Goal: Transaction & Acquisition: Purchase product/service

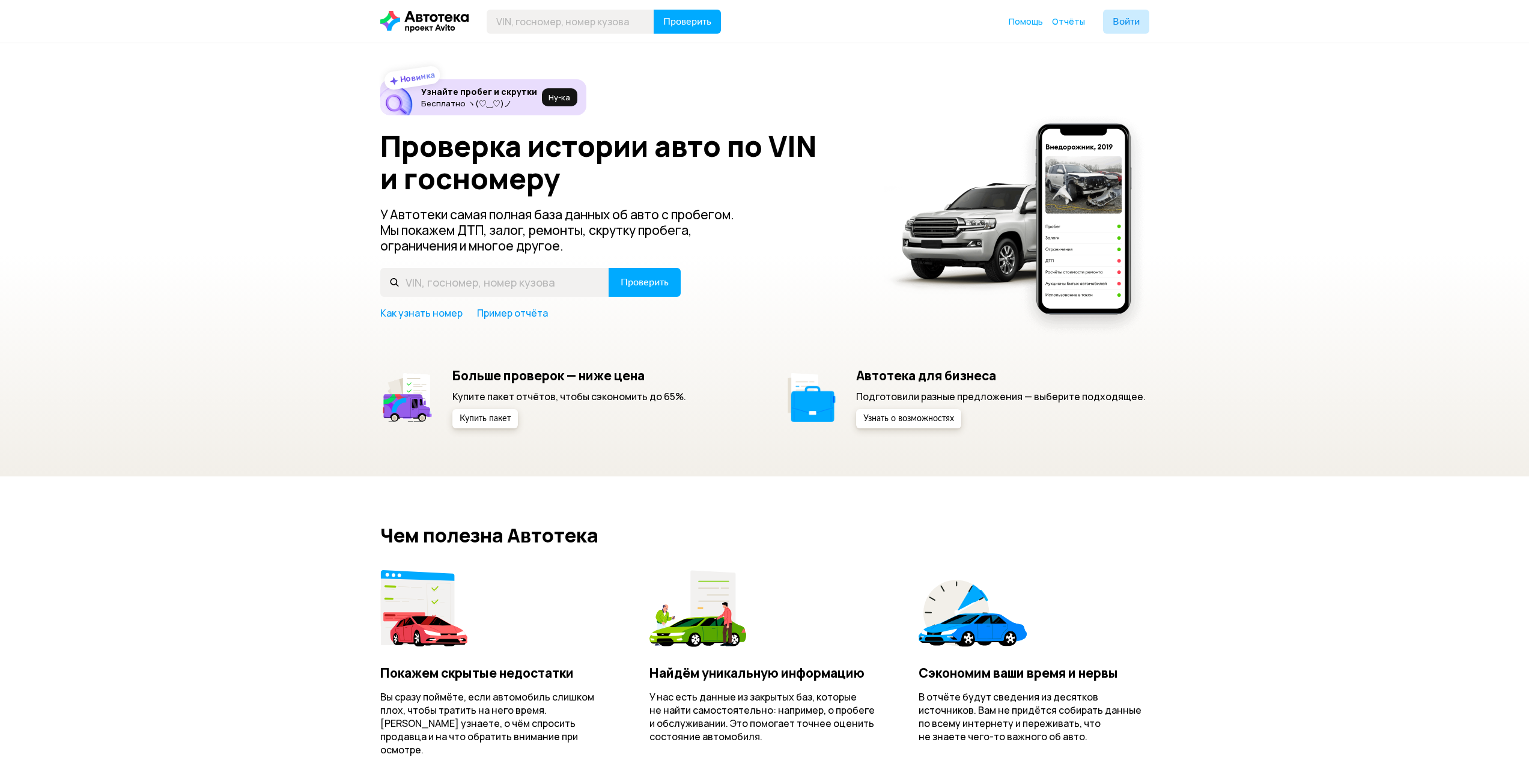
click at [1125, 34] on header "Проверить Помощь Отчёты Войти" at bounding box center [764, 21] width 1529 height 43
click at [1130, 27] on button "Войти" at bounding box center [1126, 21] width 47 height 24
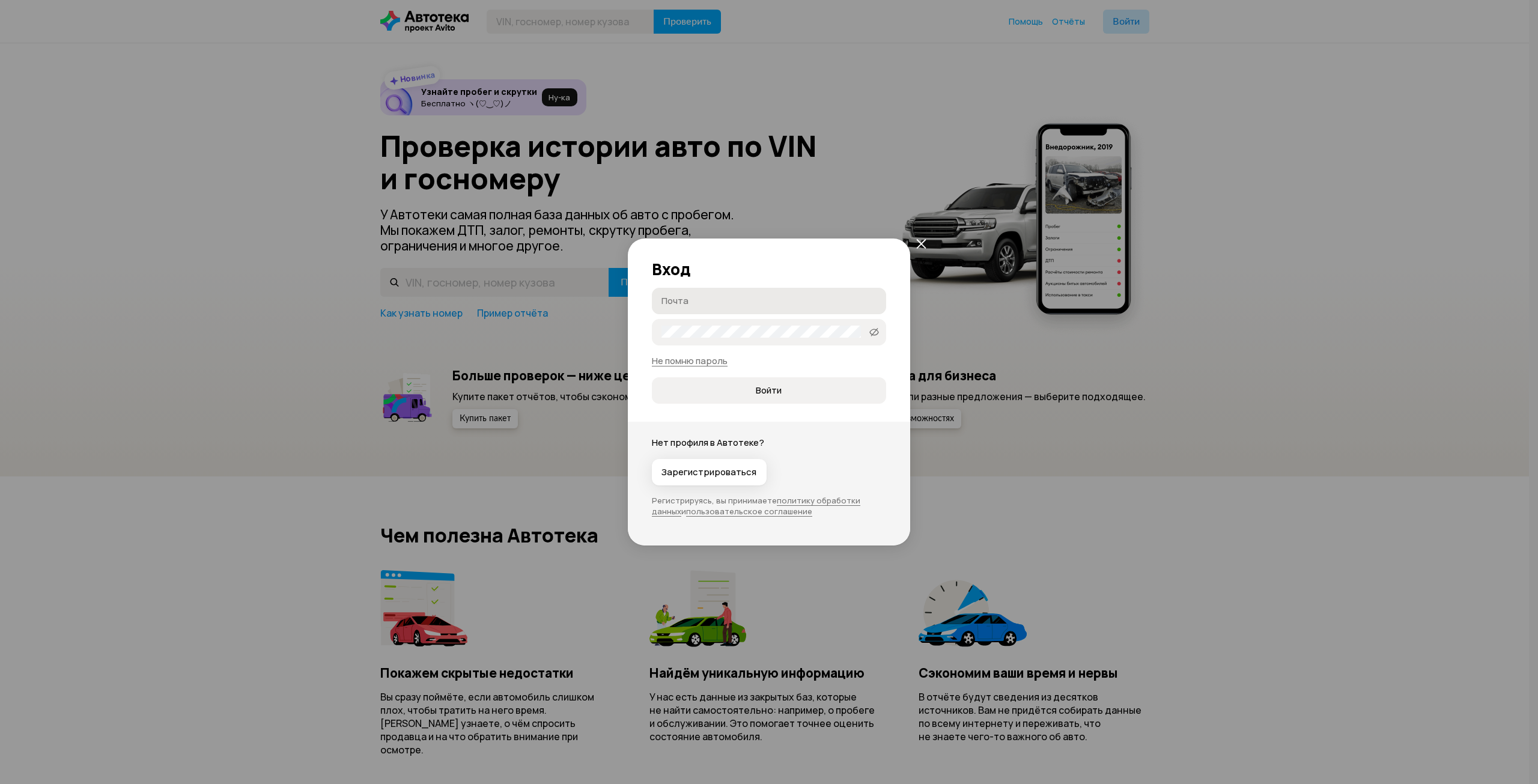
click at [764, 300] on input "Почта" at bounding box center [770, 299] width 219 height 12
click at [1072, 343] on div "Вход Почта Пароль   Не помню пароль Войти Нет профиля в Автотеке? Зарегистриров…" at bounding box center [769, 392] width 1538 height 784
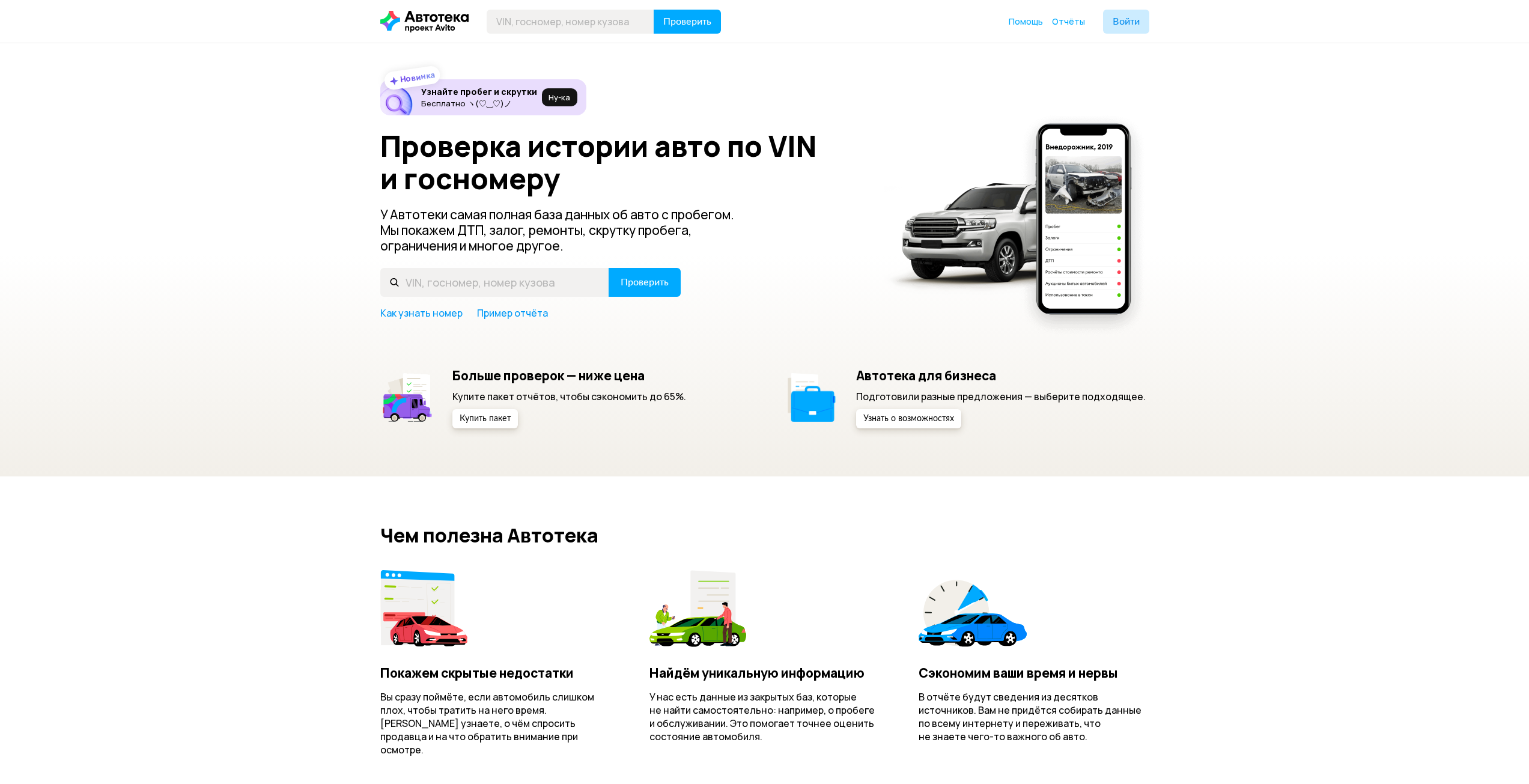
click at [413, 27] on icon at bounding box center [424, 22] width 88 height 22
click at [1129, 15] on button "Войти" at bounding box center [1126, 21] width 47 height 24
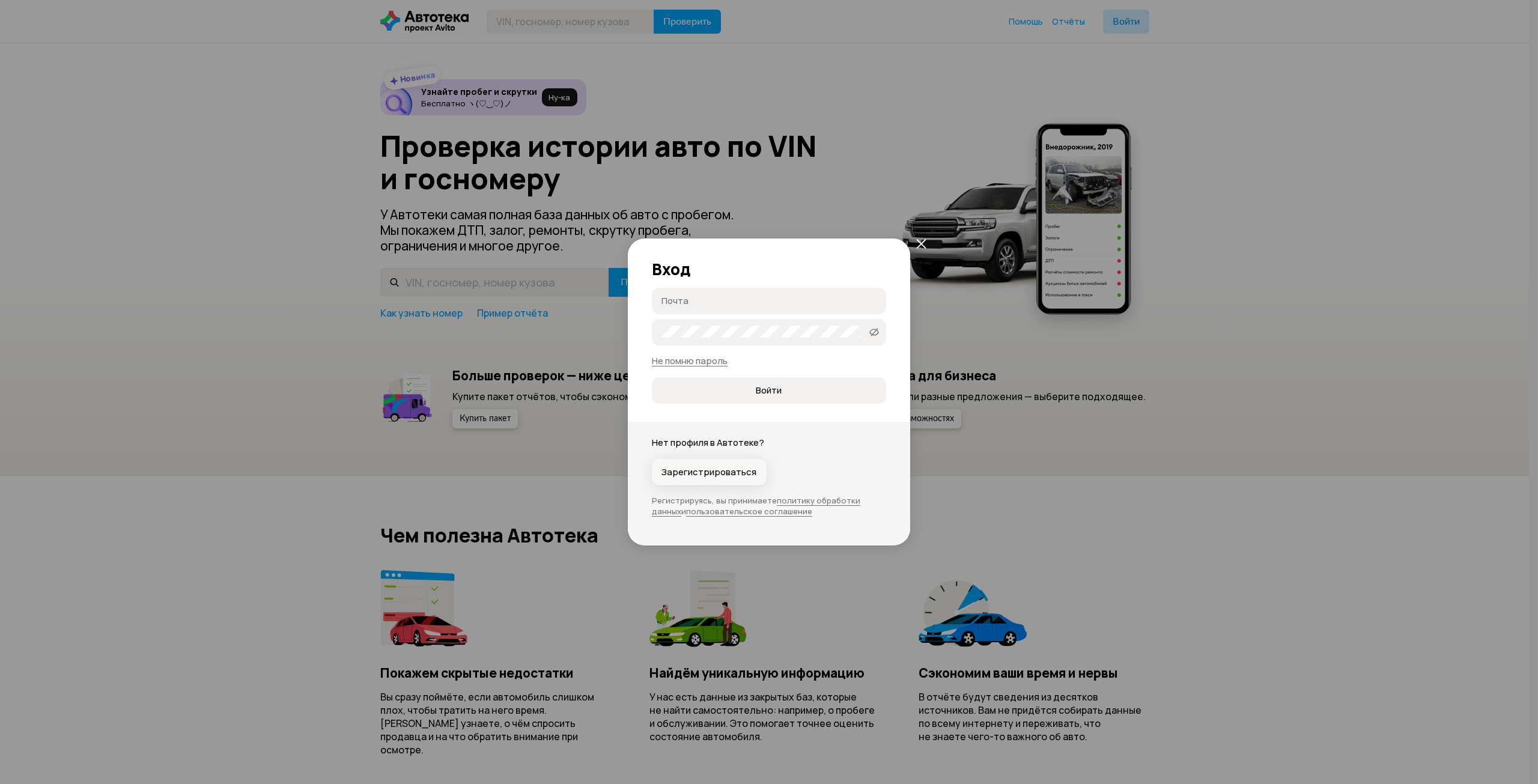
click at [728, 474] on span "Зарегистрироваться" at bounding box center [709, 472] width 95 height 12
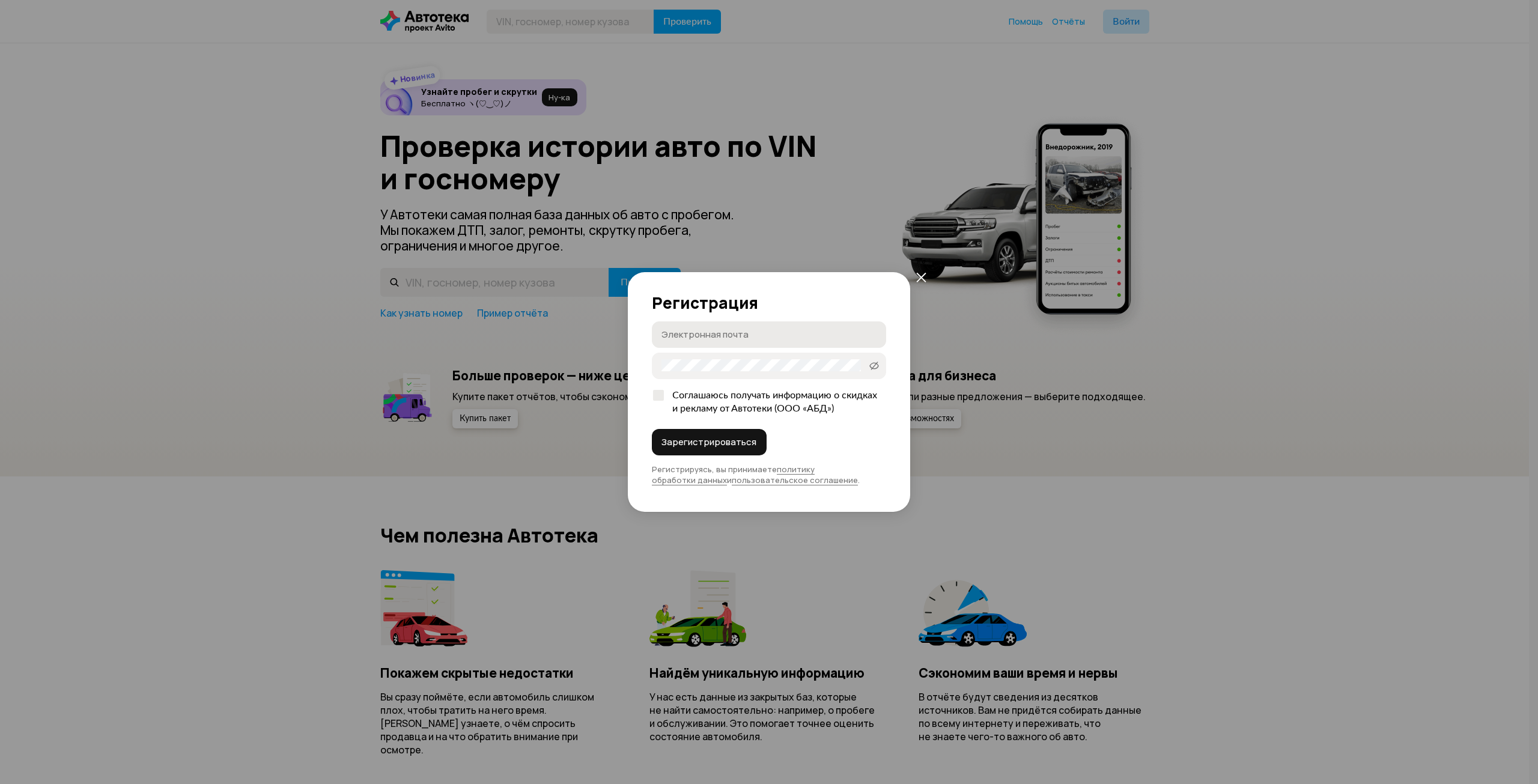
click at [712, 342] on label "Электронная почта" at bounding box center [769, 334] width 235 height 27
click at [712, 340] on input "Электронная почта" at bounding box center [770, 333] width 219 height 12
click at [712, 342] on label "Электронная почта" at bounding box center [769, 334] width 235 height 27
click at [712, 340] on input "Электронная почта" at bounding box center [770, 333] width 219 height 12
type input "з"
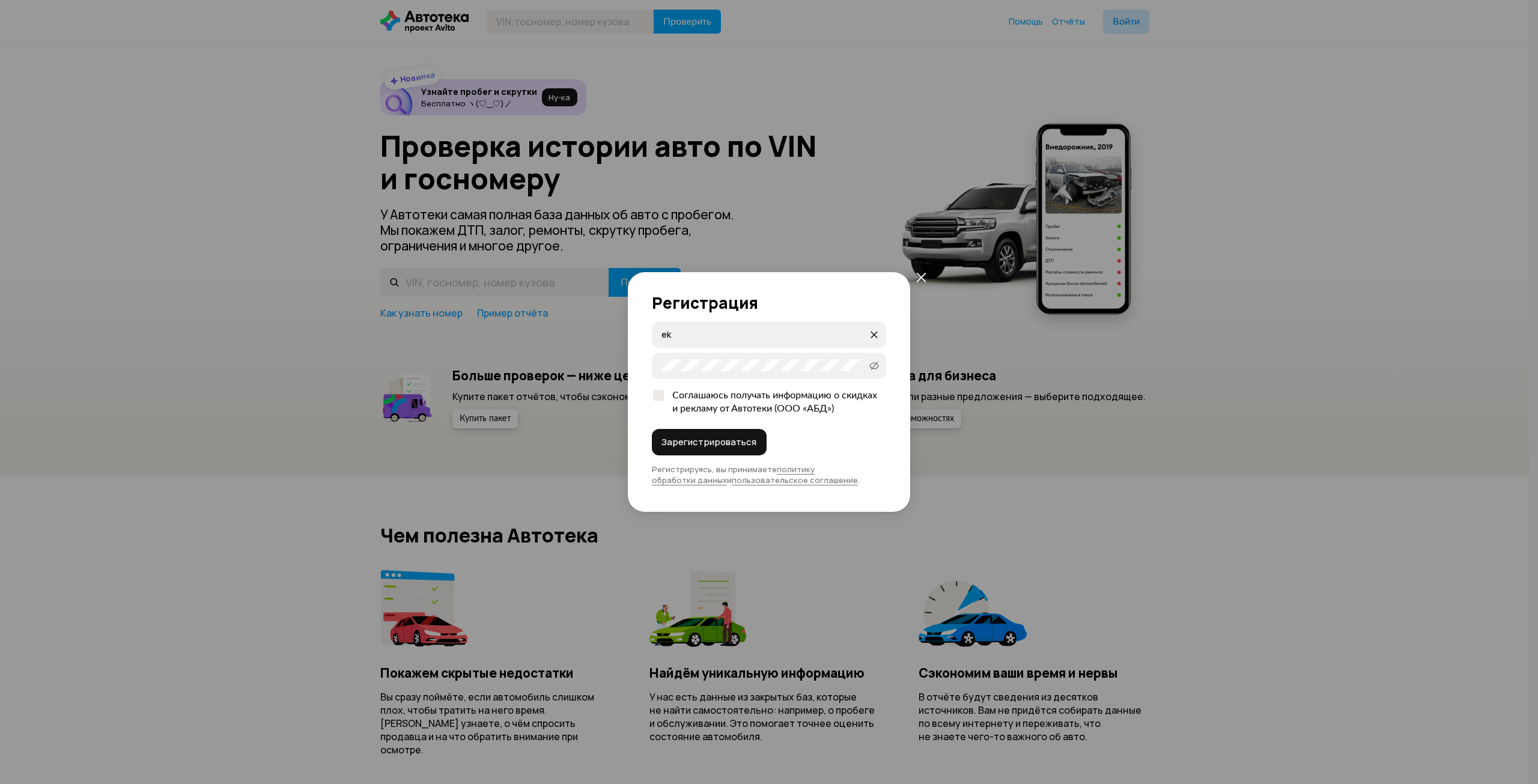
type input "e"
type input "[EMAIL_ADDRESS][DOMAIN_NAME]"
click at [671, 432] on button "Зарегистрироваться" at bounding box center [709, 441] width 115 height 27
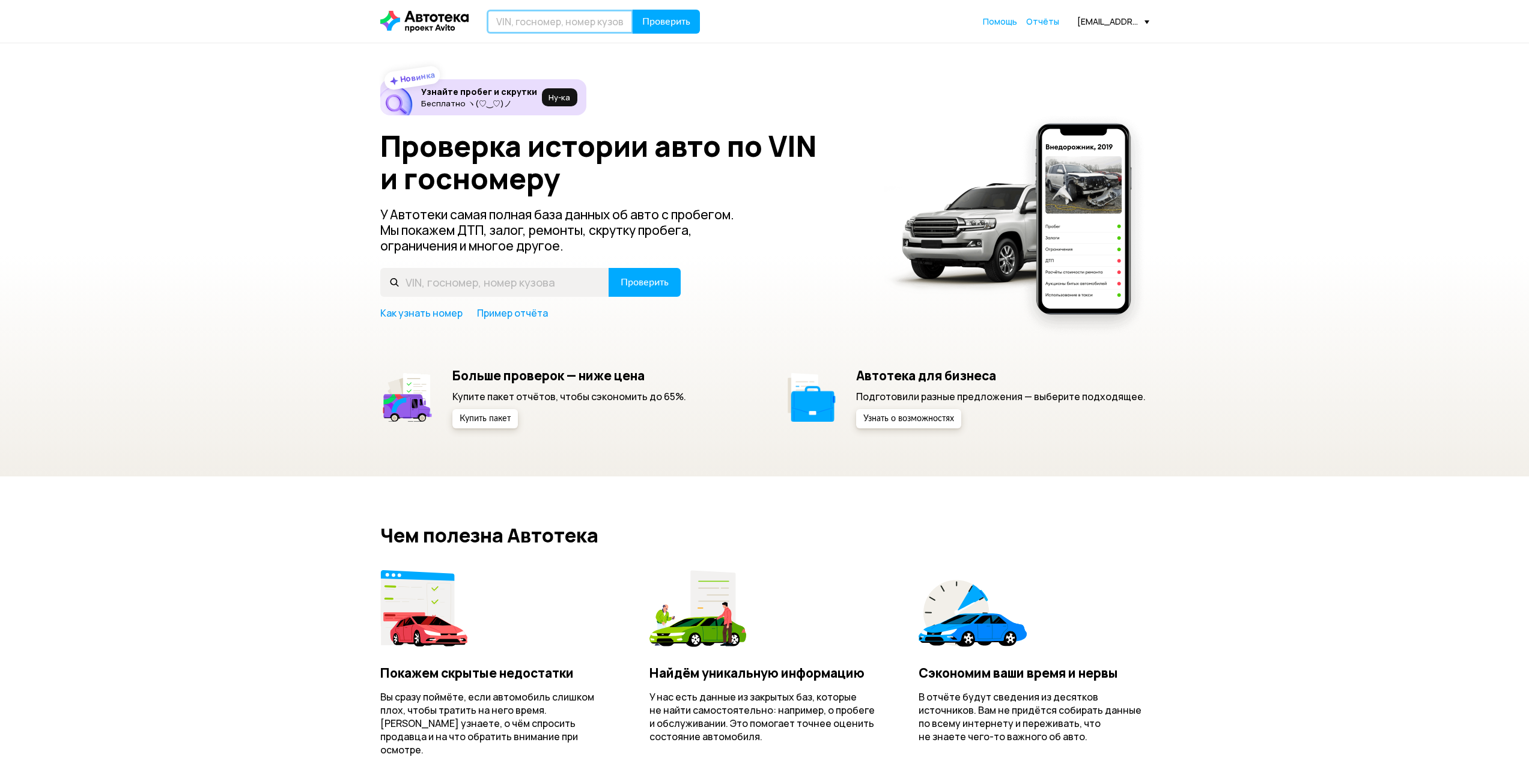
click at [562, 28] on input "text" at bounding box center [560, 21] width 147 height 24
type input "R"
type input "К198АВ550"
click at [648, 20] on span "Проверить" at bounding box center [666, 21] width 48 height 9
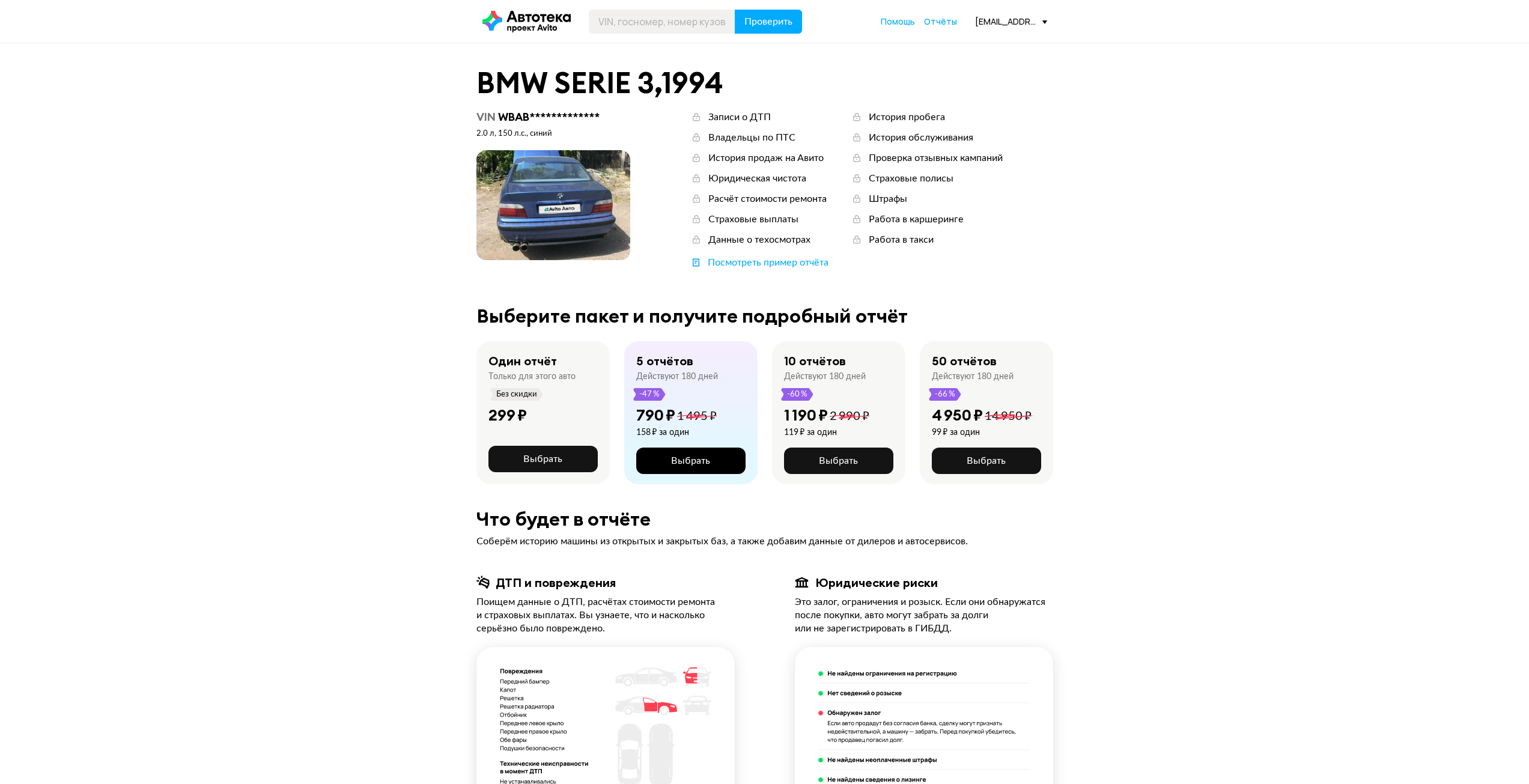
click at [685, 462] on span "Выбрать" at bounding box center [691, 461] width 39 height 9
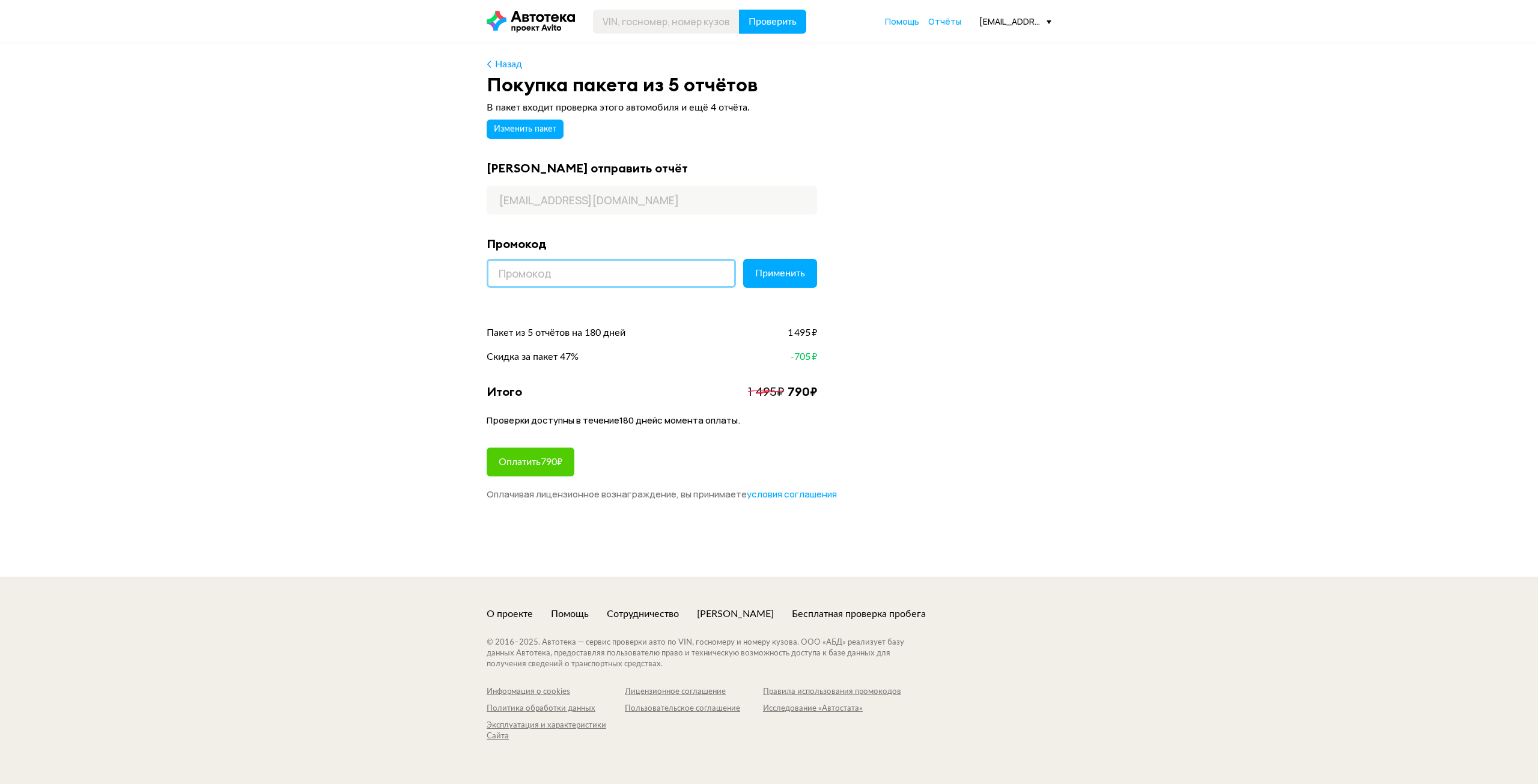
click at [609, 262] on input at bounding box center [611, 273] width 249 height 28
paste input "KINOTEKA"
click at [752, 278] on button "Применить" at bounding box center [780, 273] width 74 height 28
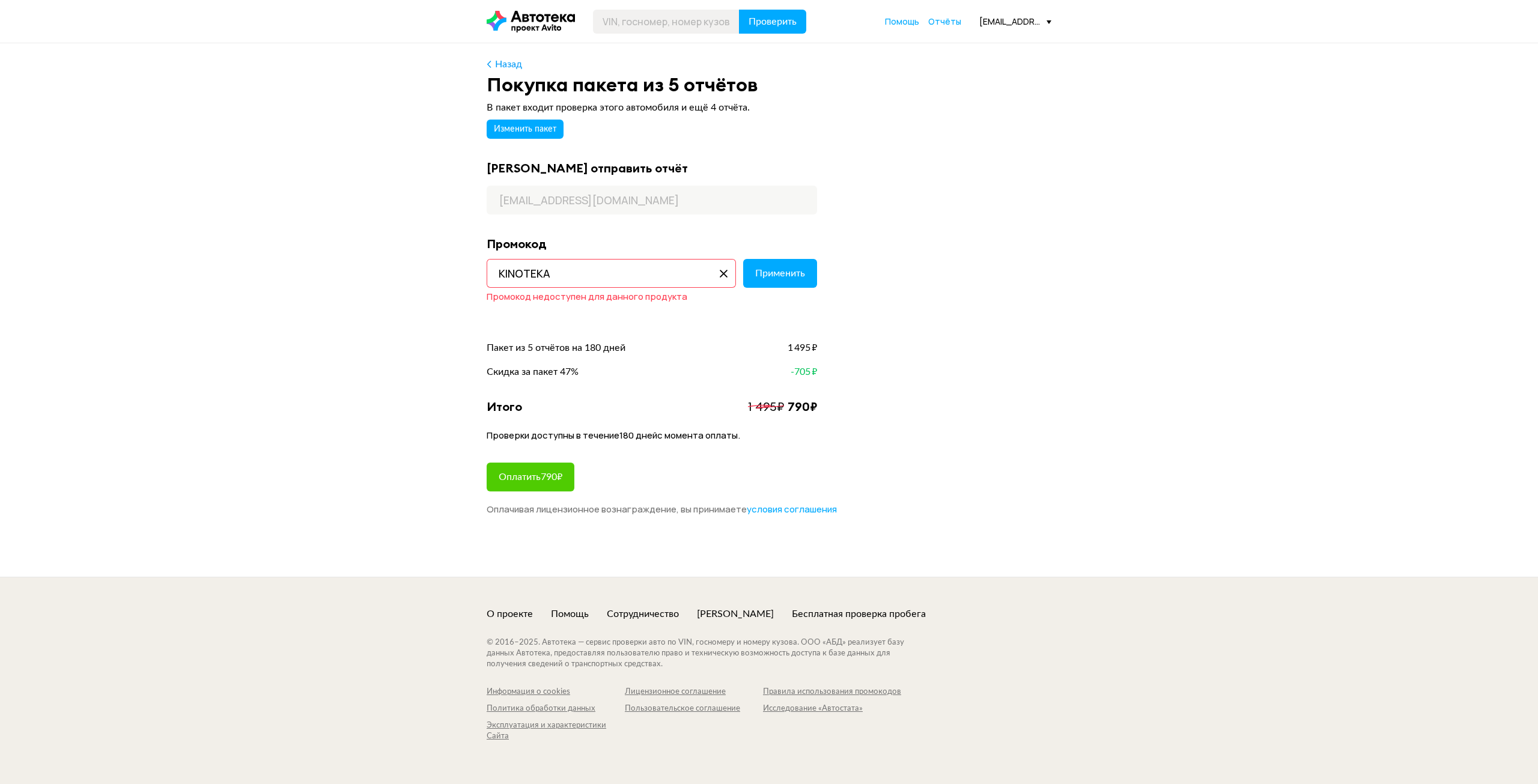
click at [584, 270] on input "KINOTEKA" at bounding box center [611, 273] width 249 height 28
paste input "PROMOCODI"
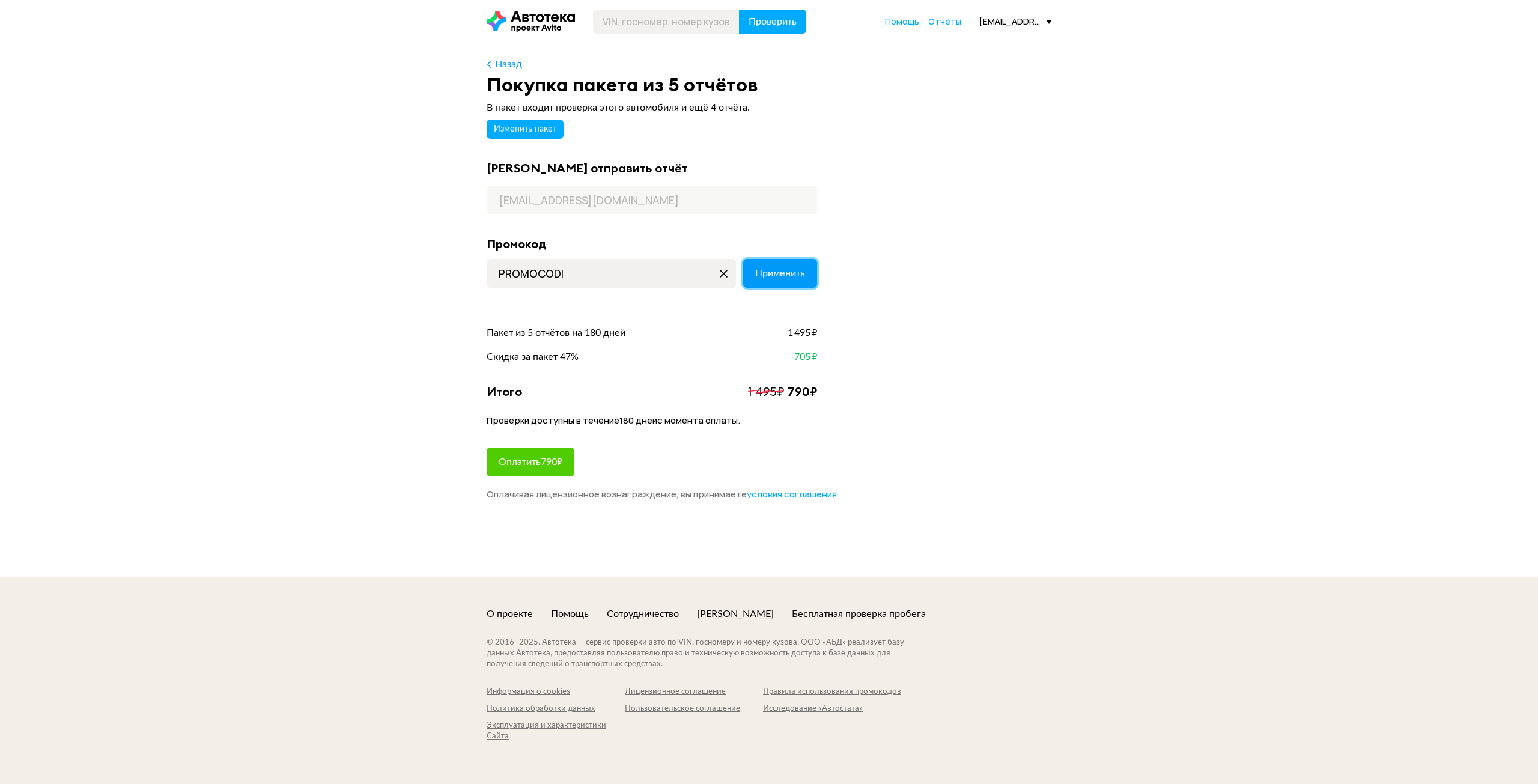
click at [790, 282] on button "Применить" at bounding box center [780, 273] width 74 height 28
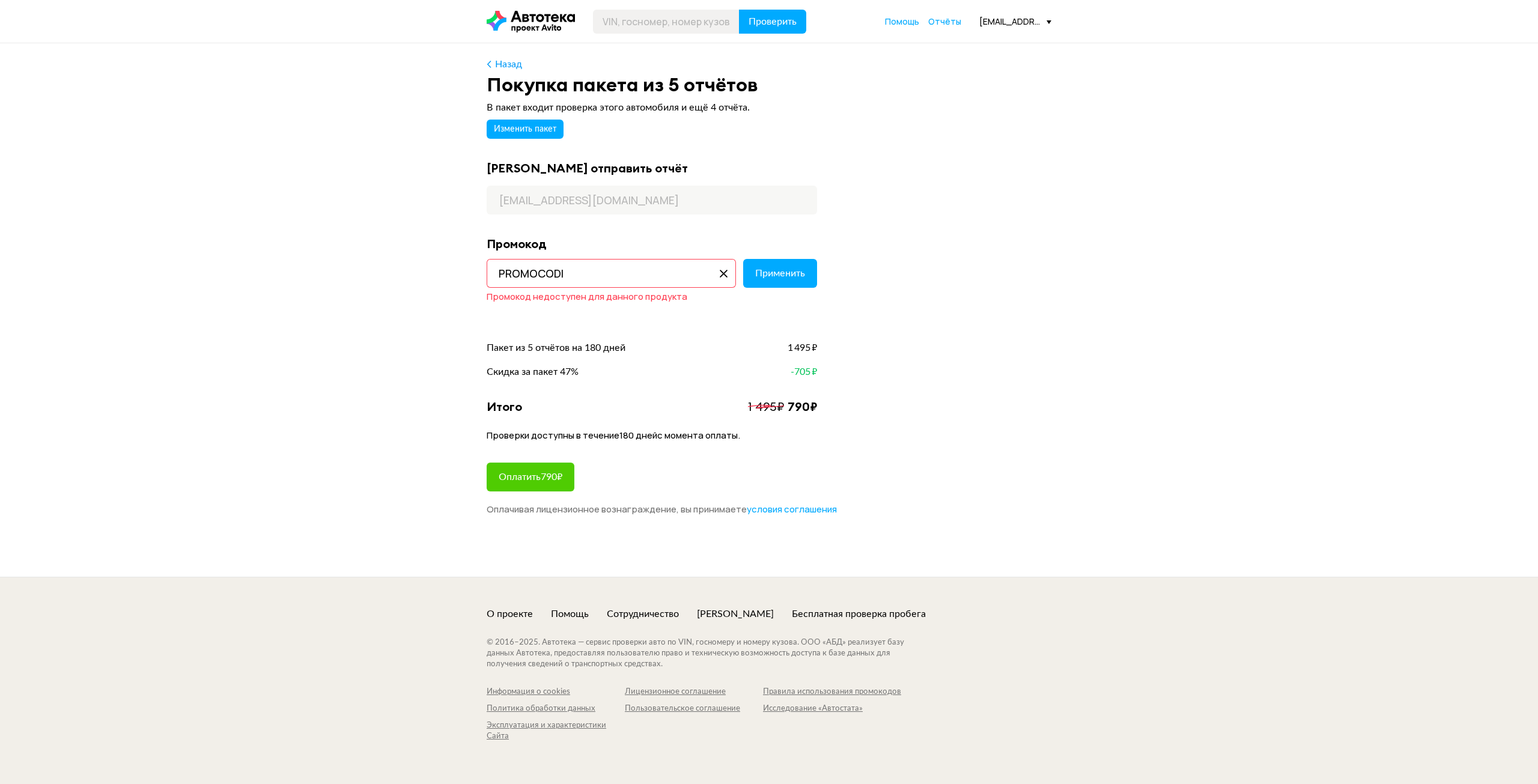
click at [616, 264] on input "PROMOCODI" at bounding box center [611, 273] width 249 height 28
paste input "SHOP"
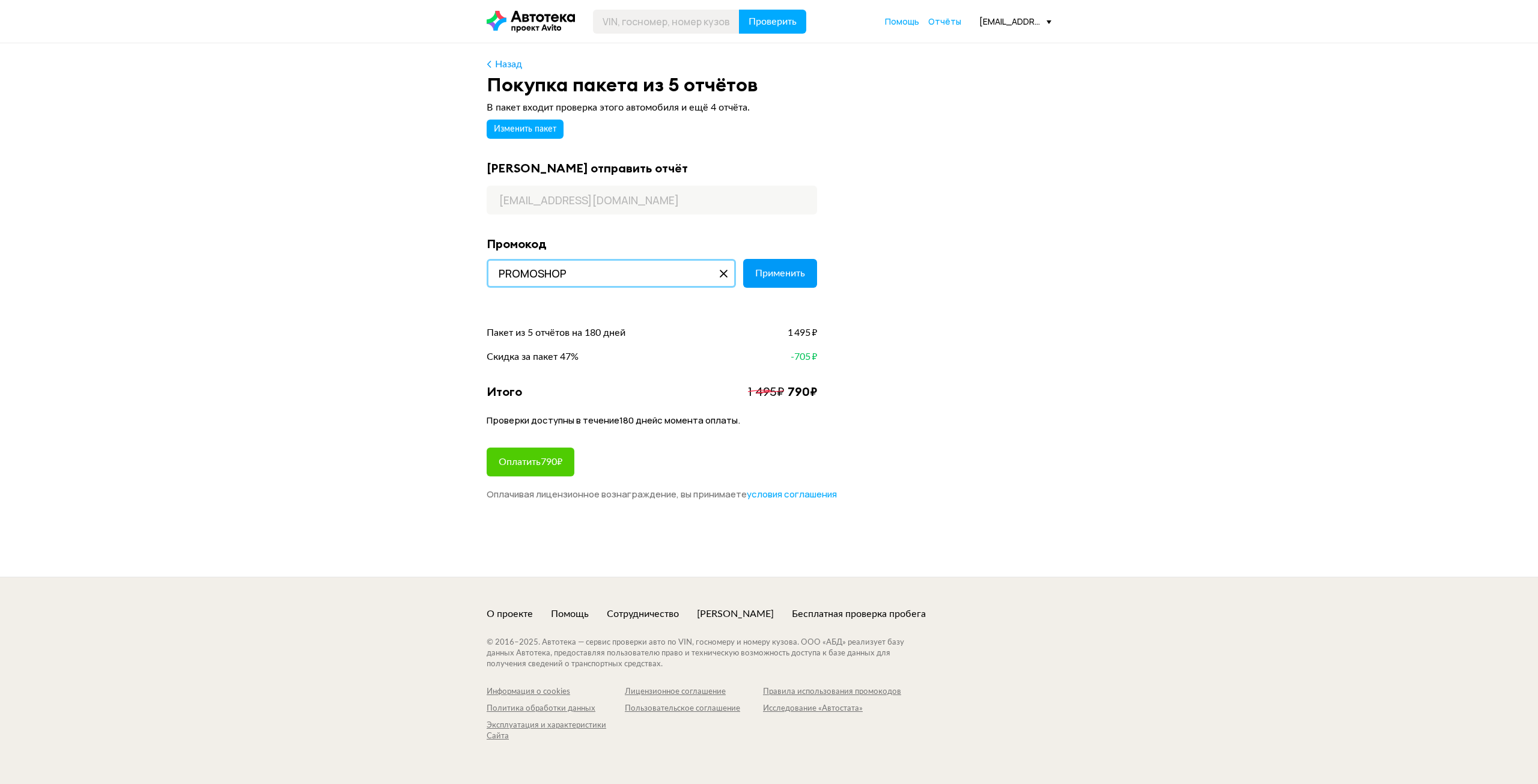
type input "PROMOSHOP"
click at [758, 271] on span "Применить" at bounding box center [780, 273] width 49 height 9
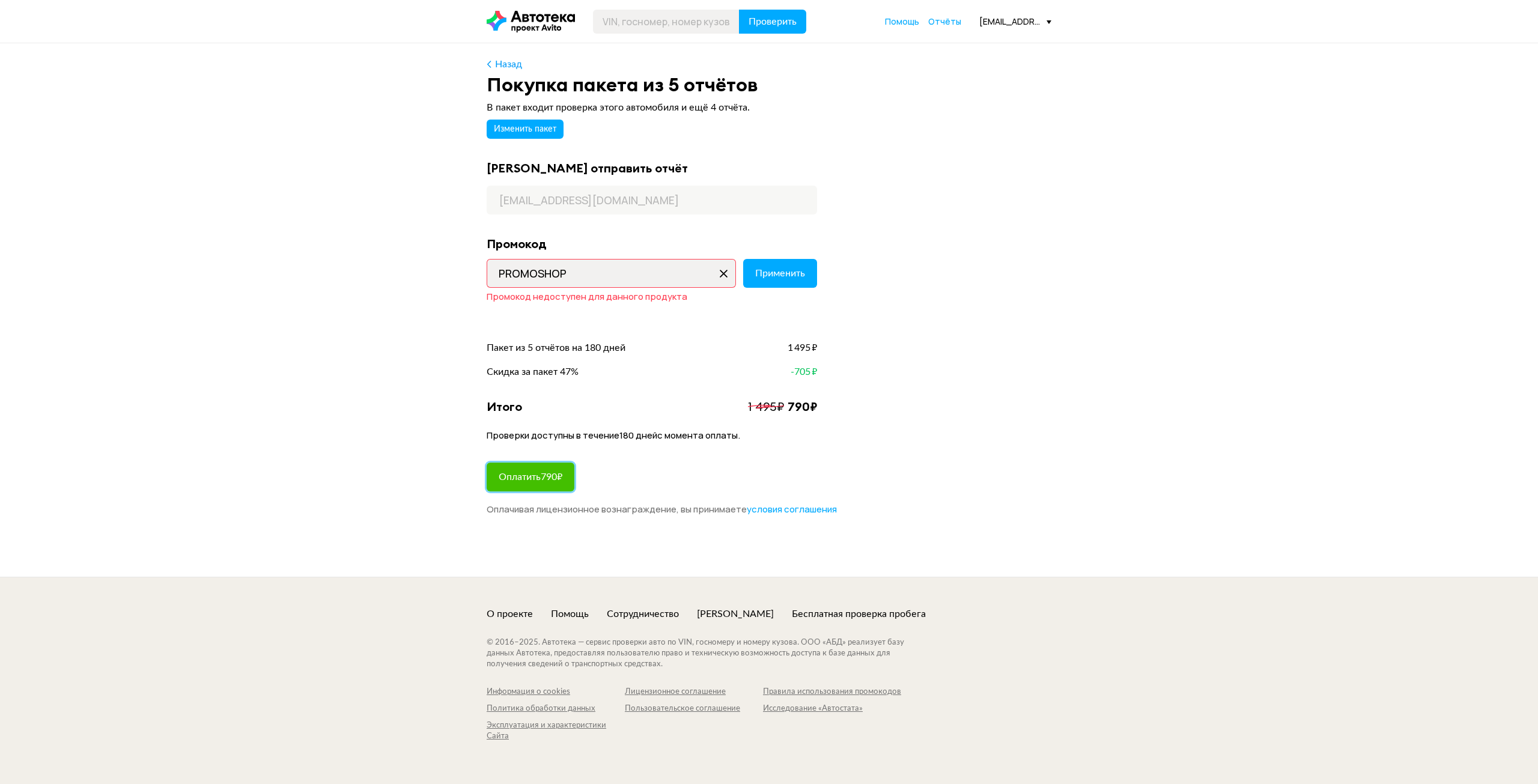
click at [527, 474] on span "Оплатить 790 ₽" at bounding box center [530, 477] width 64 height 9
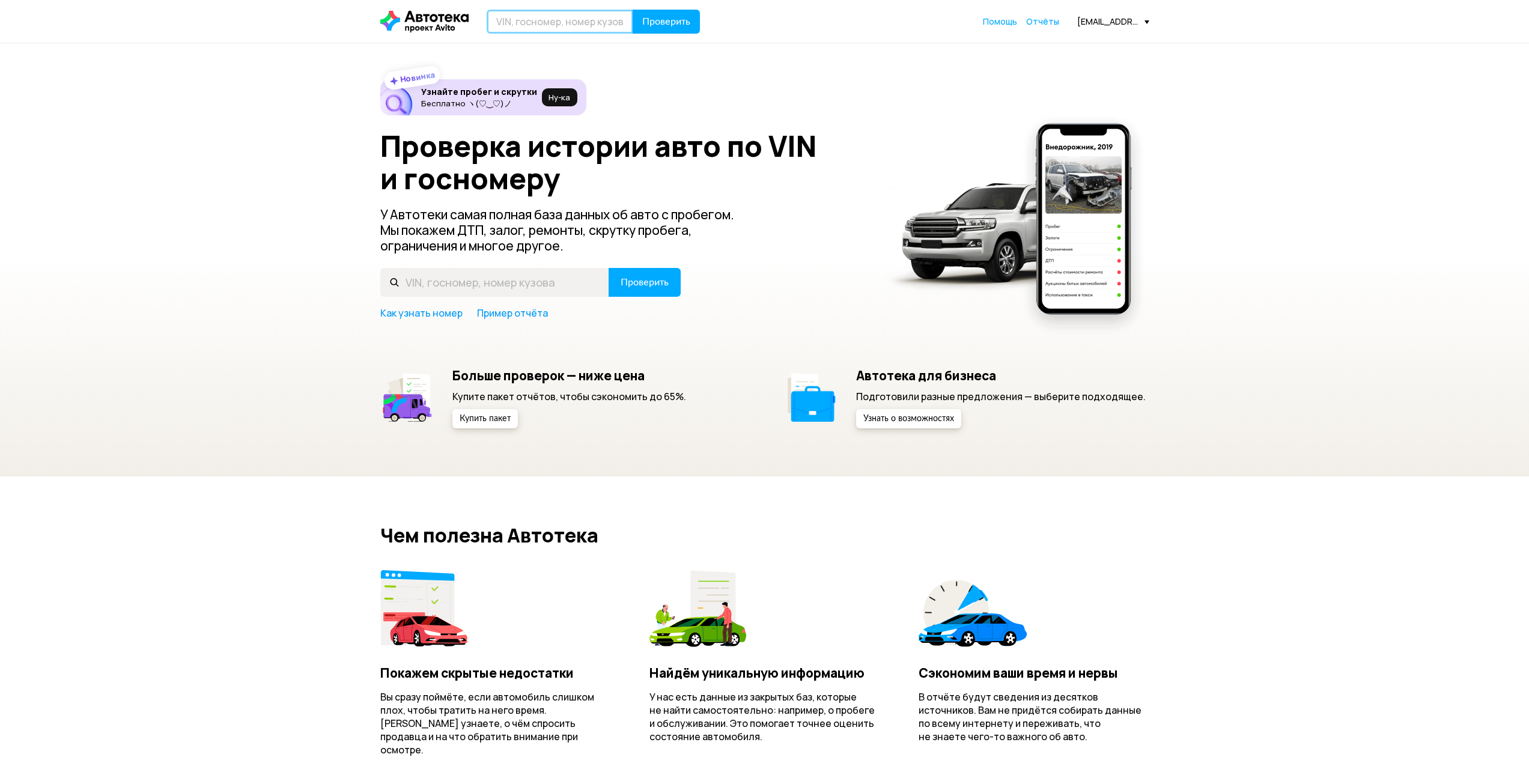
click at [521, 26] on input "text" at bounding box center [560, 21] width 147 height 24
type input "К198АВ550"
click at [659, 23] on span "Проверить" at bounding box center [666, 21] width 48 height 9
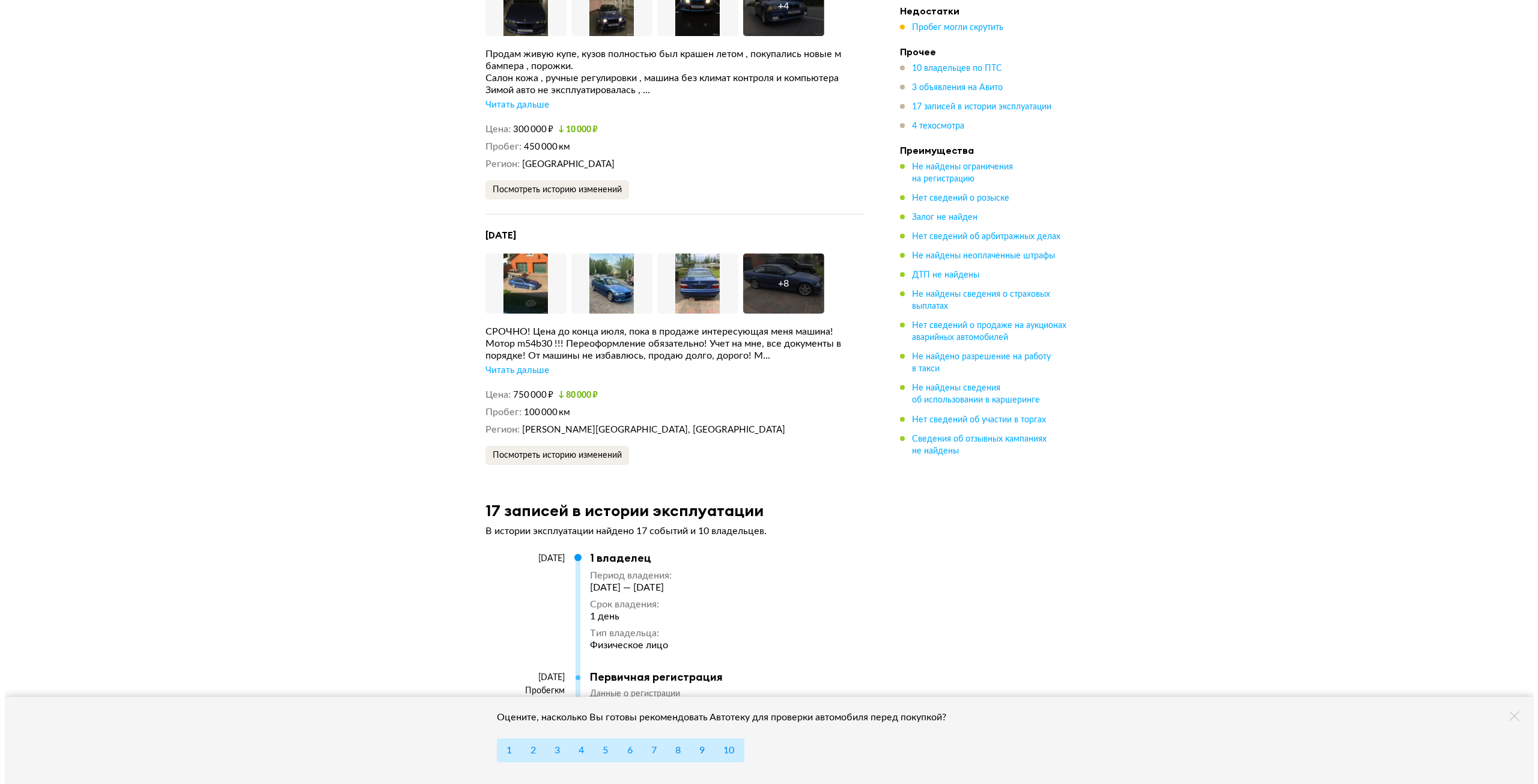
scroll to position [3725, 0]
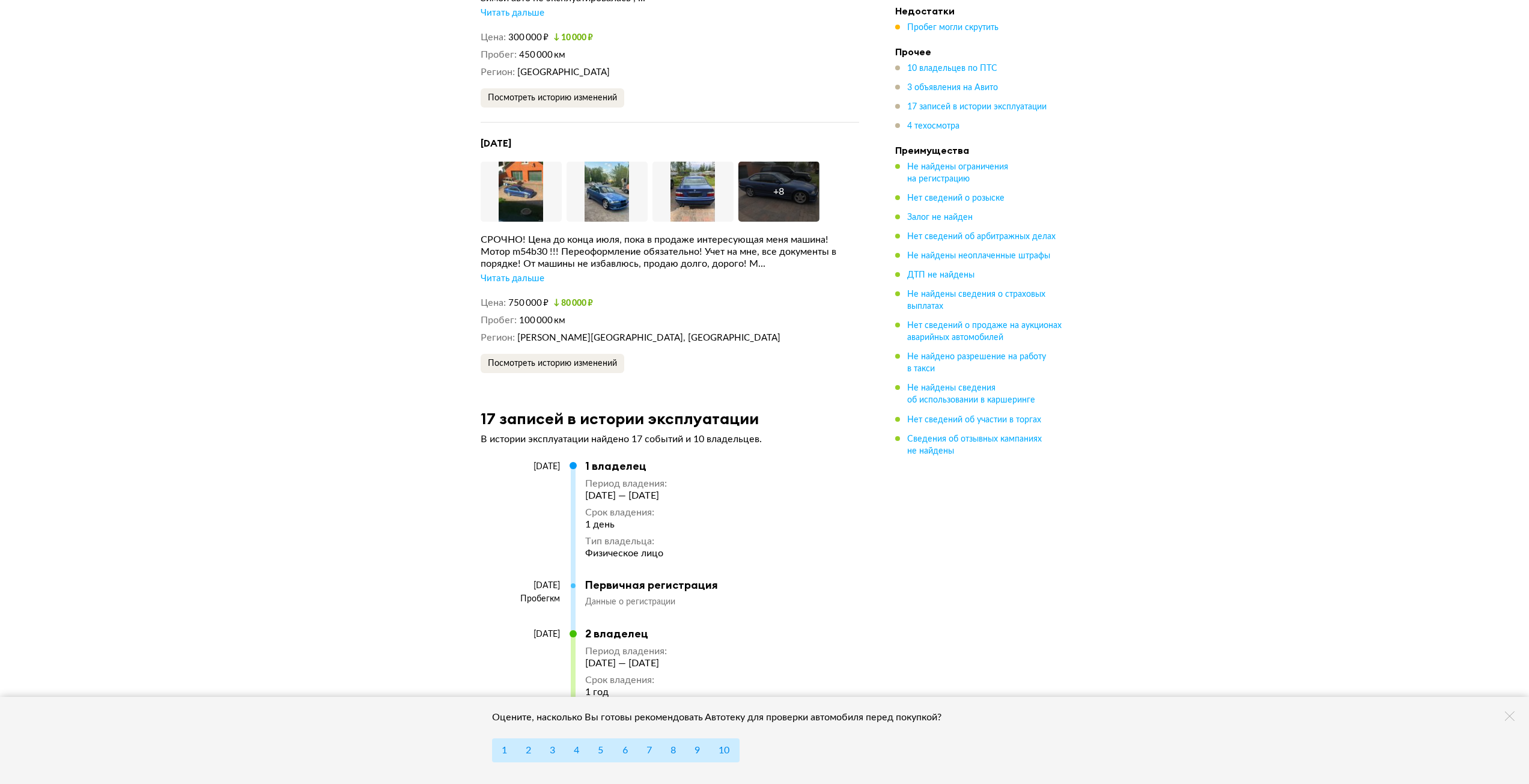
click at [516, 273] on div "Читать дальше" at bounding box center [513, 278] width 64 height 12
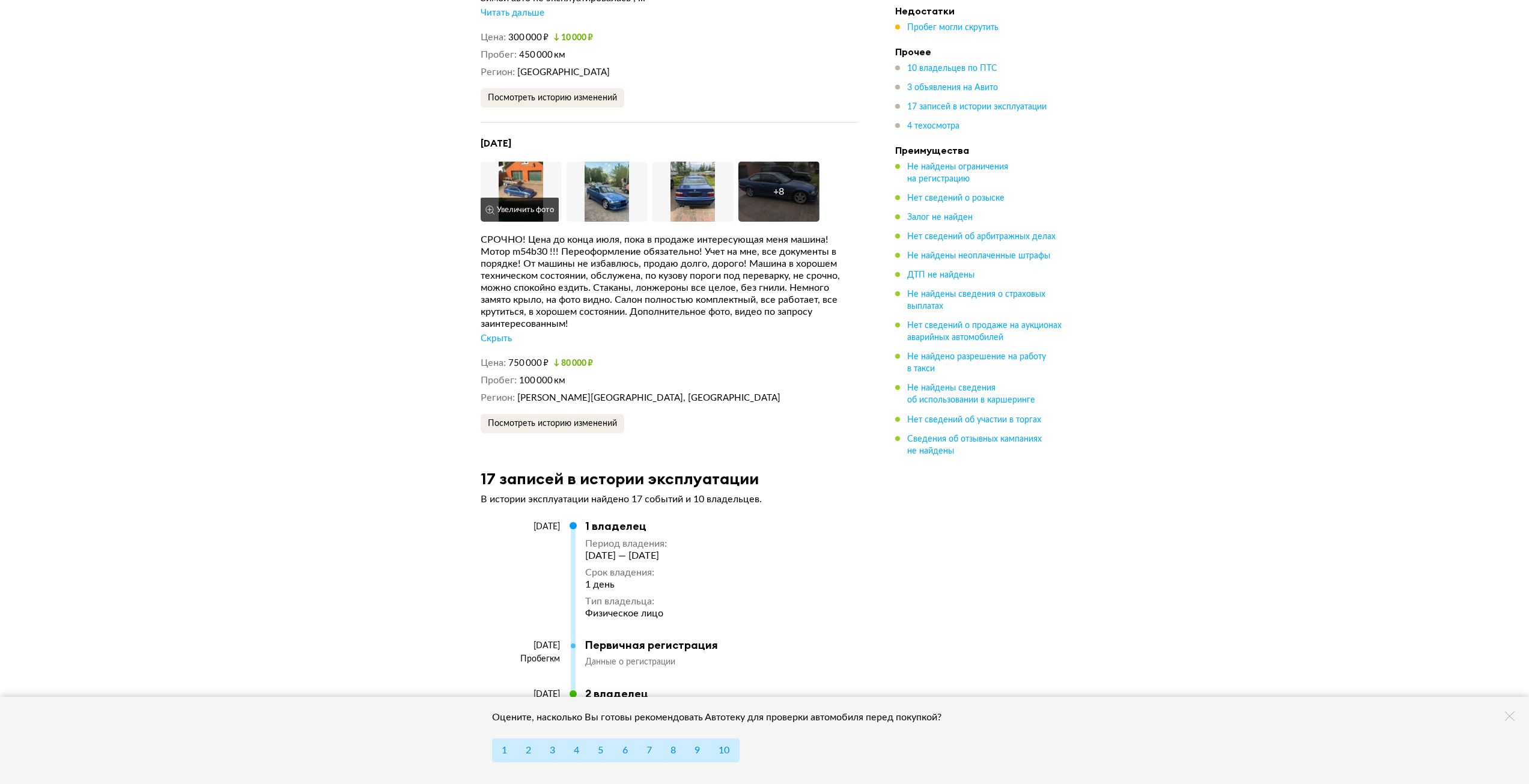
click at [522, 161] on img at bounding box center [521, 191] width 82 height 60
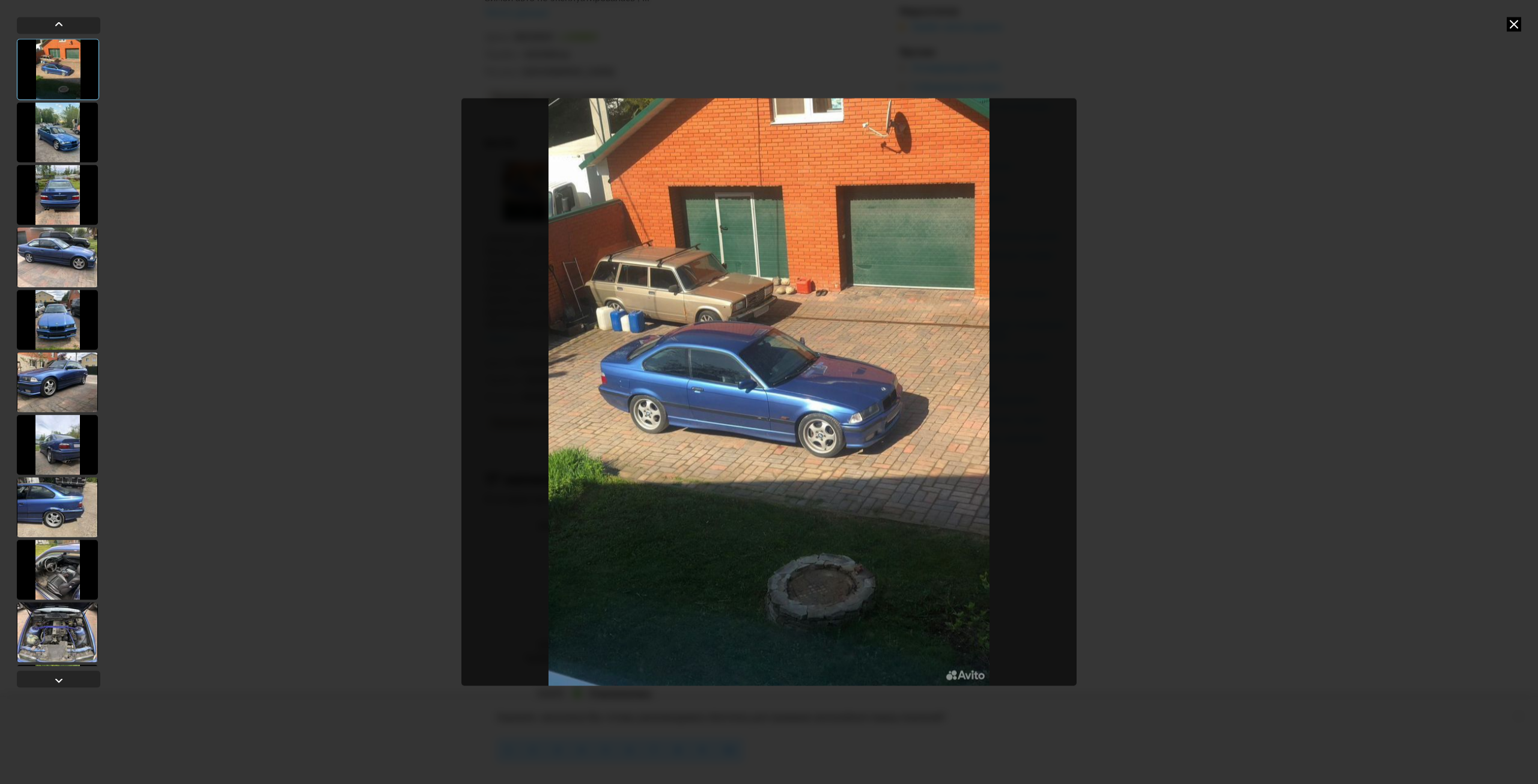
click at [72, 132] on div at bounding box center [57, 133] width 82 height 60
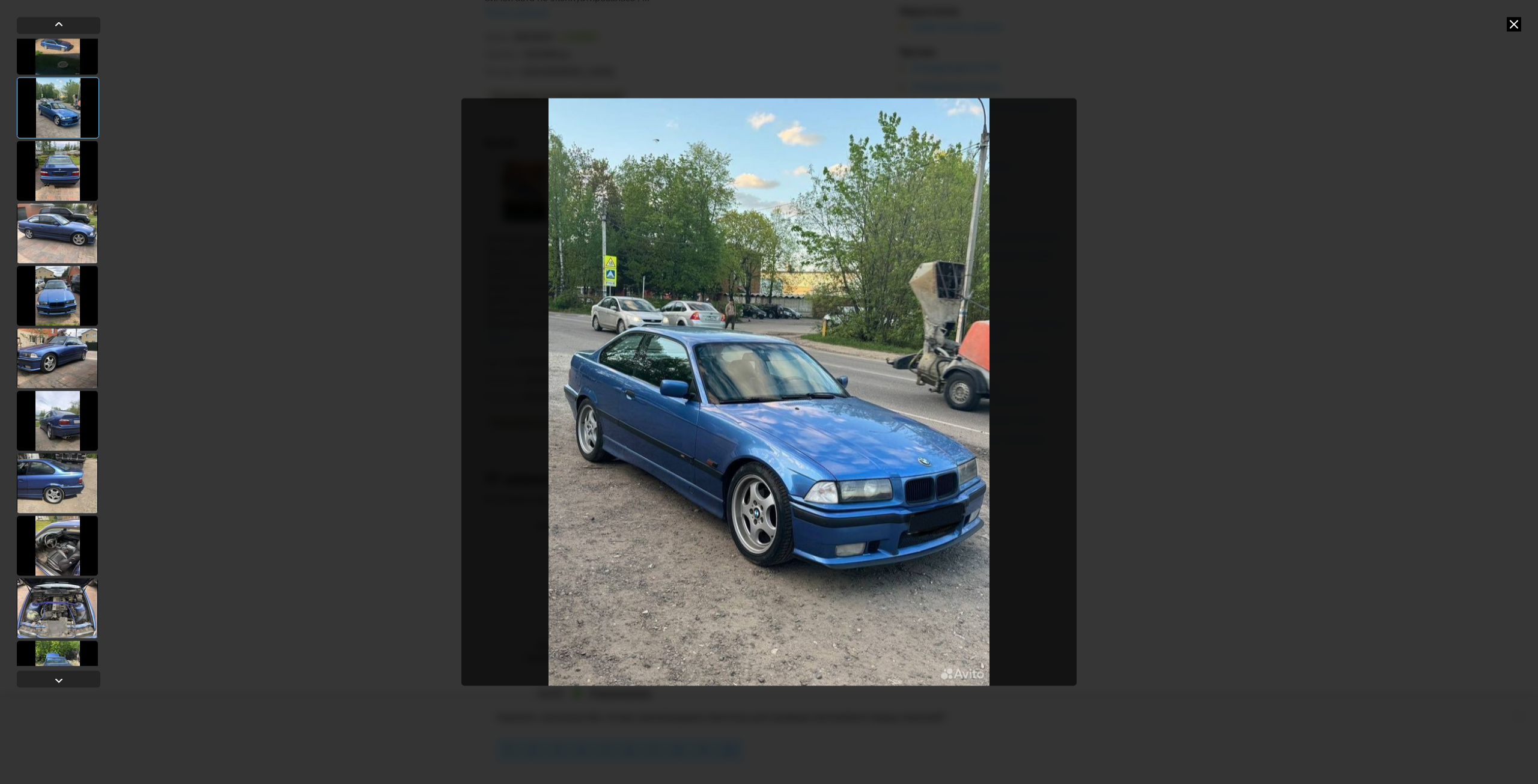
scroll to position [48, 0]
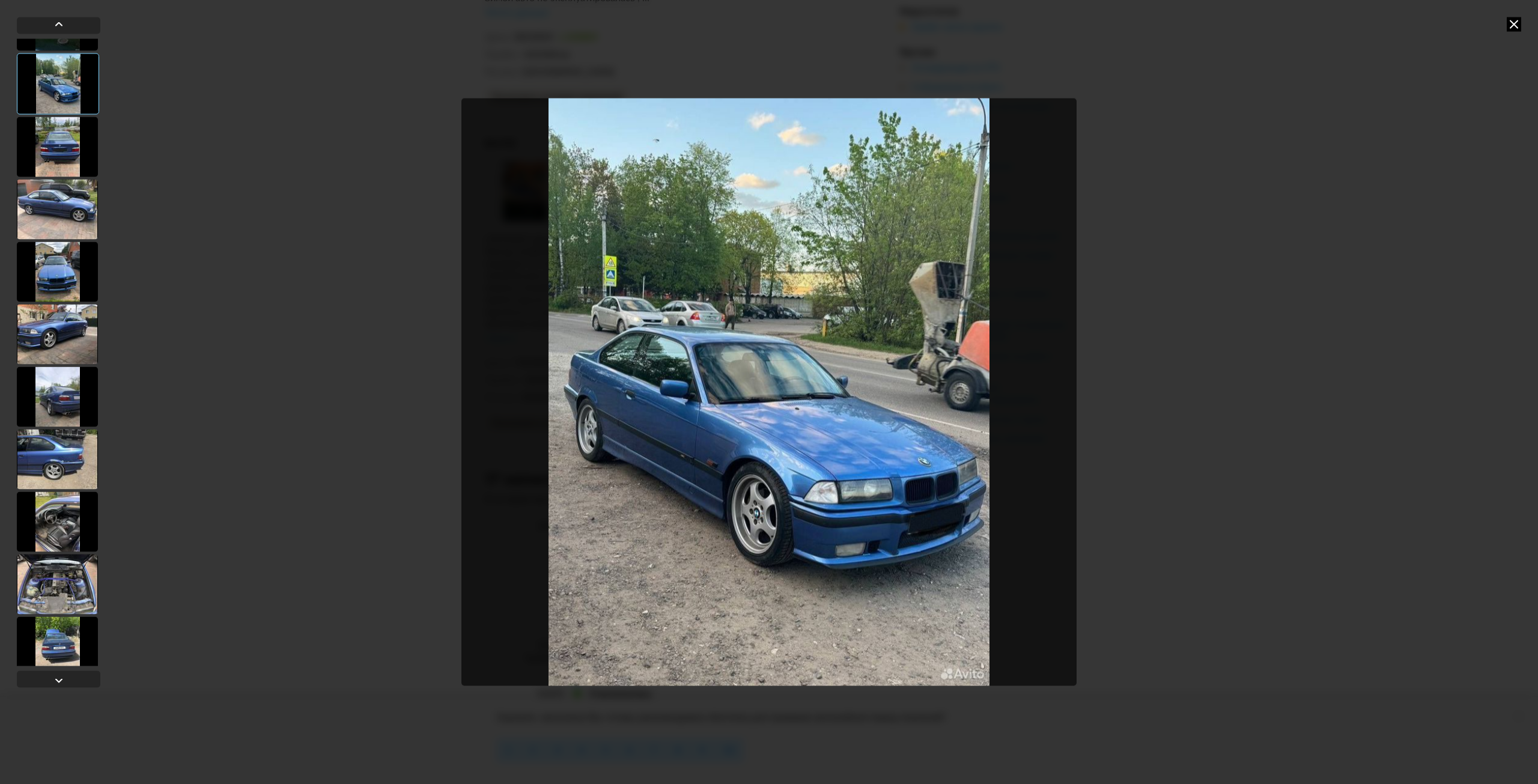
click at [53, 152] on div at bounding box center [57, 147] width 82 height 60
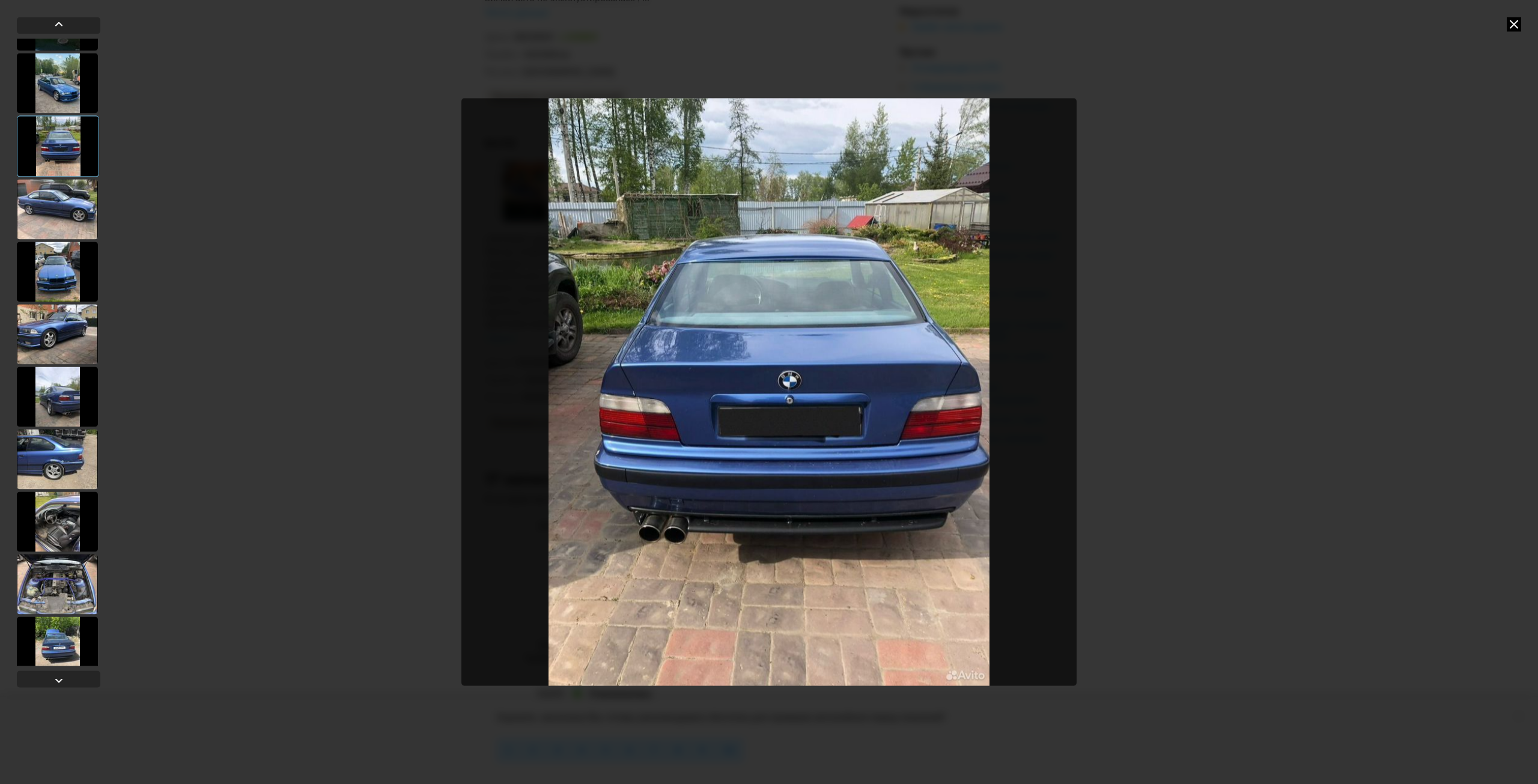
click at [59, 200] on div at bounding box center [57, 209] width 82 height 60
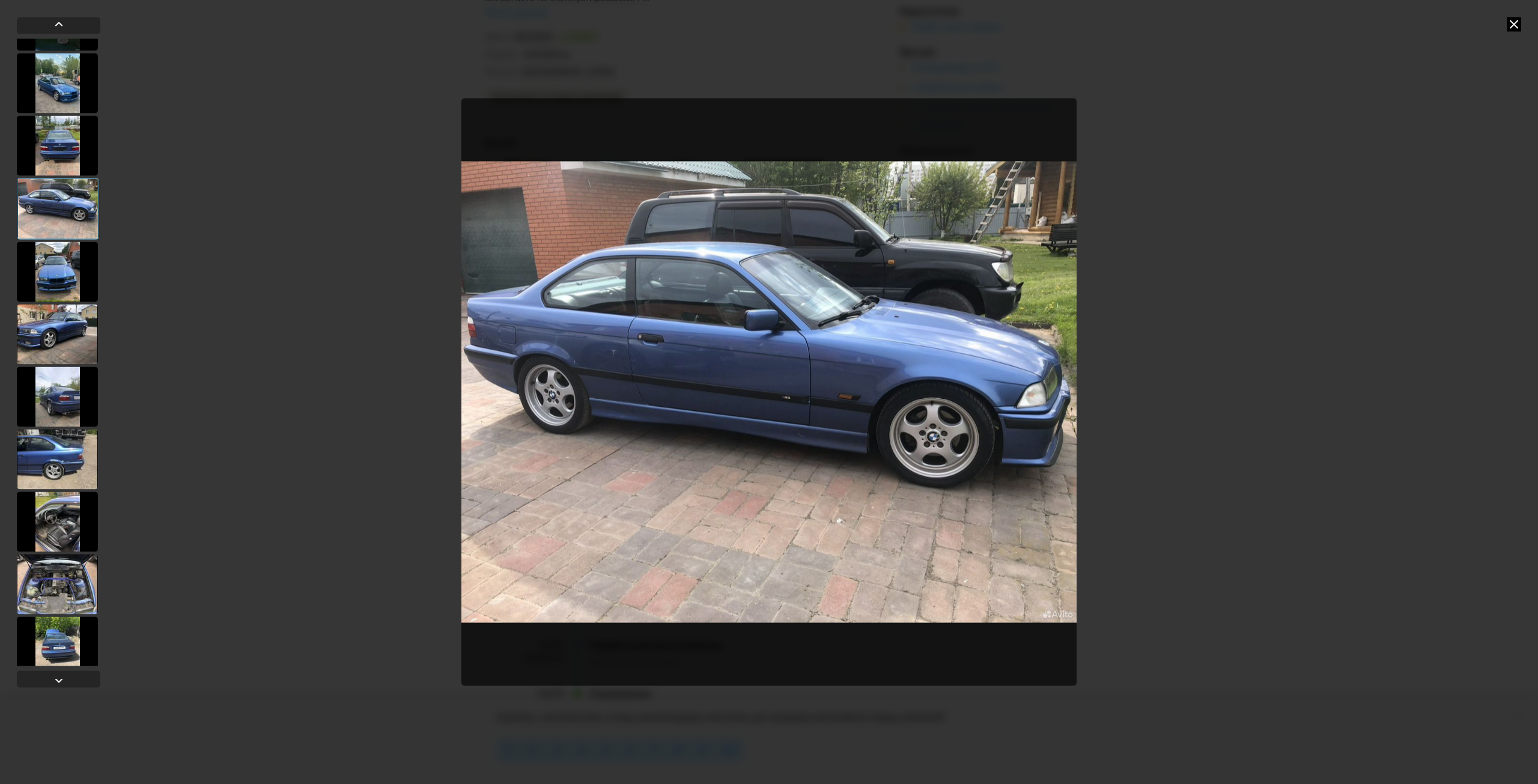
click at [64, 226] on div at bounding box center [58, 208] width 82 height 61
click at [64, 242] on div at bounding box center [57, 272] width 82 height 60
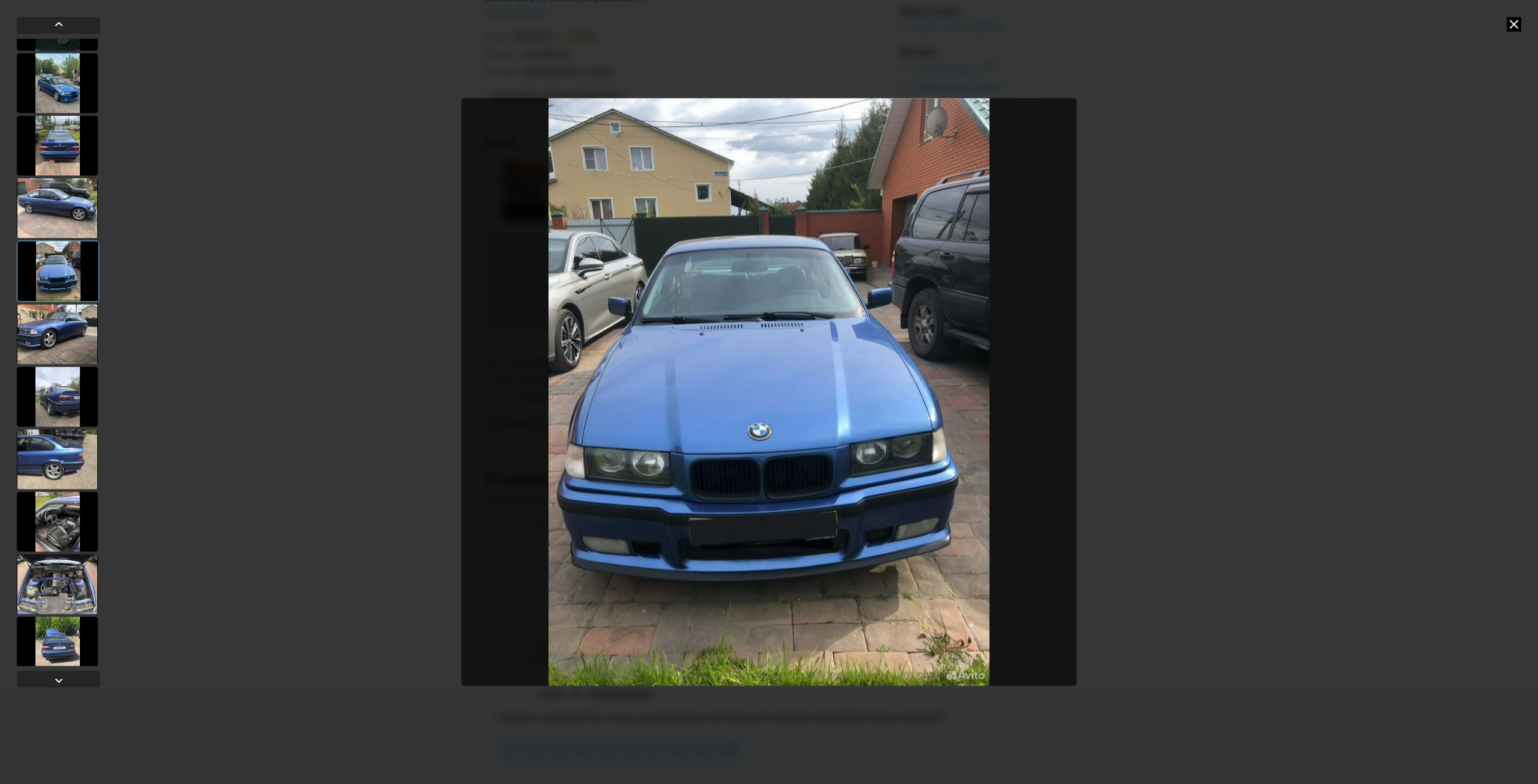
click at [64, 274] on div at bounding box center [58, 270] width 82 height 61
click at [62, 325] on div at bounding box center [57, 334] width 82 height 60
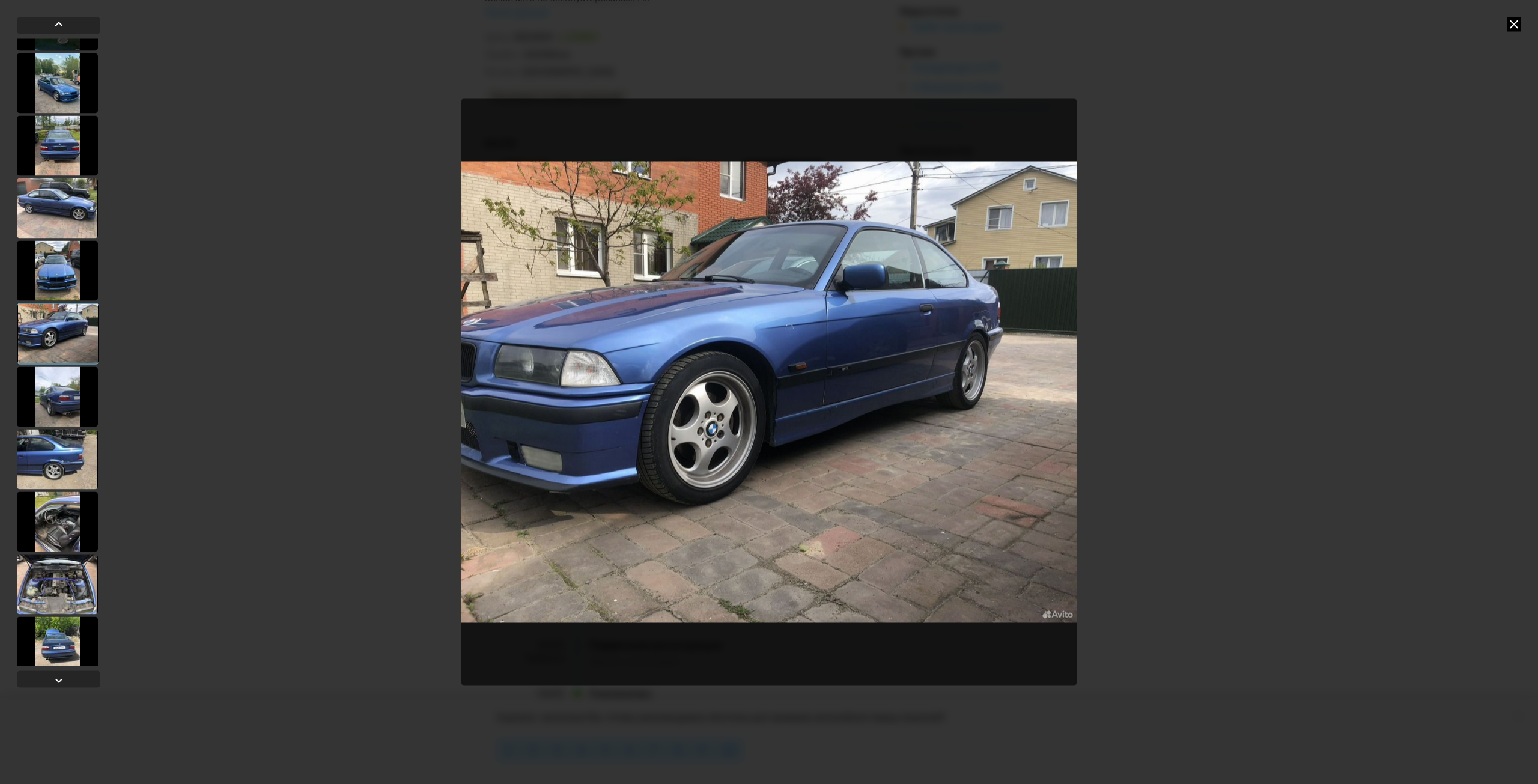
click at [62, 369] on div at bounding box center [57, 397] width 82 height 60
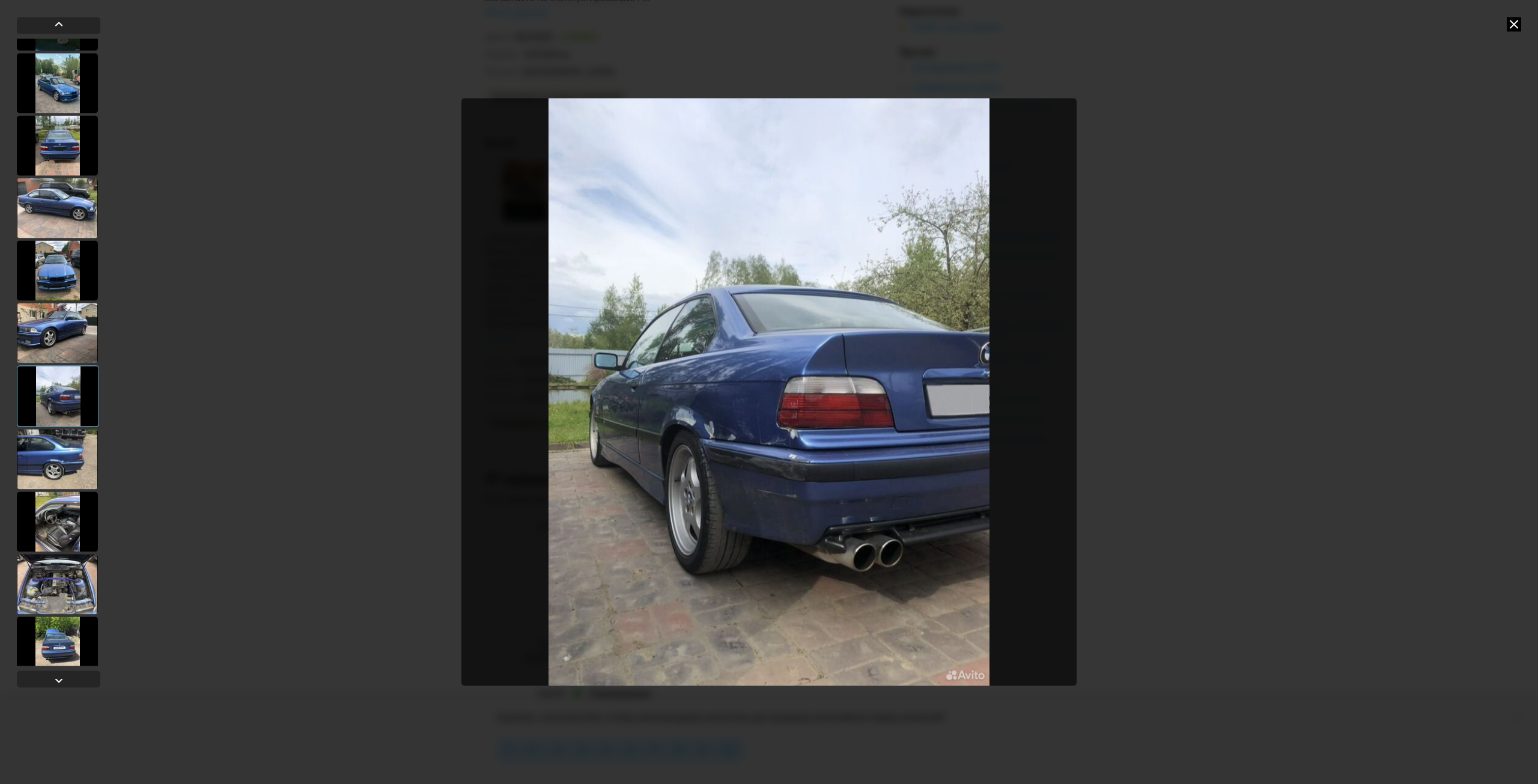
click at [69, 419] on div at bounding box center [58, 396] width 82 height 61
click at [53, 471] on div at bounding box center [57, 459] width 82 height 60
click at [60, 471] on div at bounding box center [57, 459] width 82 height 60
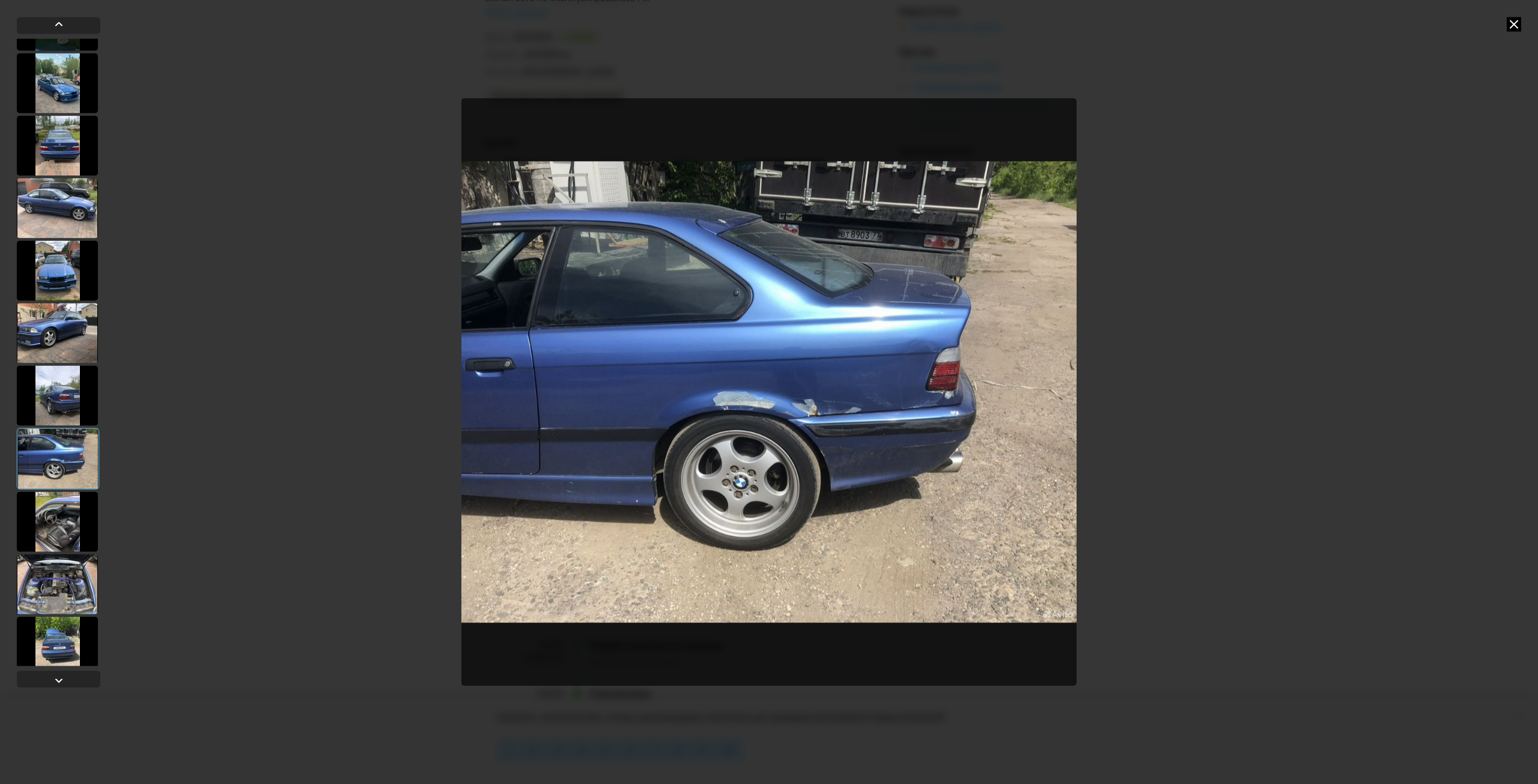
click at [62, 509] on div at bounding box center [57, 522] width 82 height 60
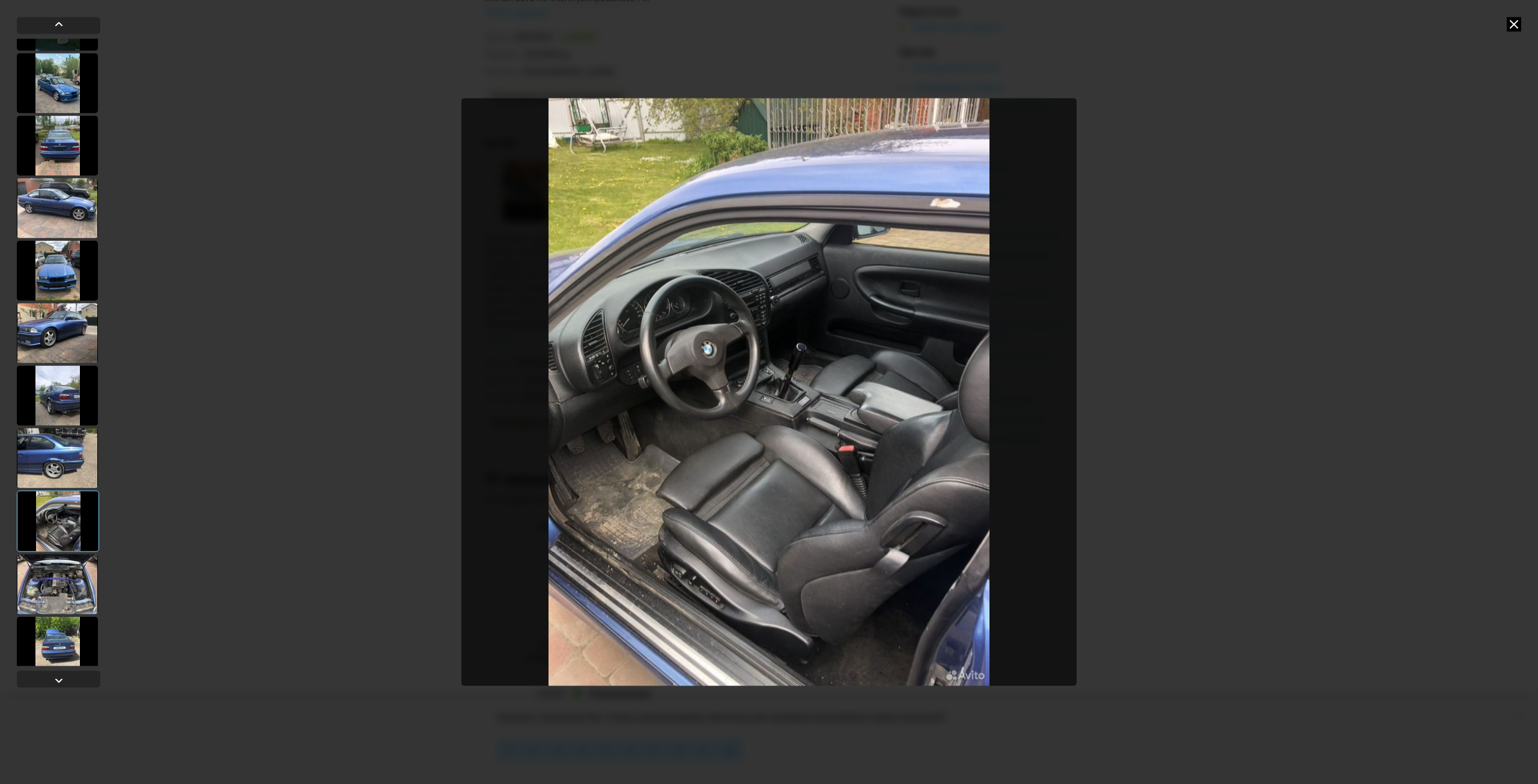
click at [64, 550] on div at bounding box center [58, 520] width 82 height 61
click at [62, 564] on div at bounding box center [57, 584] width 82 height 60
click at [61, 593] on div at bounding box center [57, 584] width 82 height 60
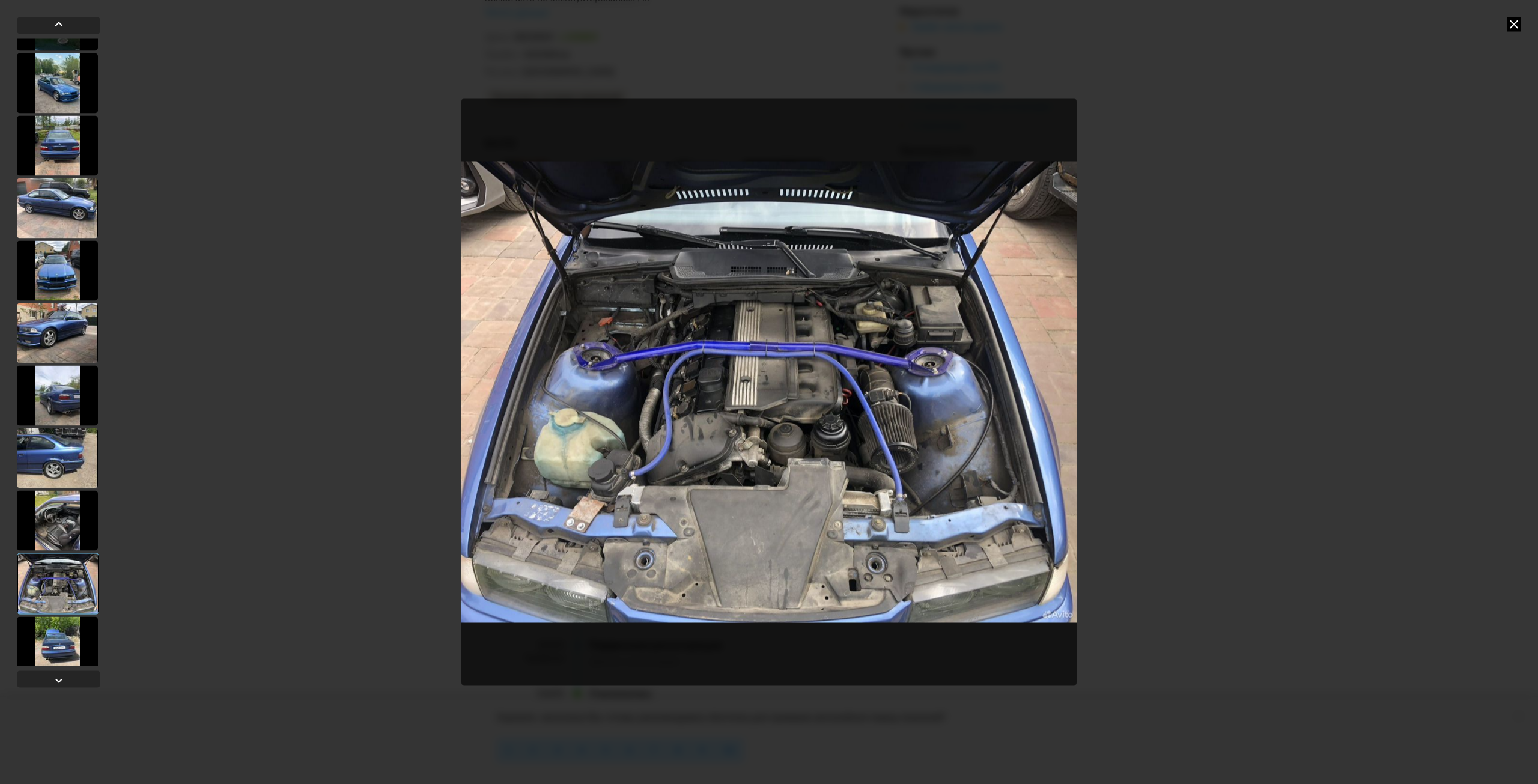
click at [59, 629] on div at bounding box center [57, 647] width 82 height 60
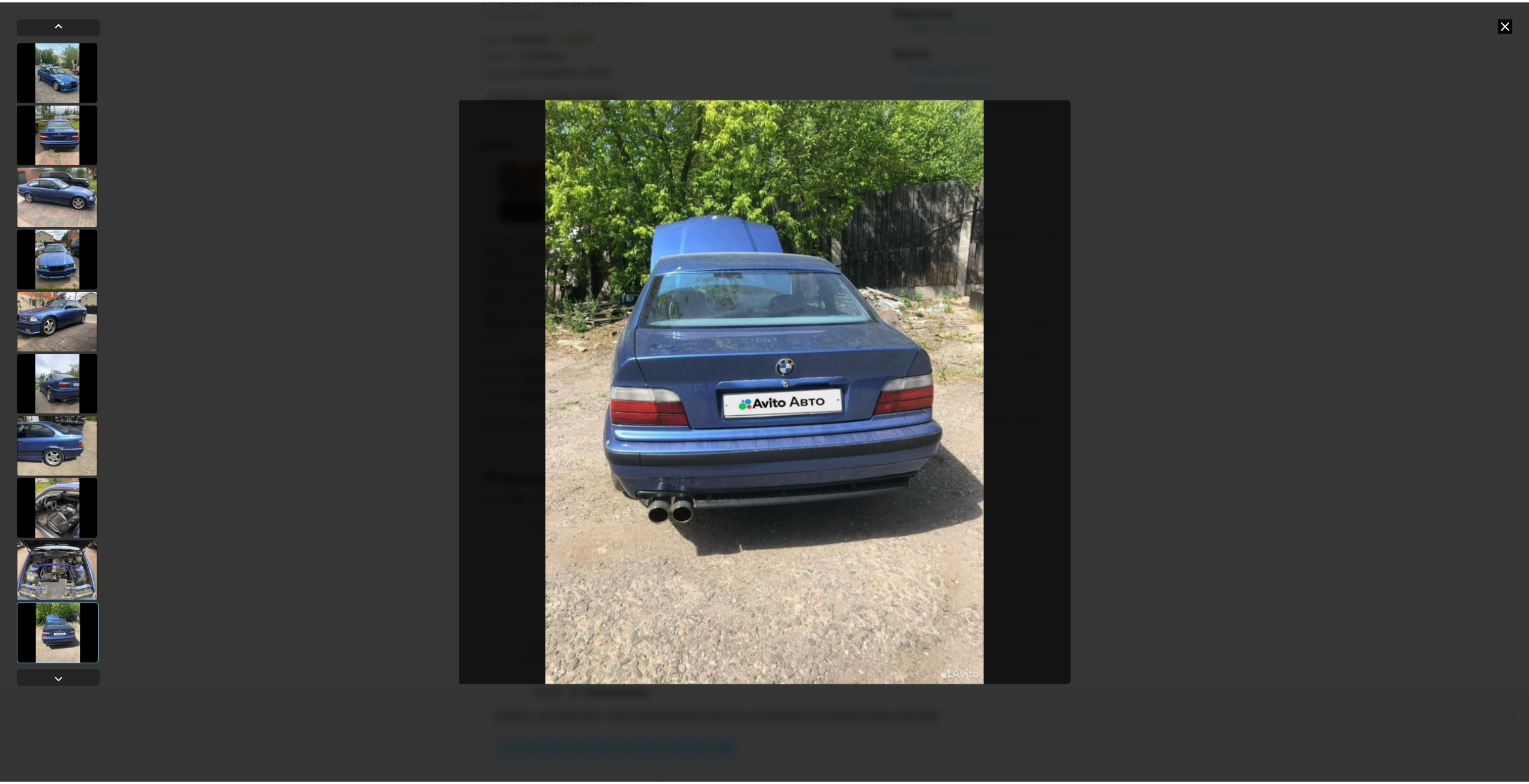
scroll to position [61, 0]
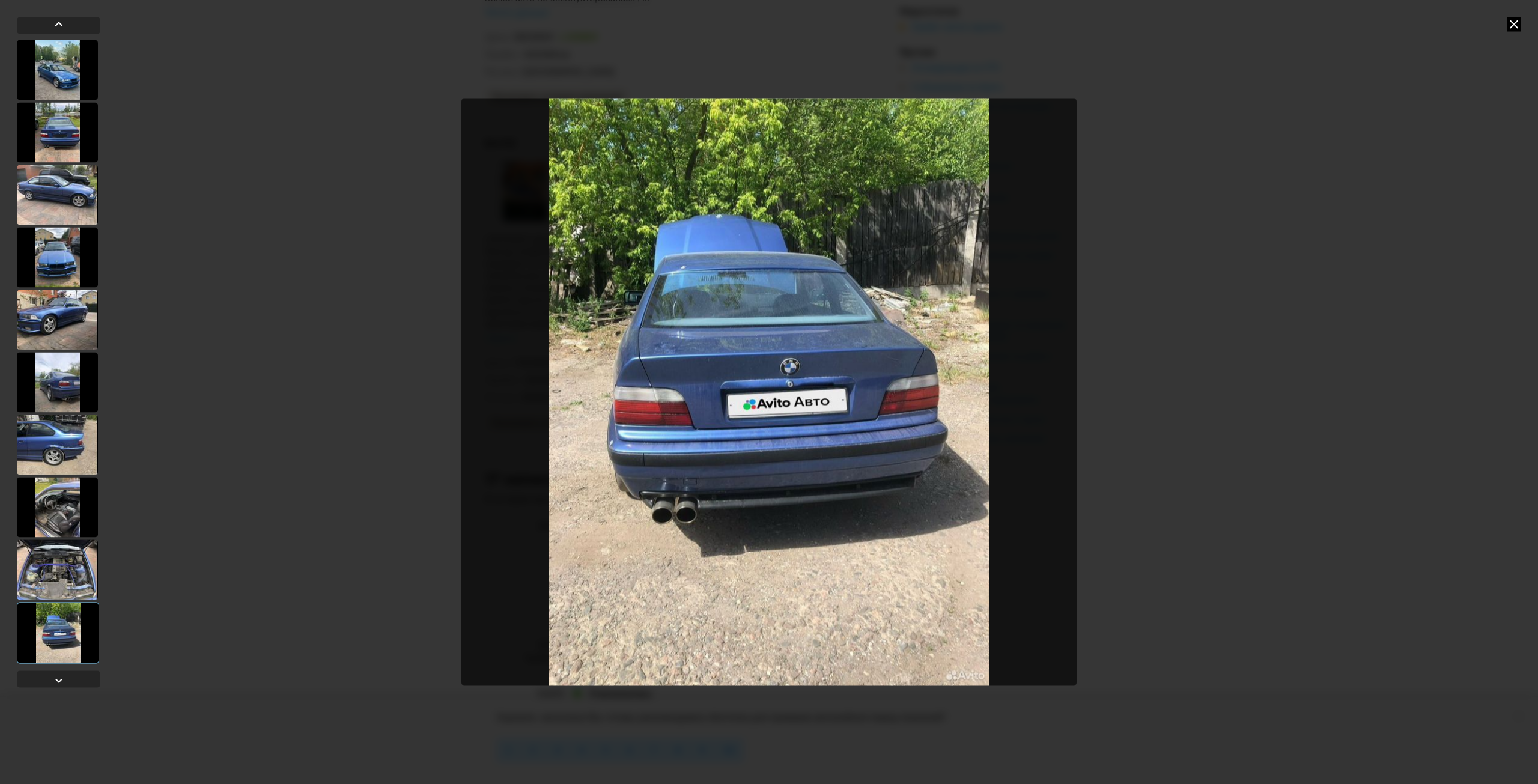
click at [1521, 12] on div at bounding box center [769, 392] width 1538 height 784
click at [1515, 18] on icon at bounding box center [1514, 24] width 15 height 15
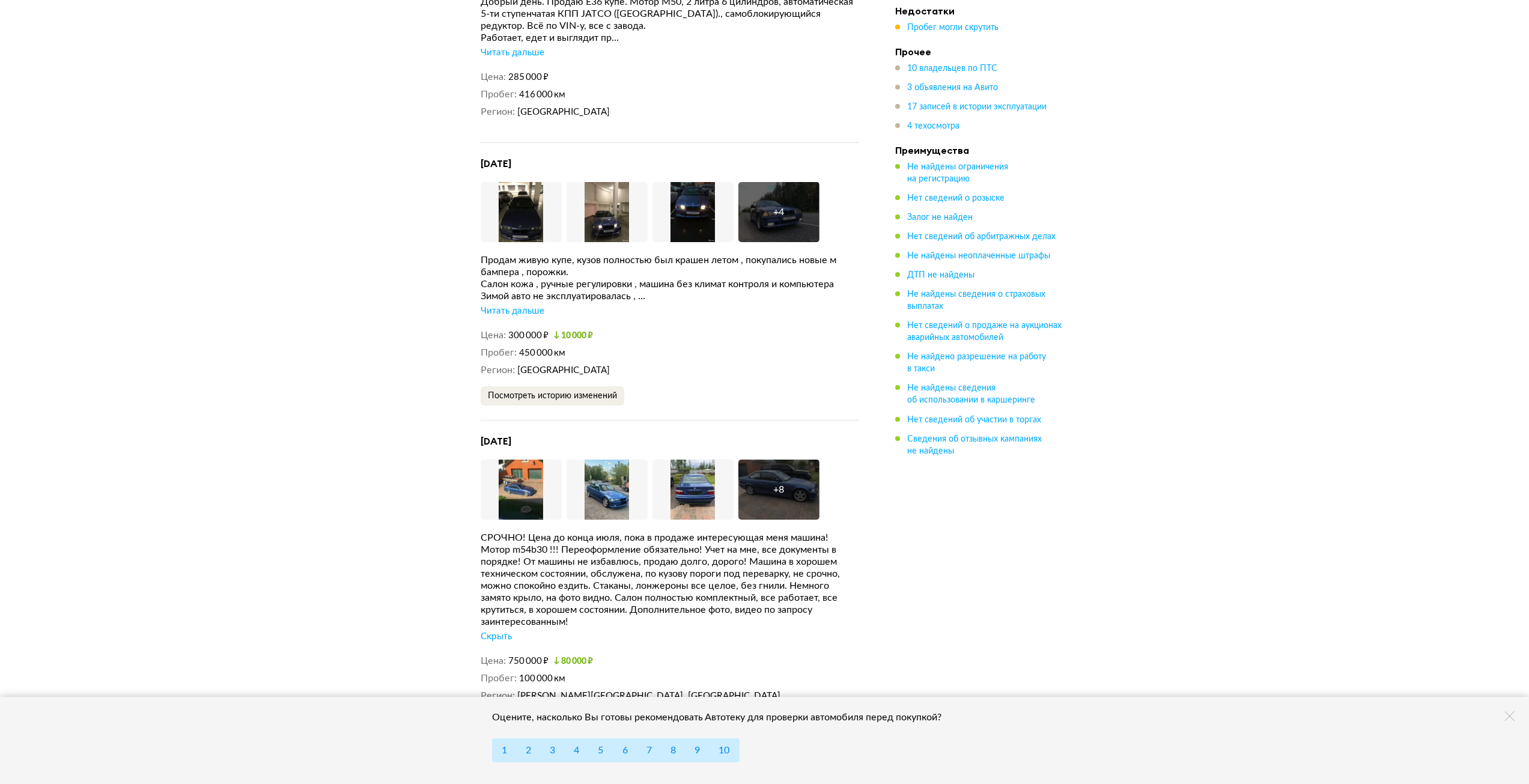
scroll to position [3425, 0]
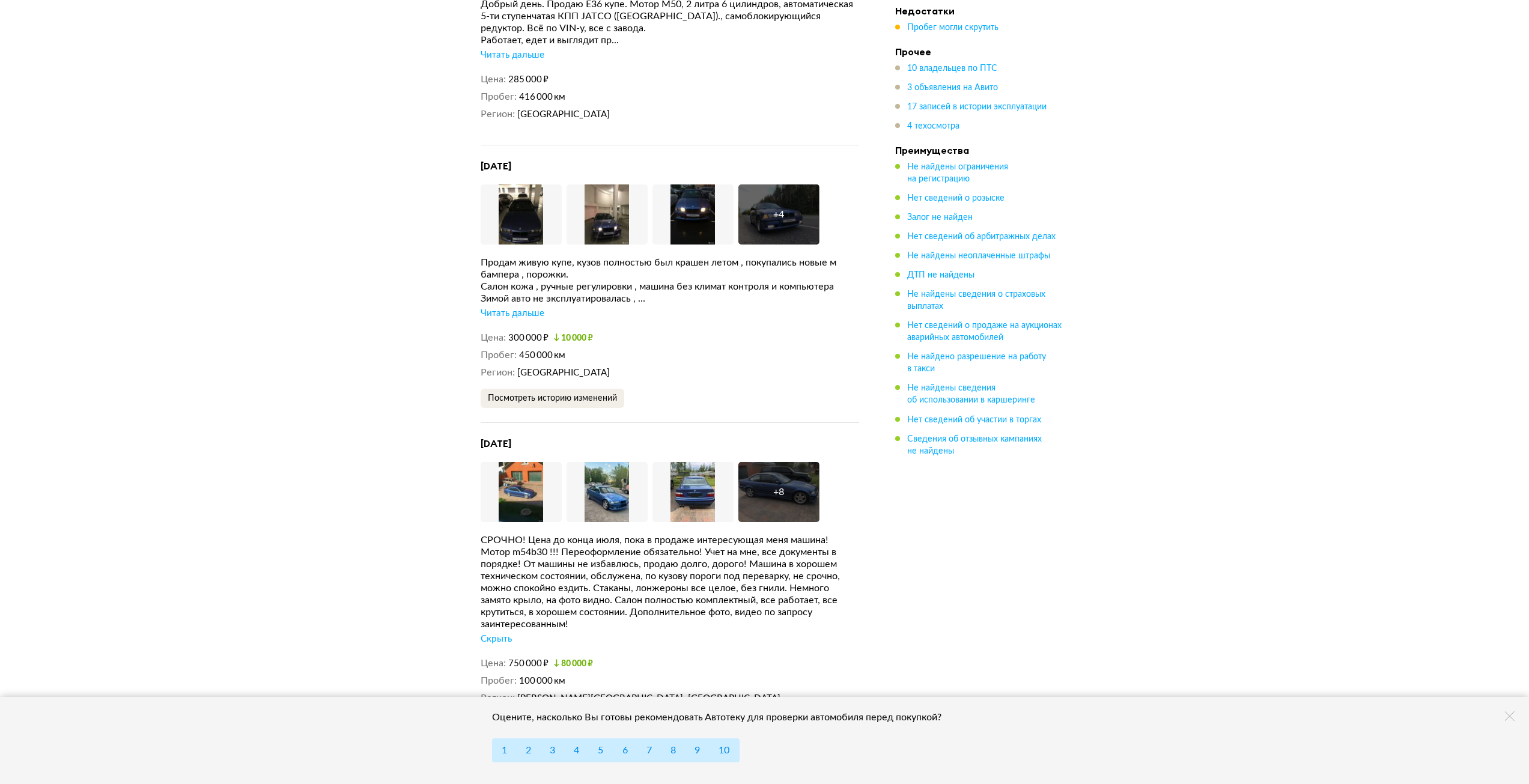
click at [515, 308] on div "Читать дальше" at bounding box center [513, 313] width 64 height 12
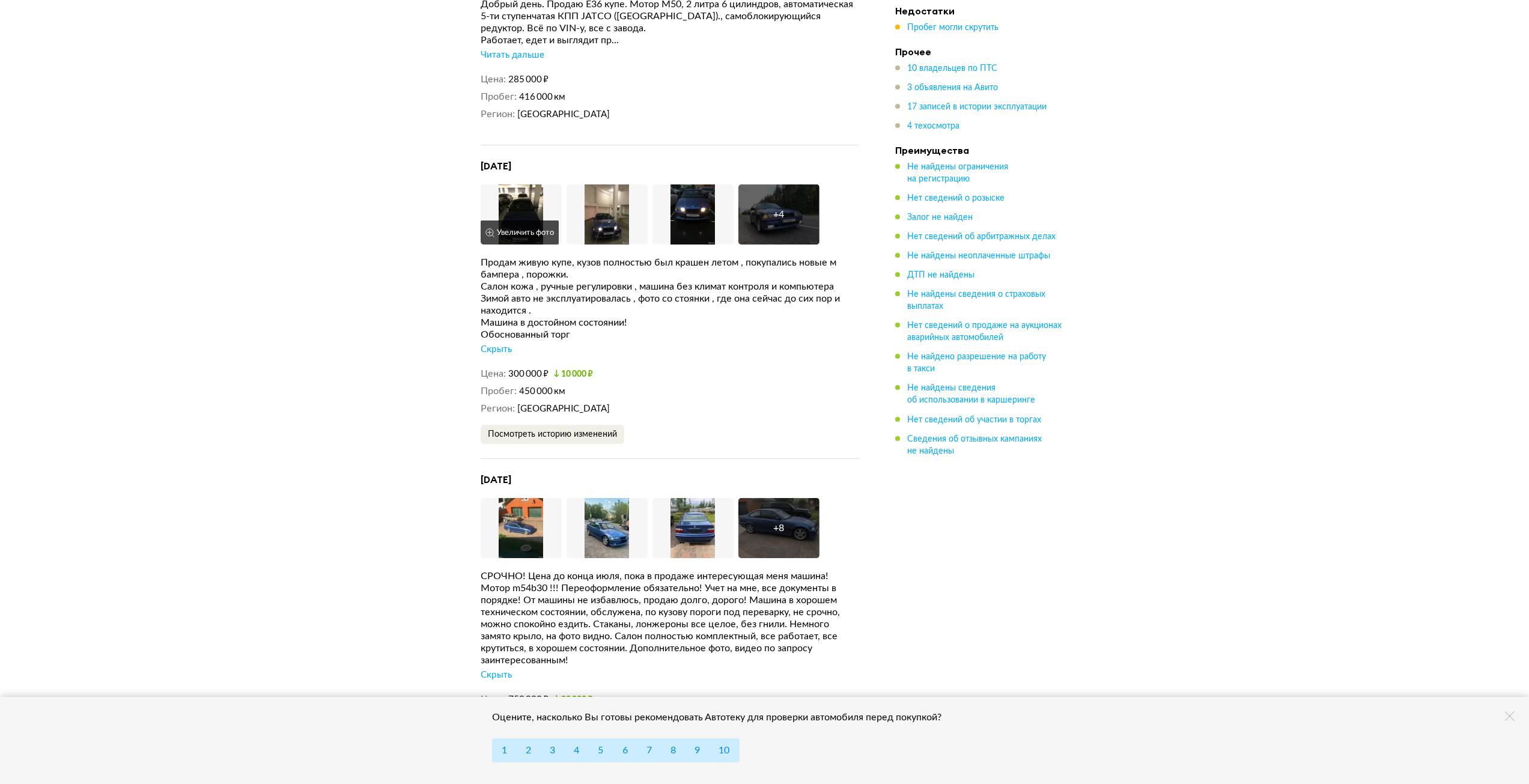
click at [510, 187] on img at bounding box center [521, 214] width 82 height 60
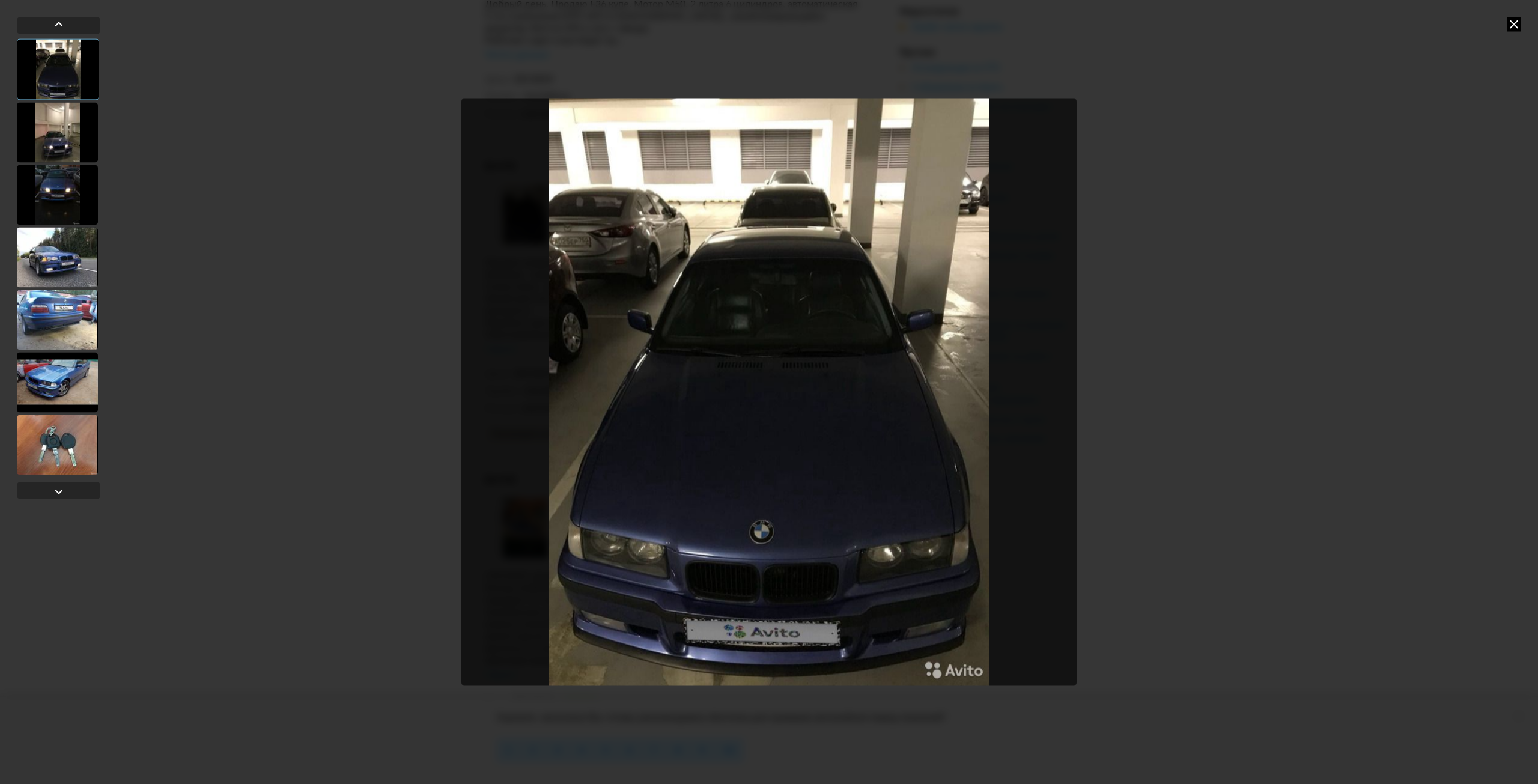
click at [67, 143] on div at bounding box center [57, 133] width 82 height 60
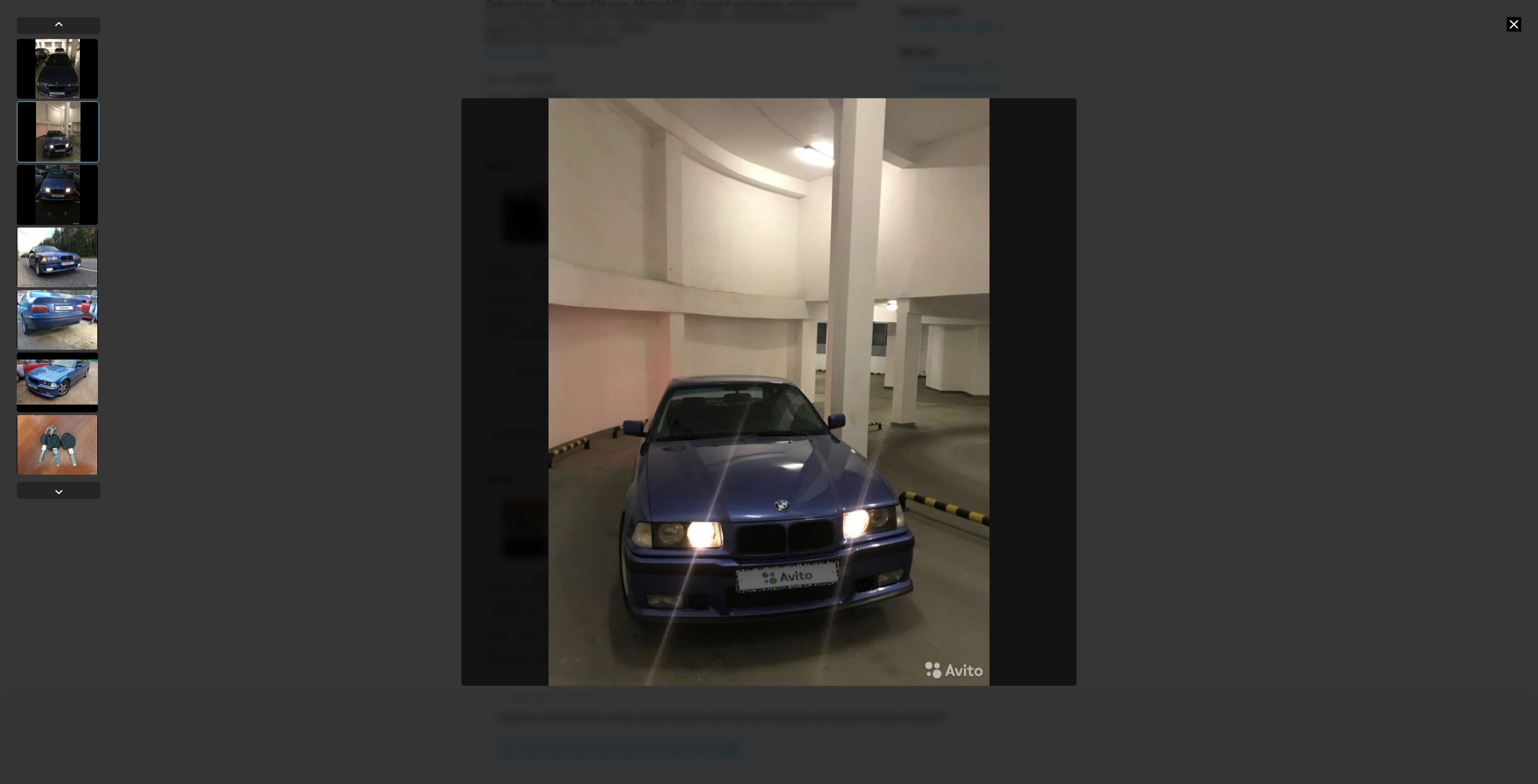
click at [62, 180] on div at bounding box center [57, 195] width 82 height 60
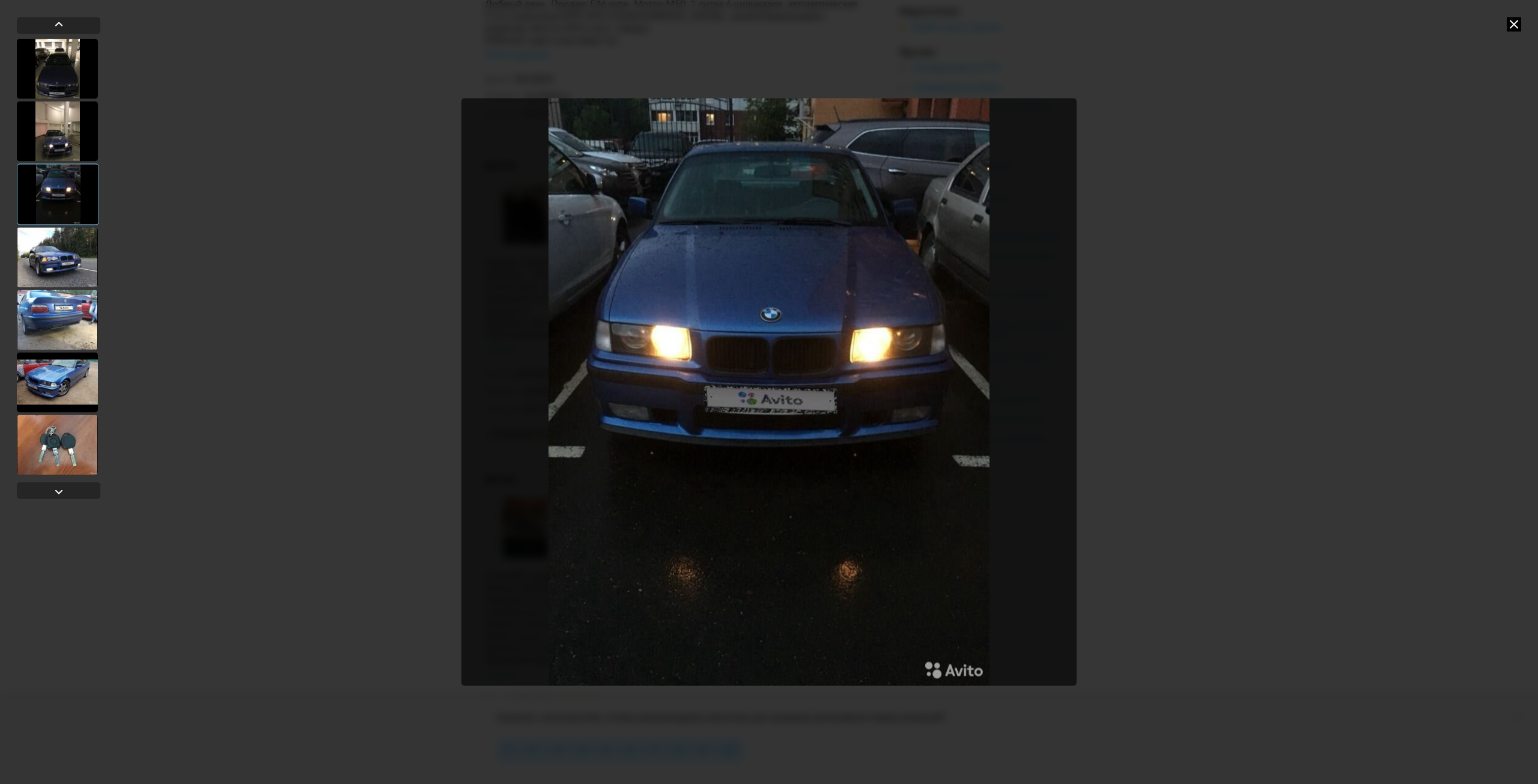
click at [60, 209] on div at bounding box center [58, 193] width 82 height 61
click at [66, 217] on div at bounding box center [58, 193] width 82 height 61
click at [65, 252] on div at bounding box center [57, 257] width 82 height 60
click at [71, 259] on div at bounding box center [57, 257] width 82 height 60
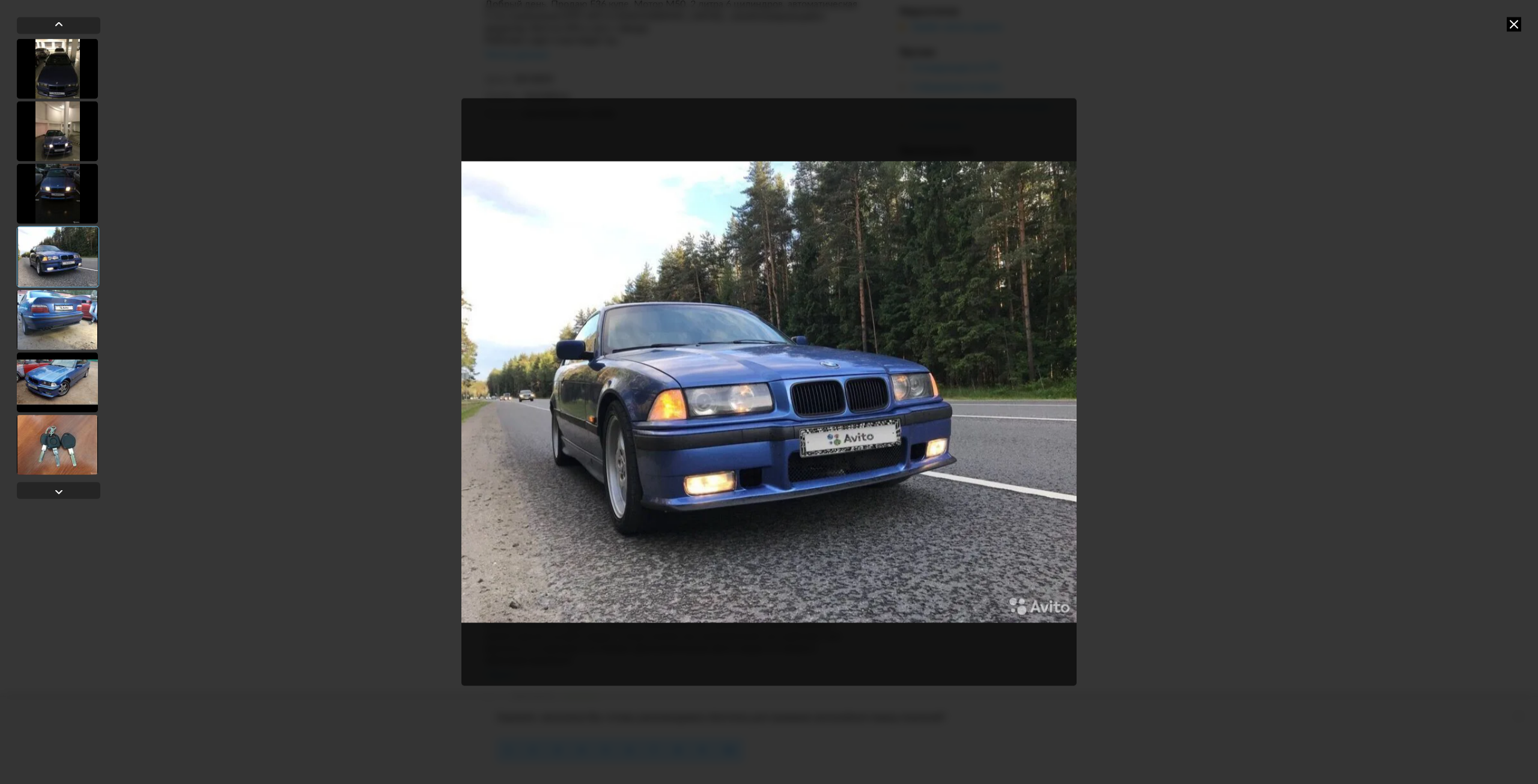
click at [64, 319] on div at bounding box center [57, 320] width 82 height 60
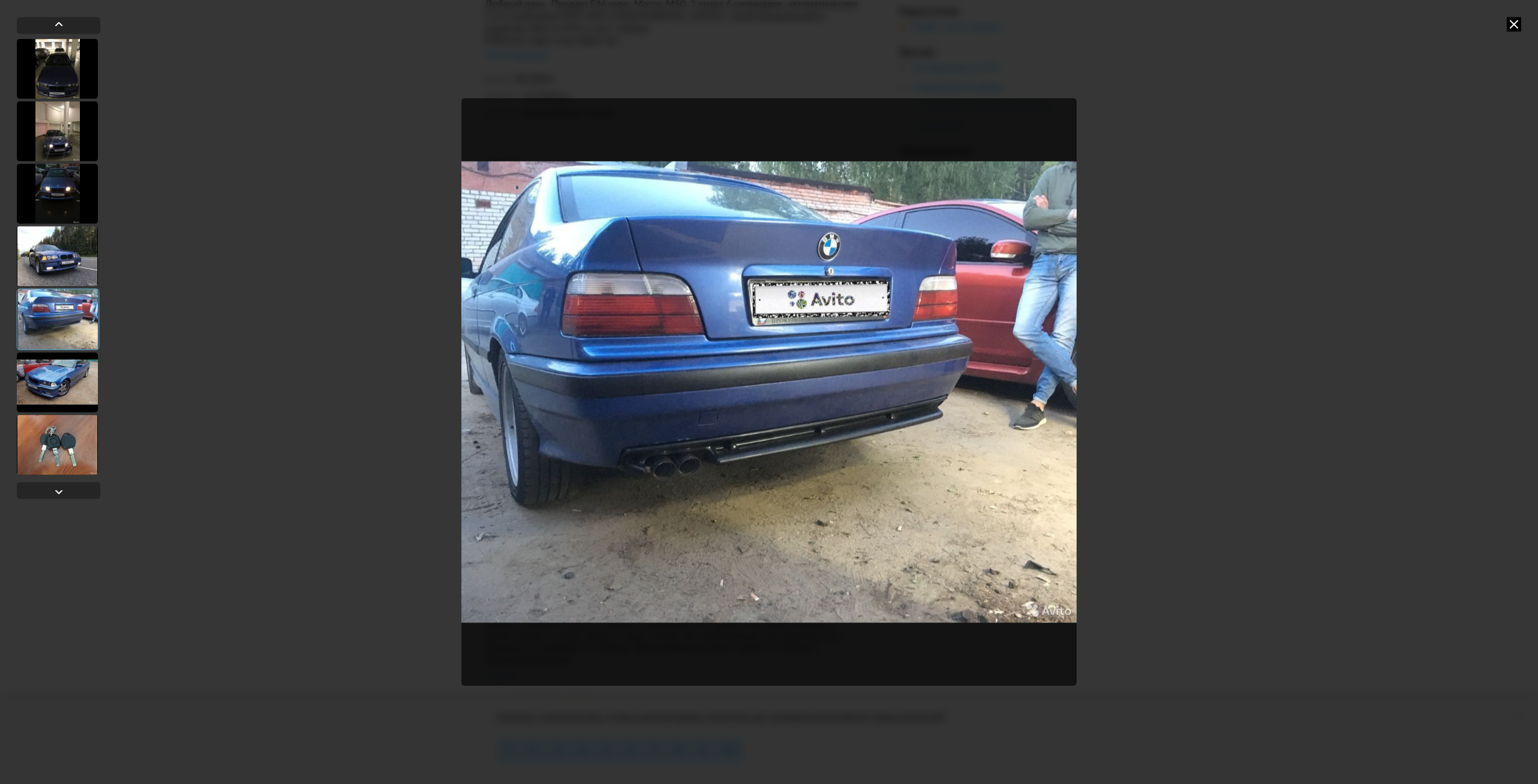
click at [69, 354] on div at bounding box center [57, 382] width 82 height 60
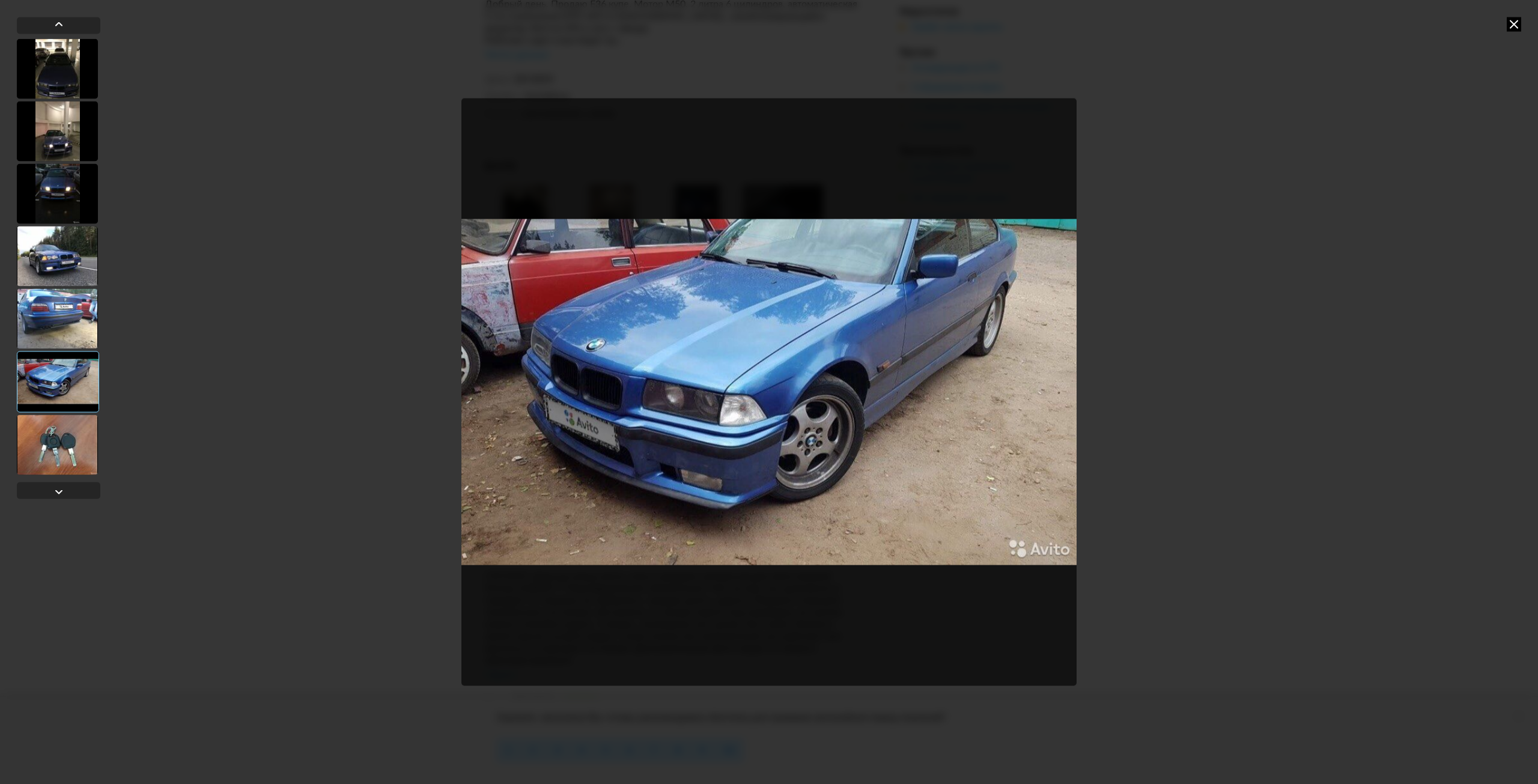
click at [74, 429] on div at bounding box center [57, 445] width 82 height 60
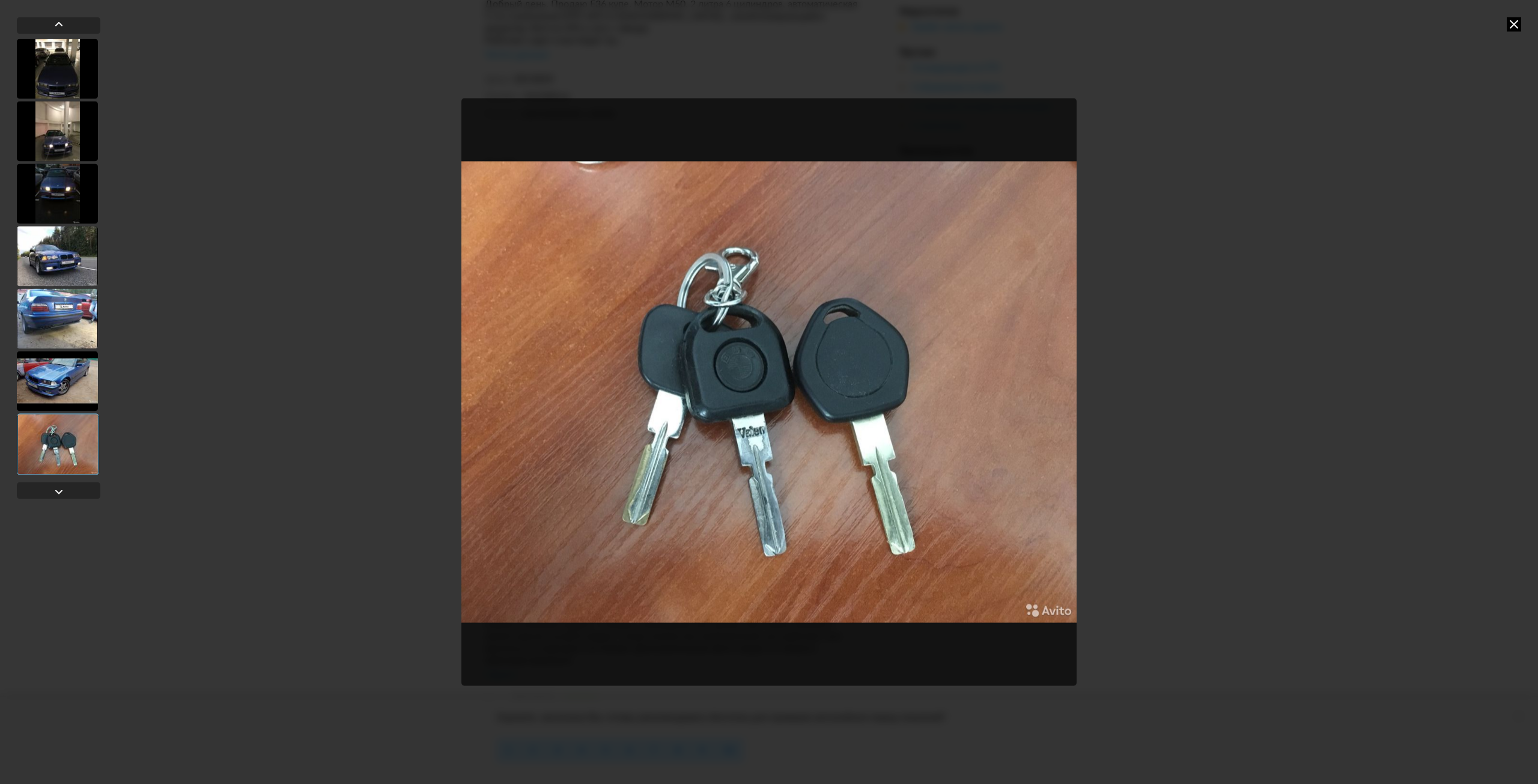
click at [1508, 24] on icon at bounding box center [1514, 24] width 15 height 15
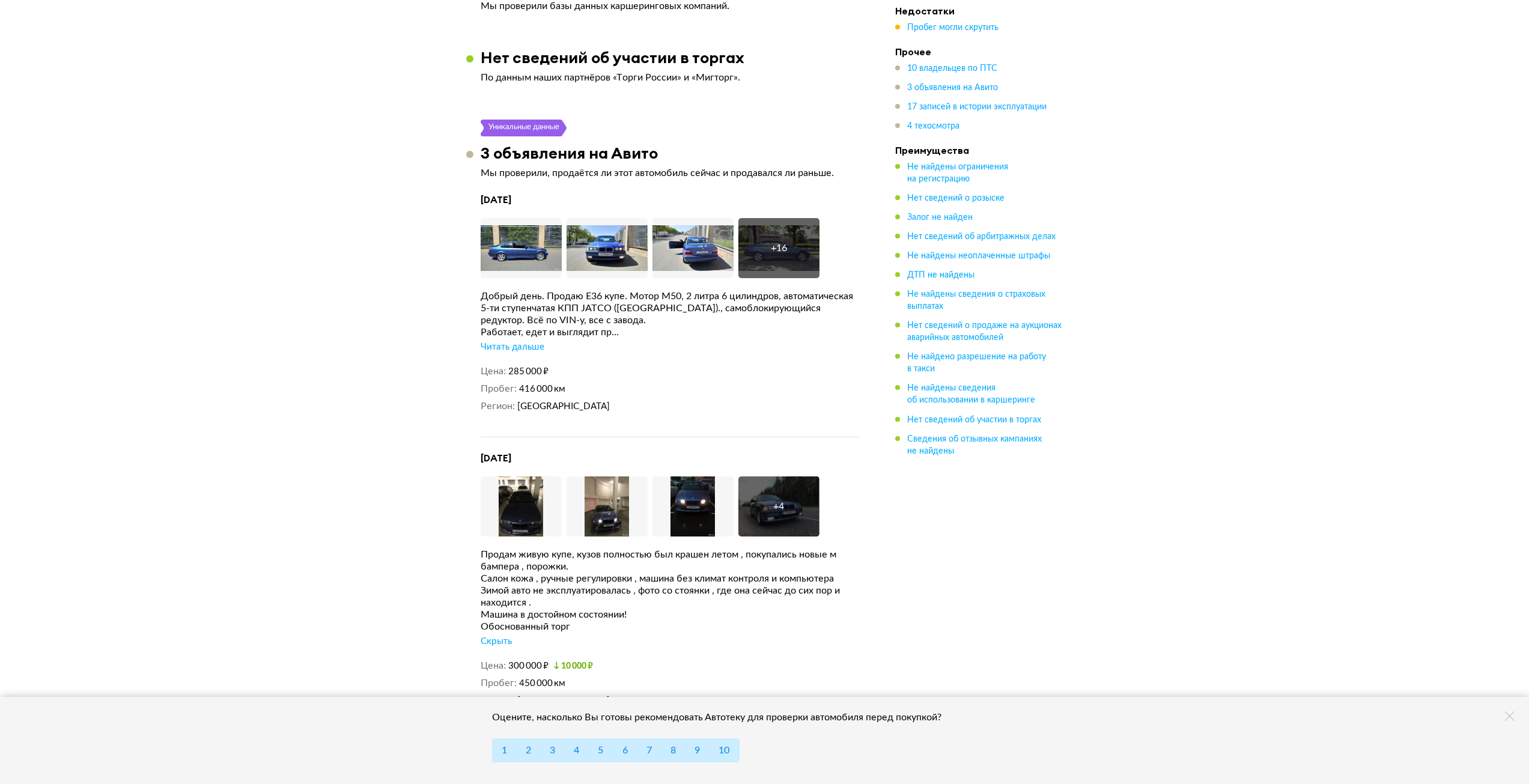
scroll to position [3124, 0]
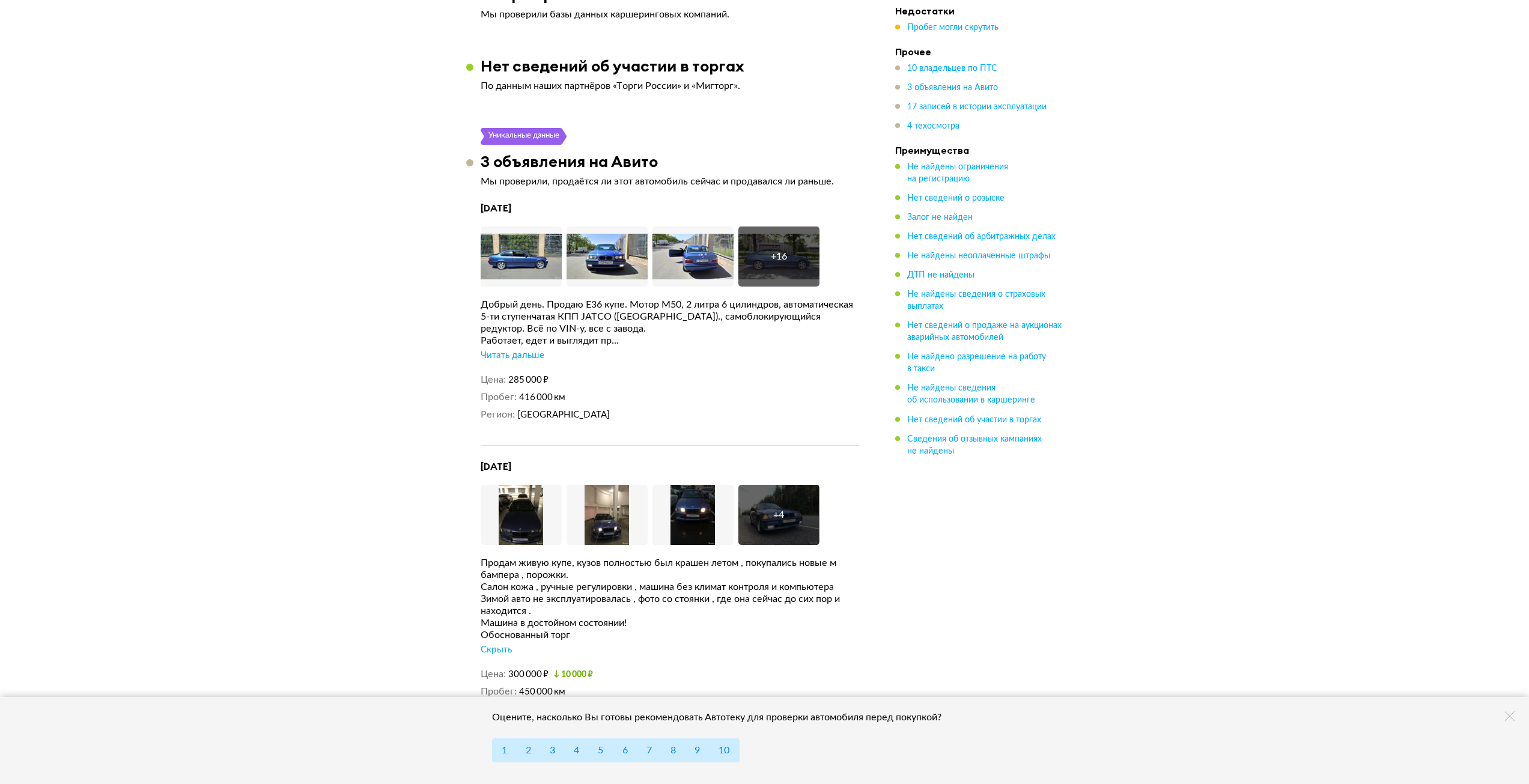
click at [525, 350] on div "Читать дальше" at bounding box center [513, 355] width 64 height 12
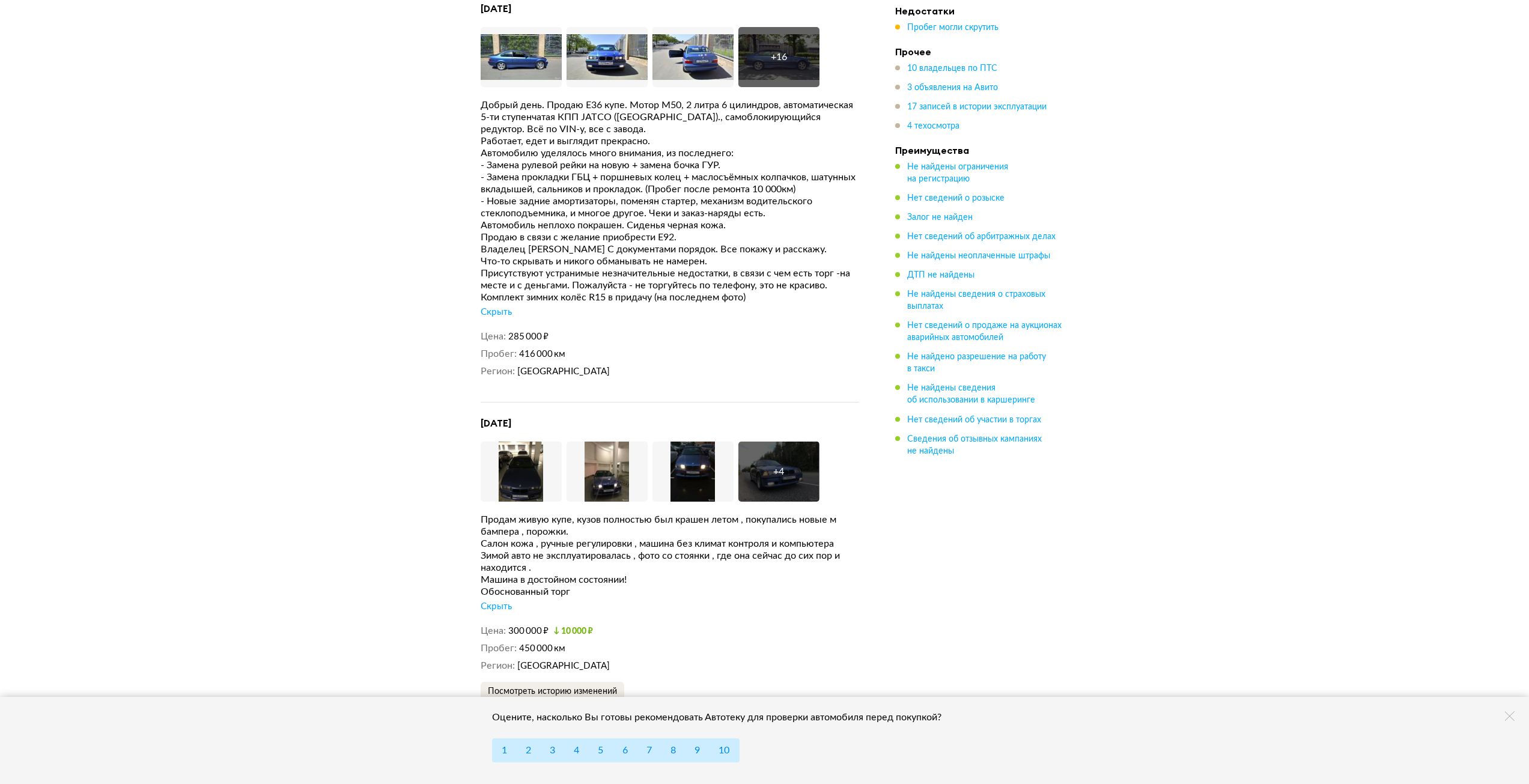
scroll to position [3364, 0]
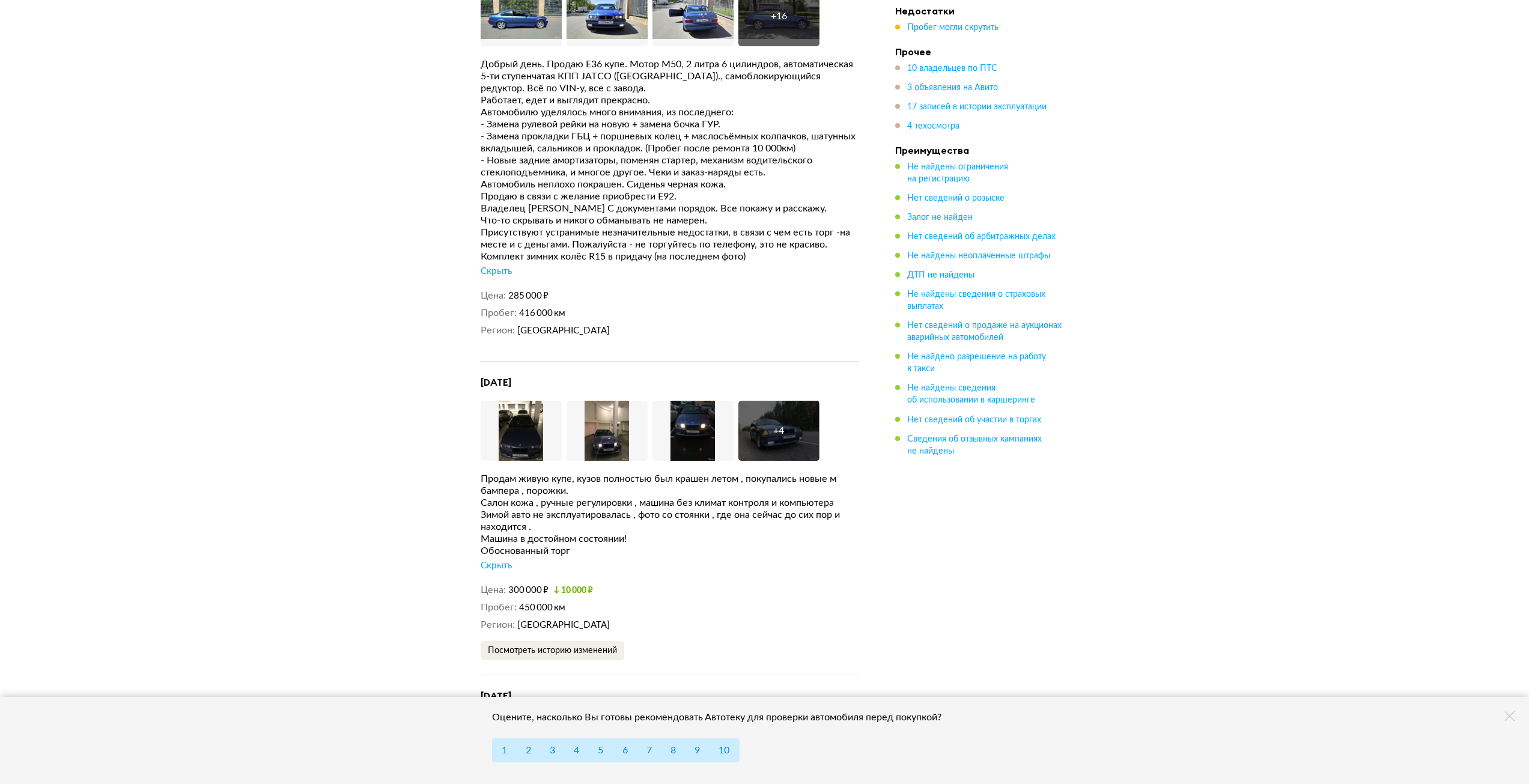
click at [780, 400] on div "+ 4" at bounding box center [779, 430] width 82 height 60
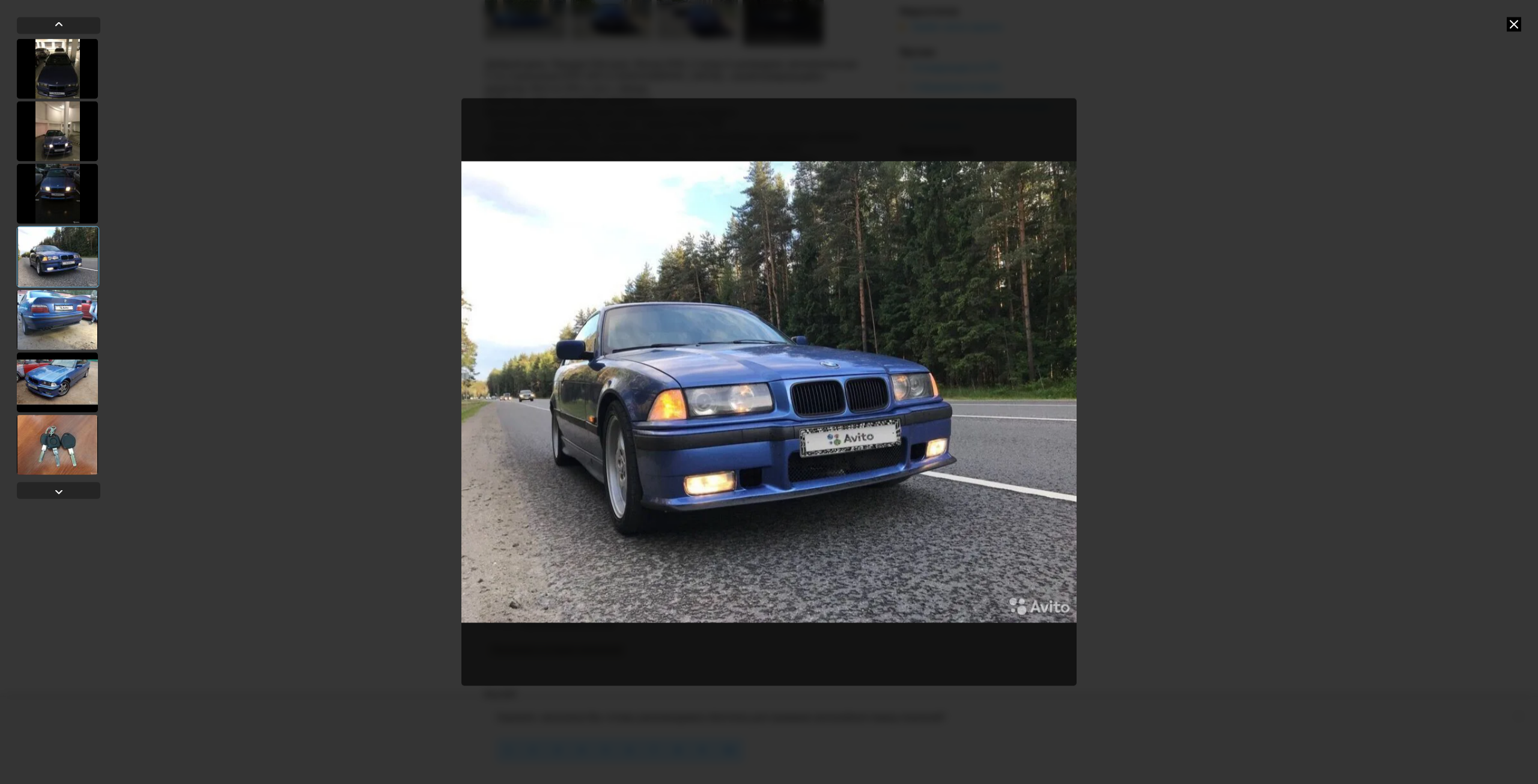
click at [1282, 93] on div at bounding box center [769, 392] width 1538 height 784
click at [1517, 25] on icon at bounding box center [1514, 24] width 15 height 15
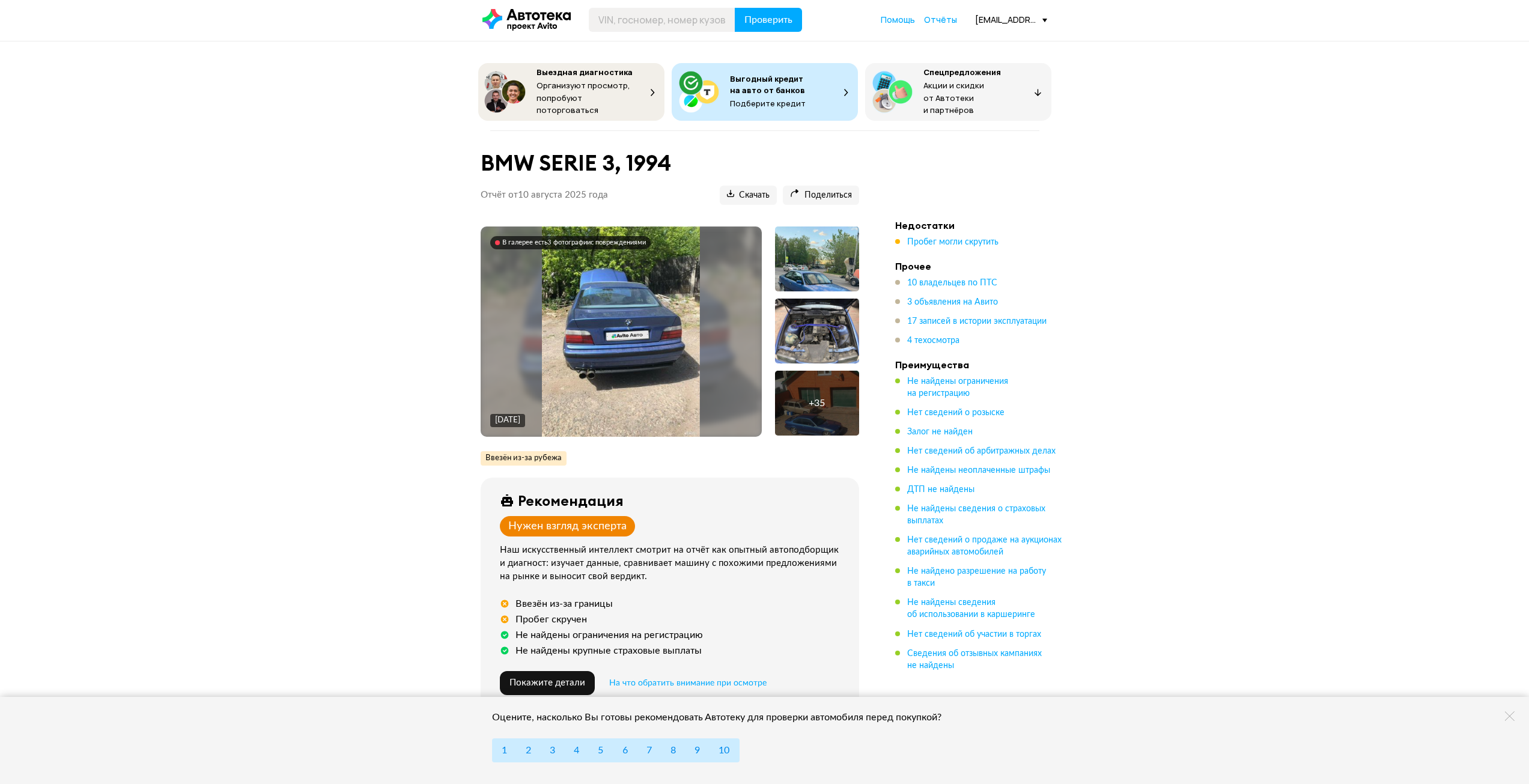
scroll to position [0, 0]
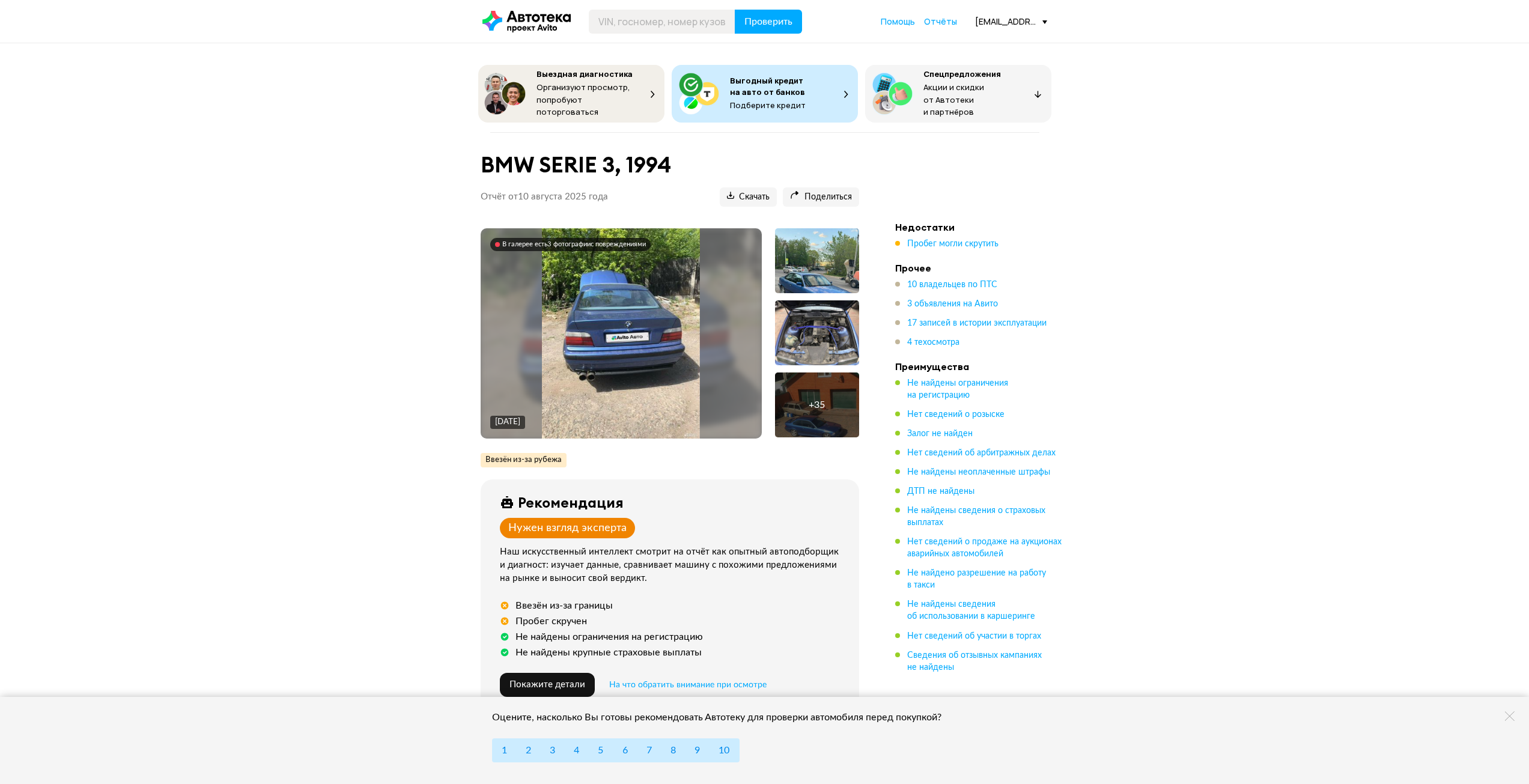
click at [656, 349] on img at bounding box center [621, 333] width 158 height 211
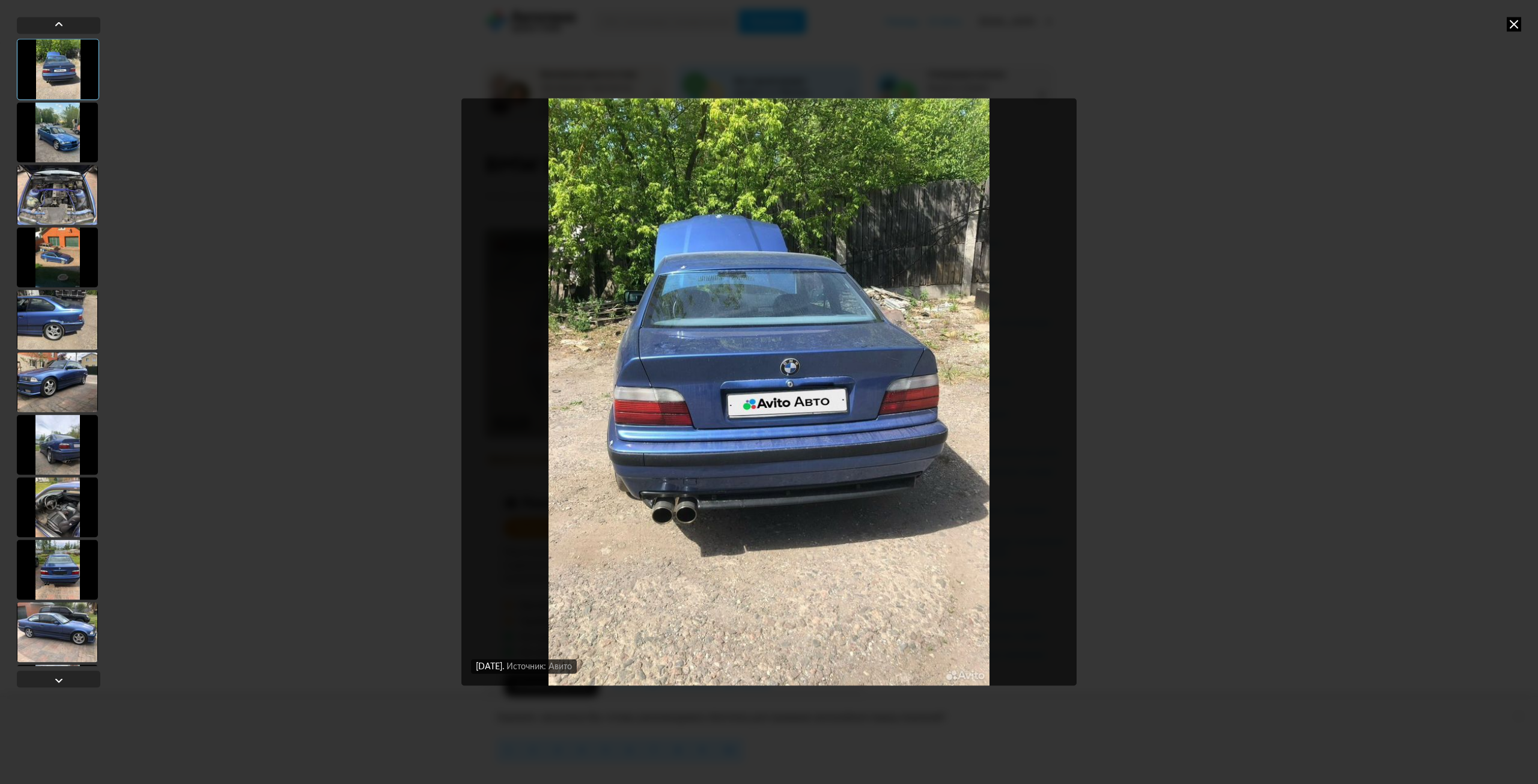
click at [1517, 22] on icon at bounding box center [1514, 24] width 15 height 15
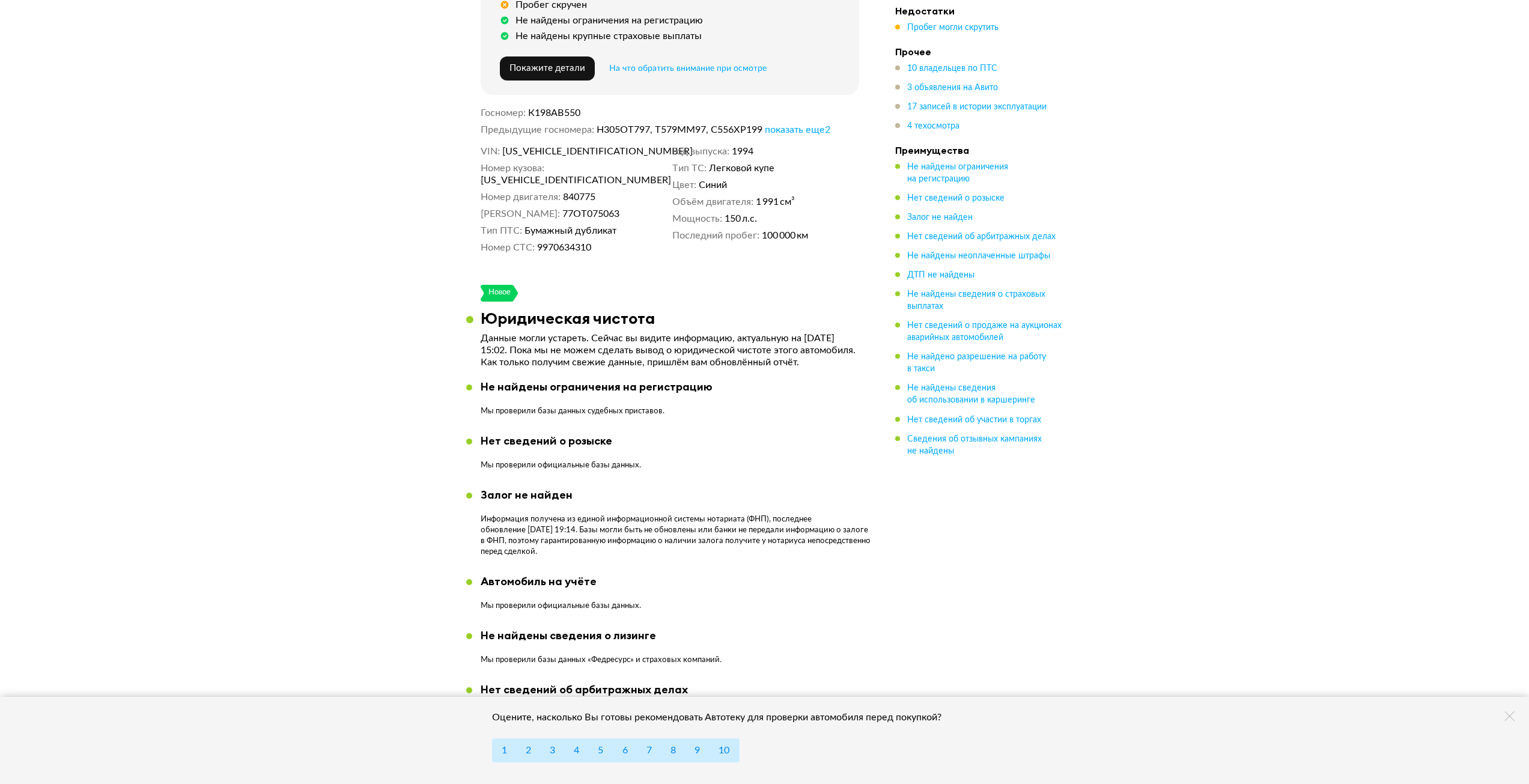
scroll to position [601, 0]
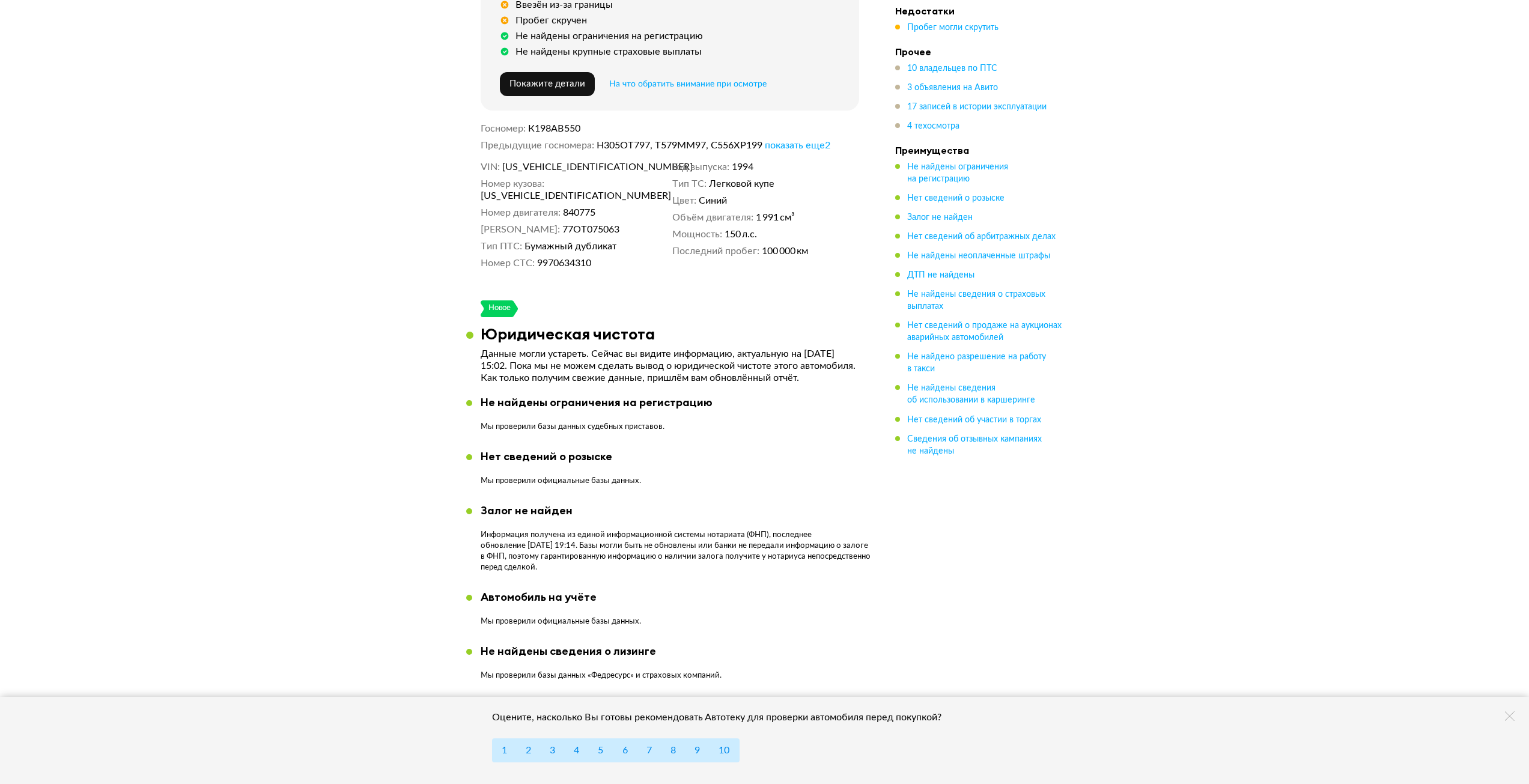
click at [554, 124] on span "К198АВ550" at bounding box center [554, 128] width 52 height 9
copy span "К198АВ550"
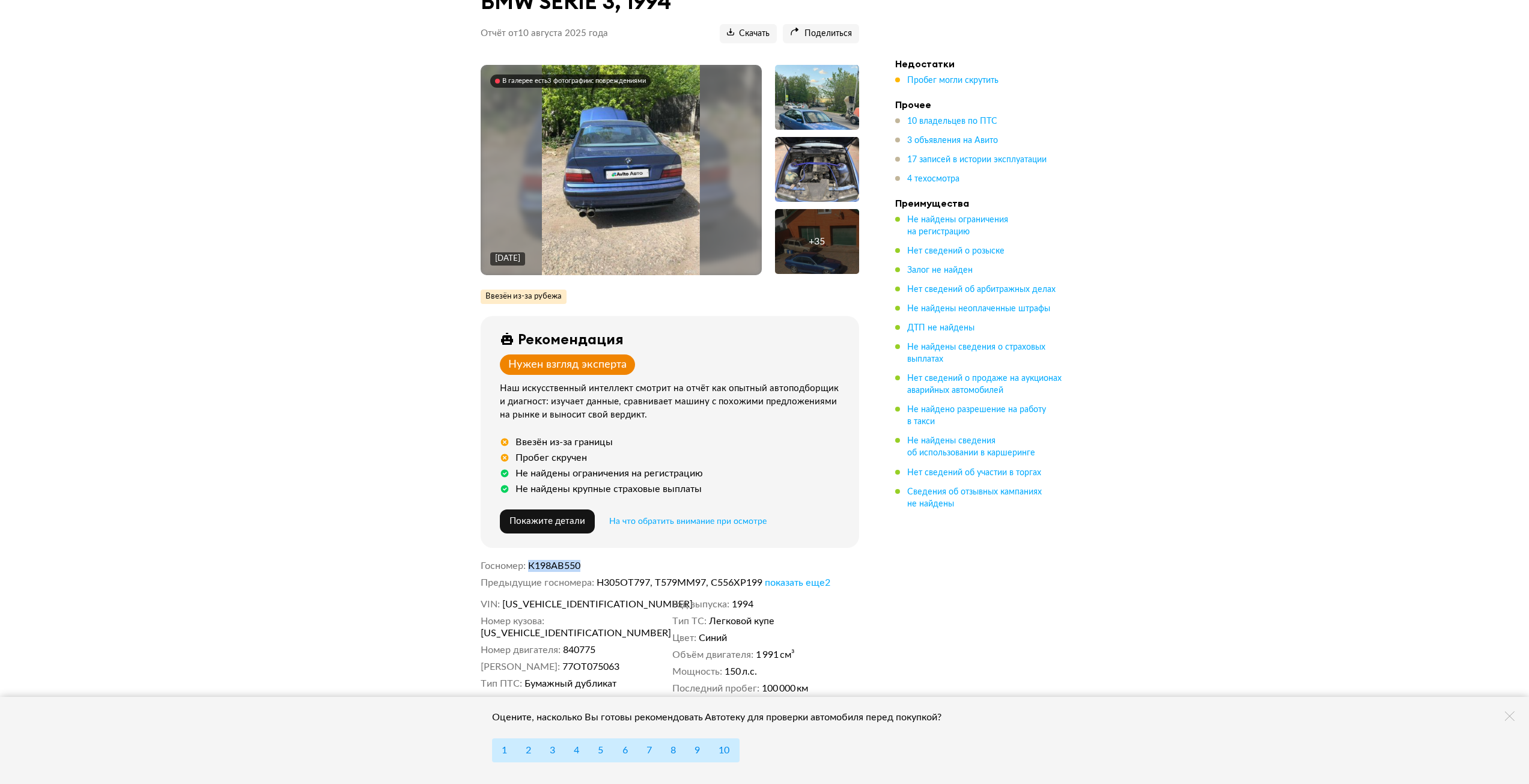
scroll to position [0, 0]
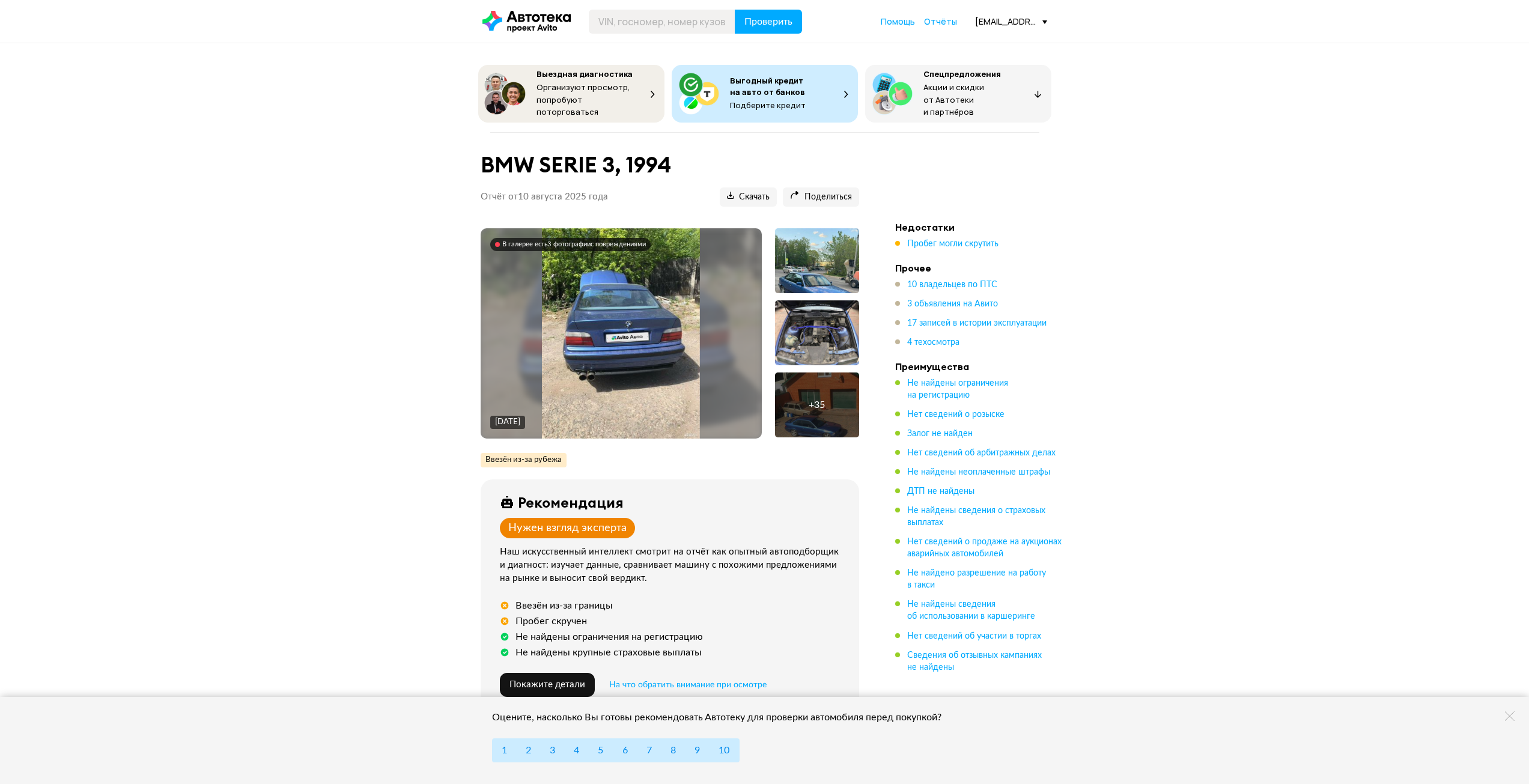
click at [667, 316] on img at bounding box center [621, 333] width 158 height 211
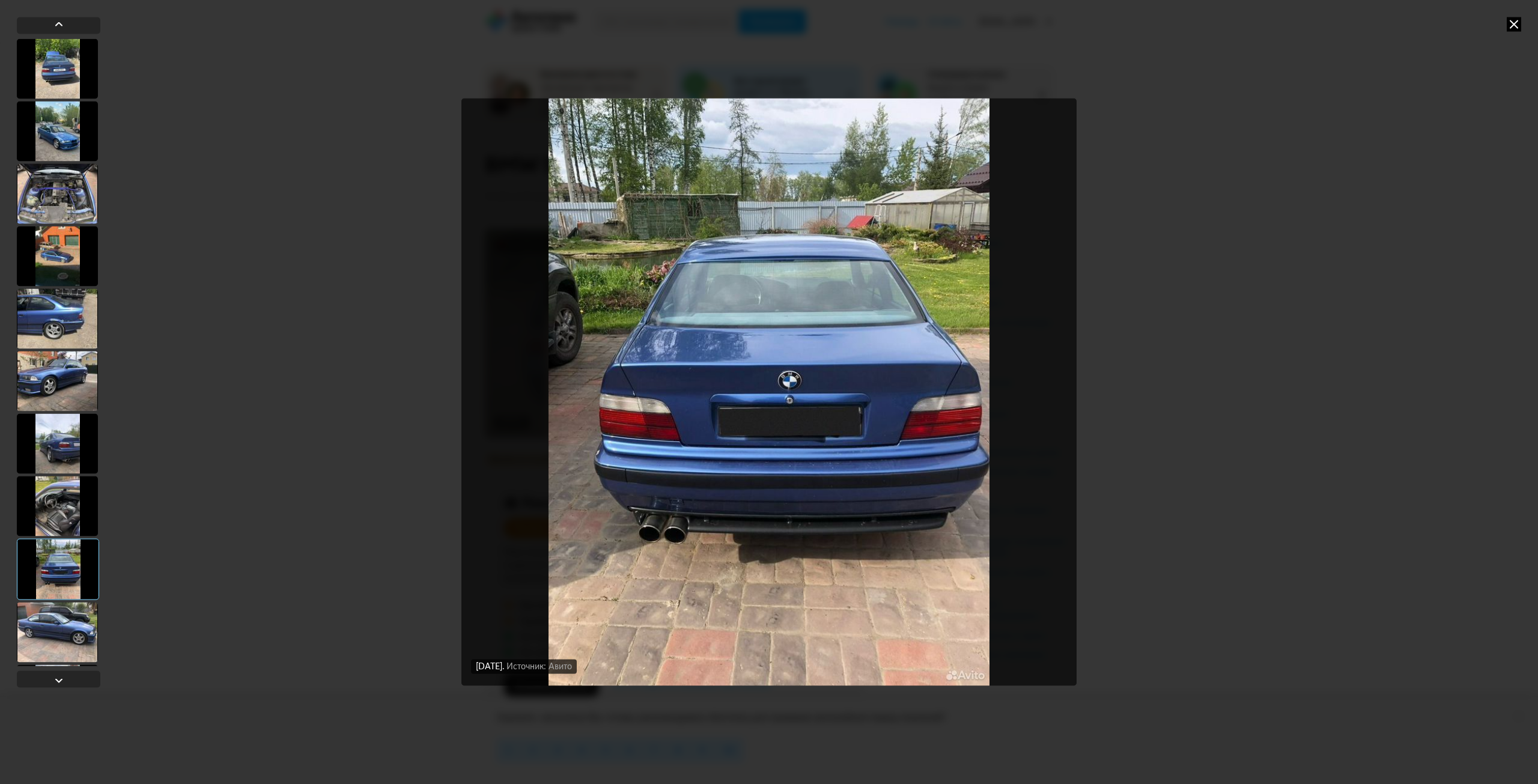
click at [1178, 144] on div "[DATE] Источник: Авито [DATE] Источник: Авито [DATE] Источник: Авито [DATE] Ист…" at bounding box center [769, 392] width 1538 height 784
click at [1506, 22] on div "[DATE] Источник: Авито [DATE] Источник: Авито [DATE] Источник: Авито [DATE] Ист…" at bounding box center [769, 392] width 1538 height 784
click at [1516, 24] on icon at bounding box center [1514, 24] width 15 height 15
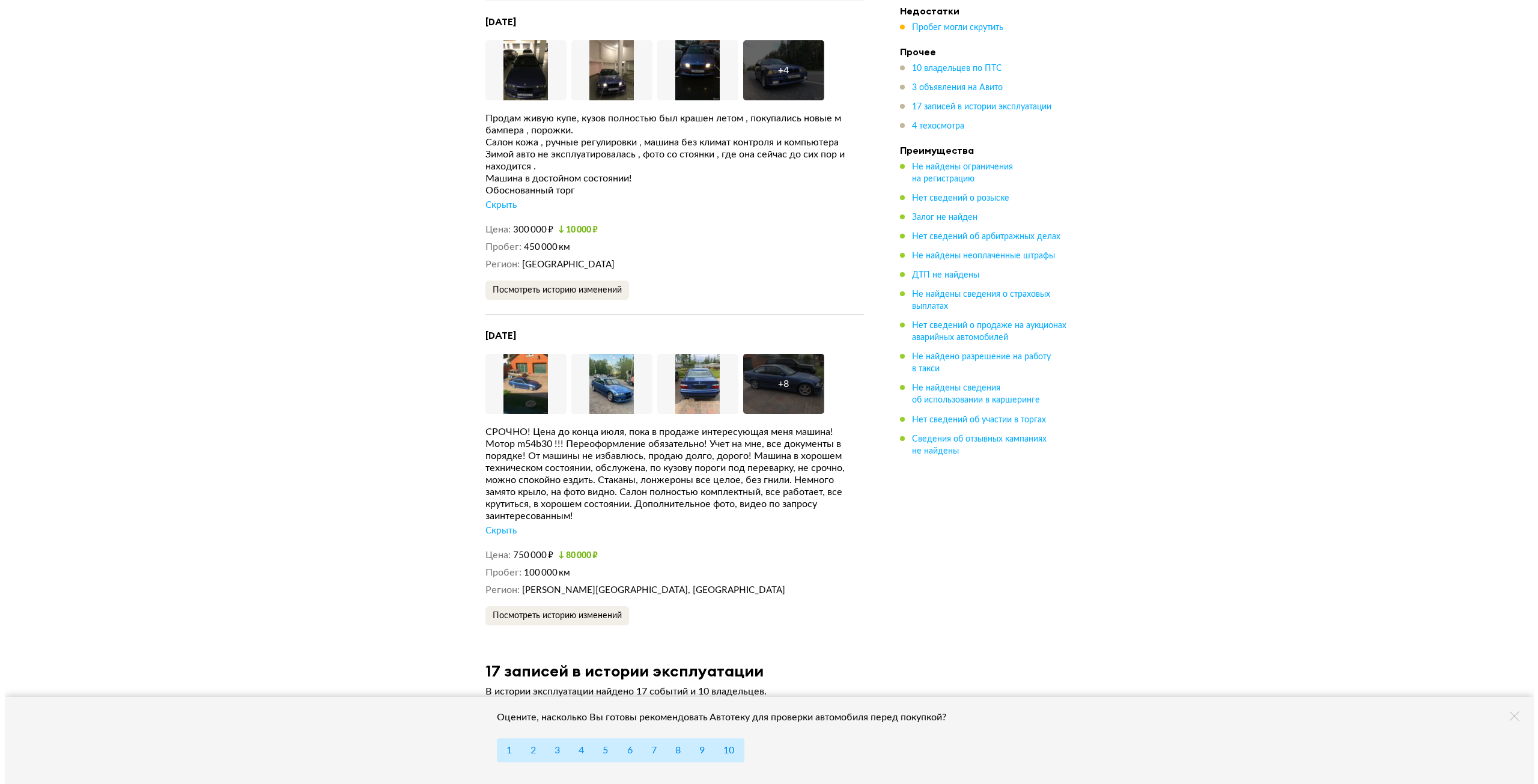
scroll to position [3784, 0]
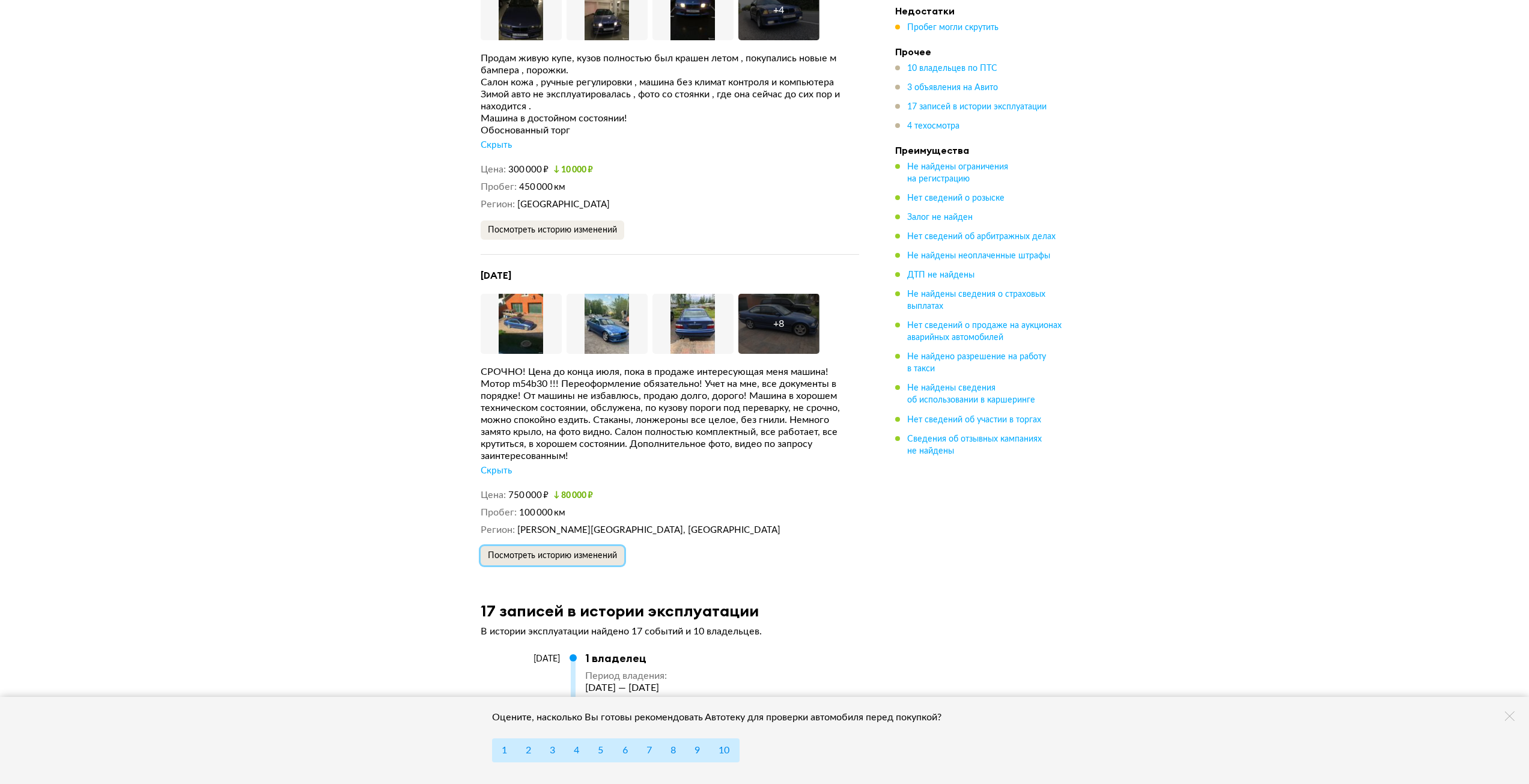
click at [552, 551] on span "Посмотреть историю изменений" at bounding box center [552, 555] width 129 height 8
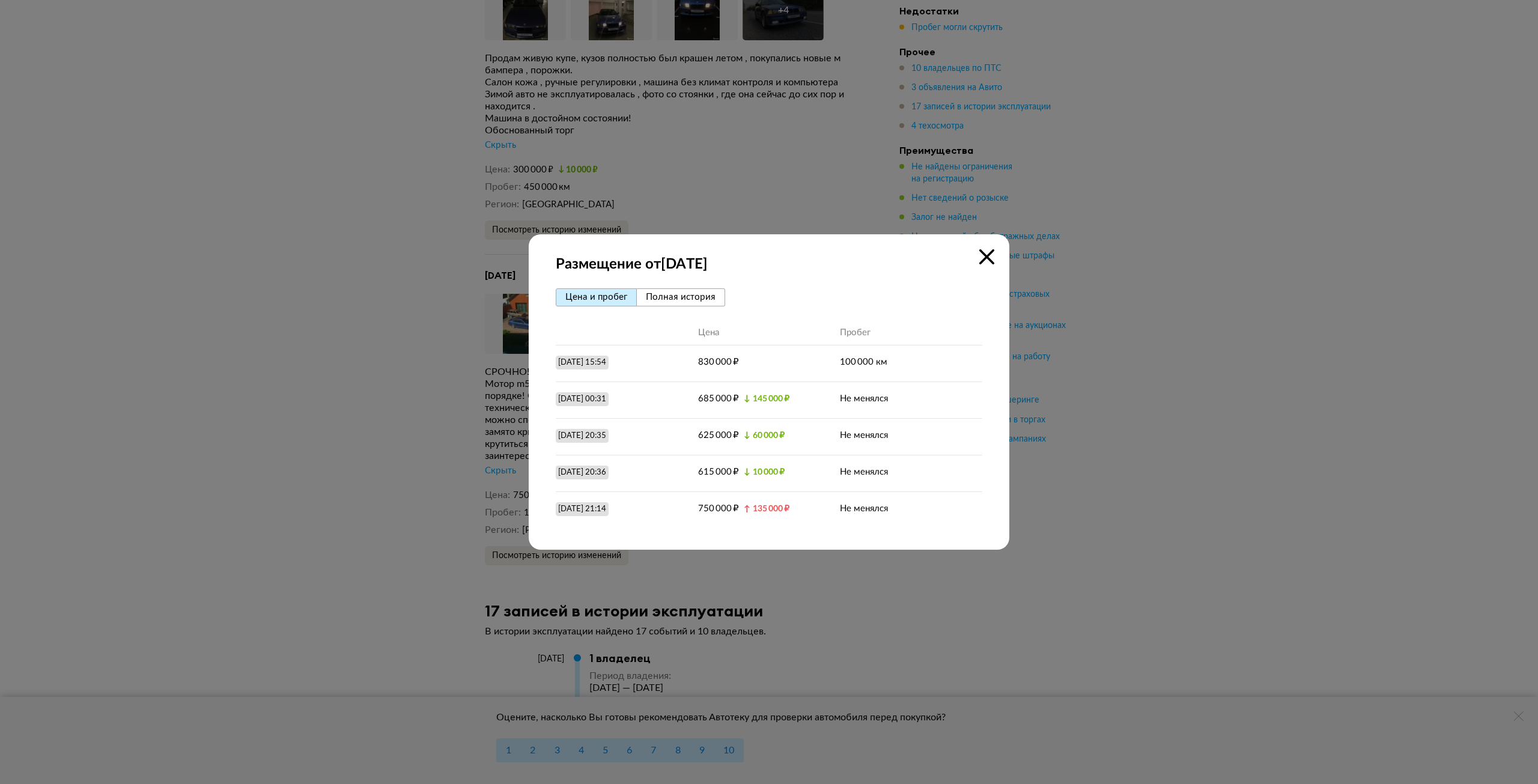
click at [671, 299] on span "Полная история" at bounding box center [681, 297] width 70 height 9
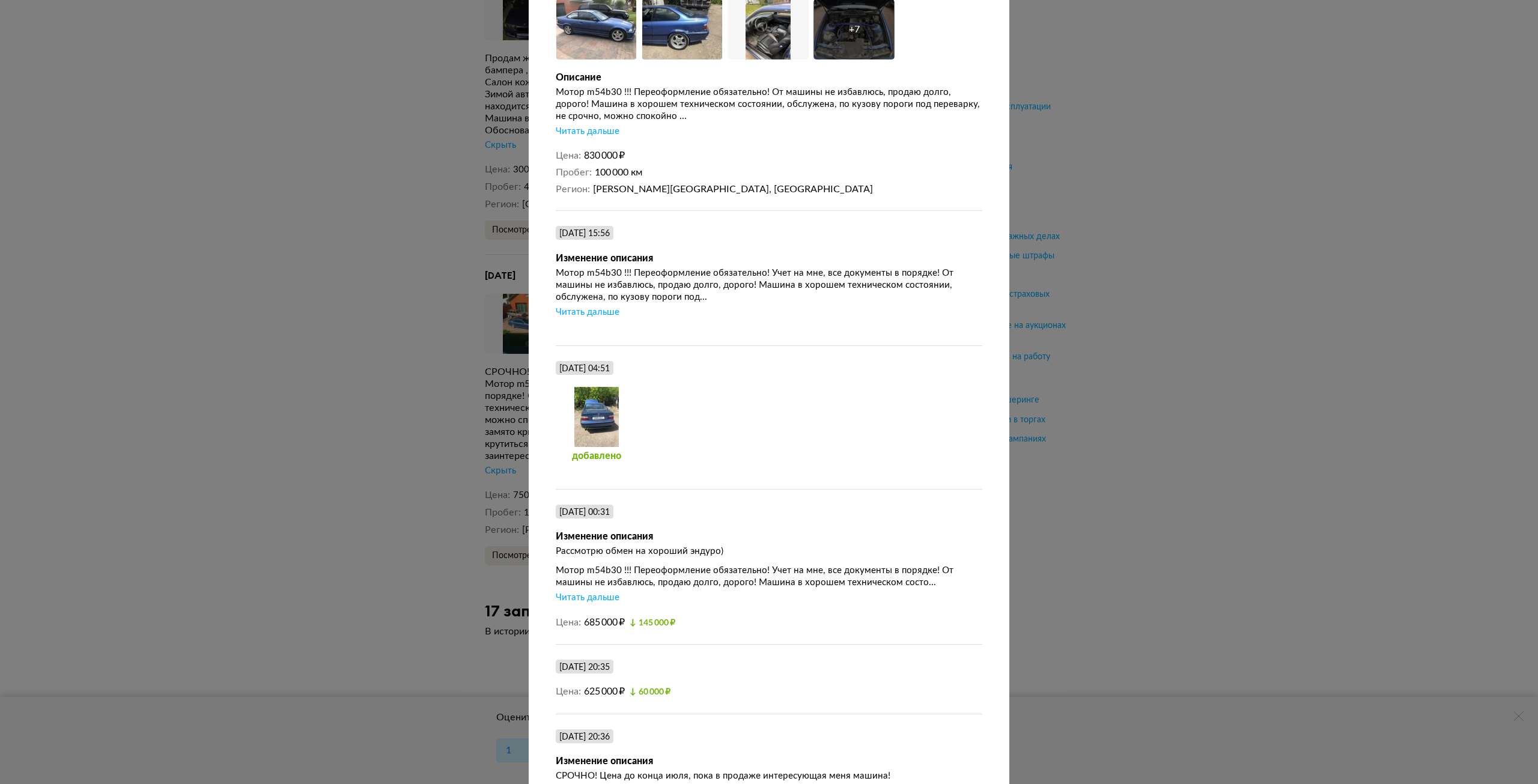
scroll to position [310, 0]
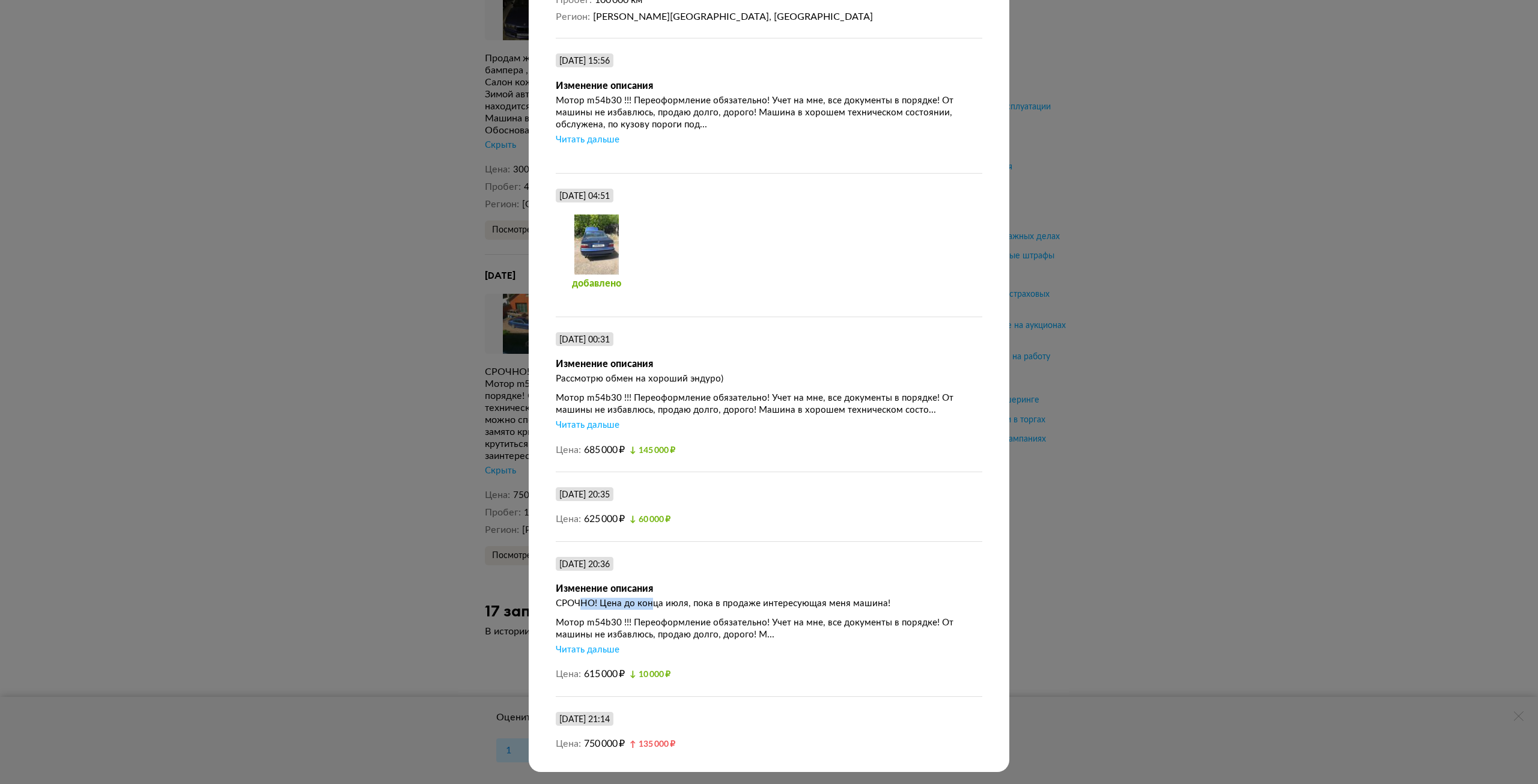
drag, startPoint x: 644, startPoint y: 593, endPoint x: 548, endPoint y: 594, distance: 96.0
click at [561, 594] on div "Изменение описания СРОЧНО! Цена до конца июля, пока в продаже интересующая меня…" at bounding box center [769, 619] width 427 height 73
click at [641, 590] on div "Изменение описания" at bounding box center [769, 588] width 427 height 12
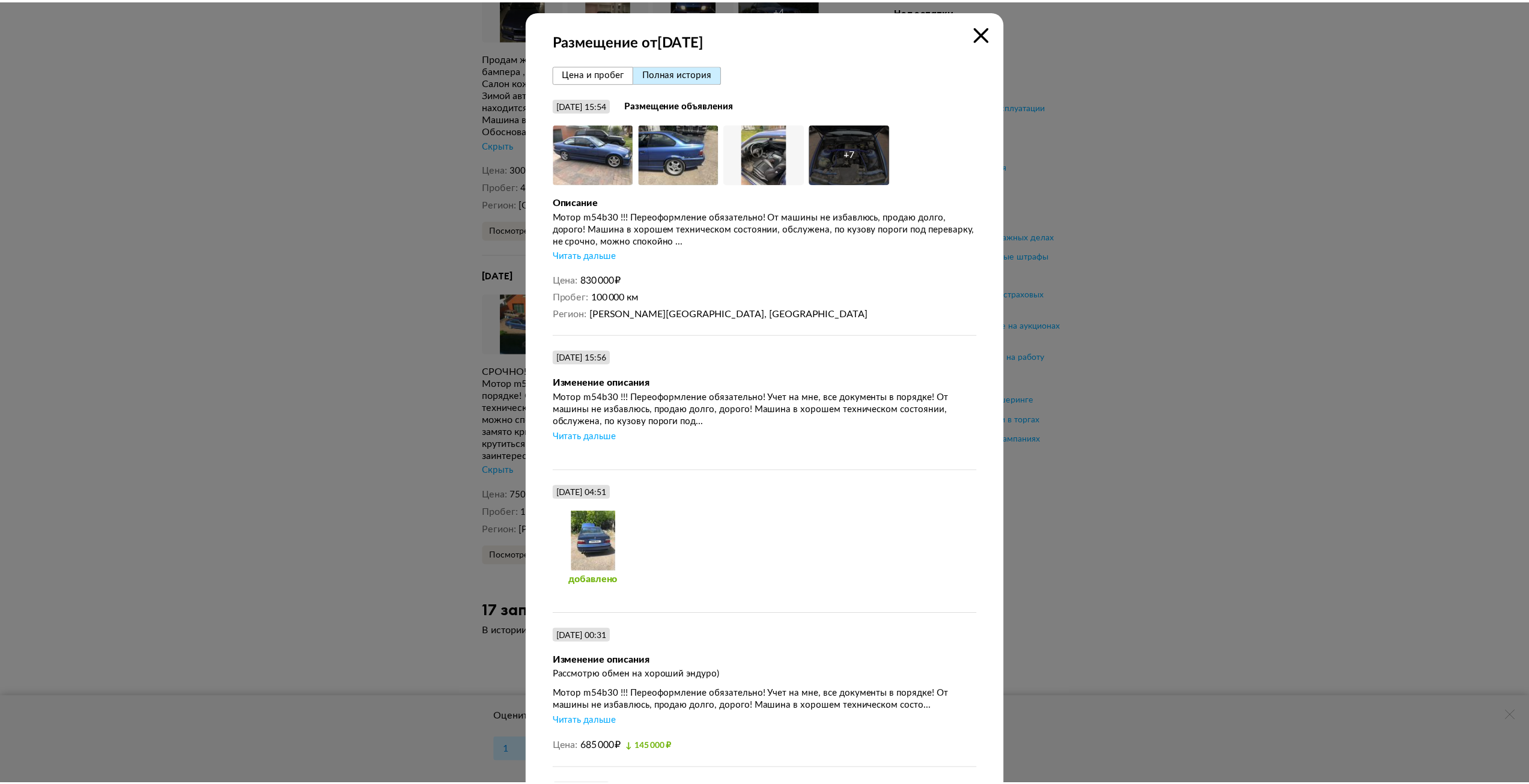
scroll to position [0, 0]
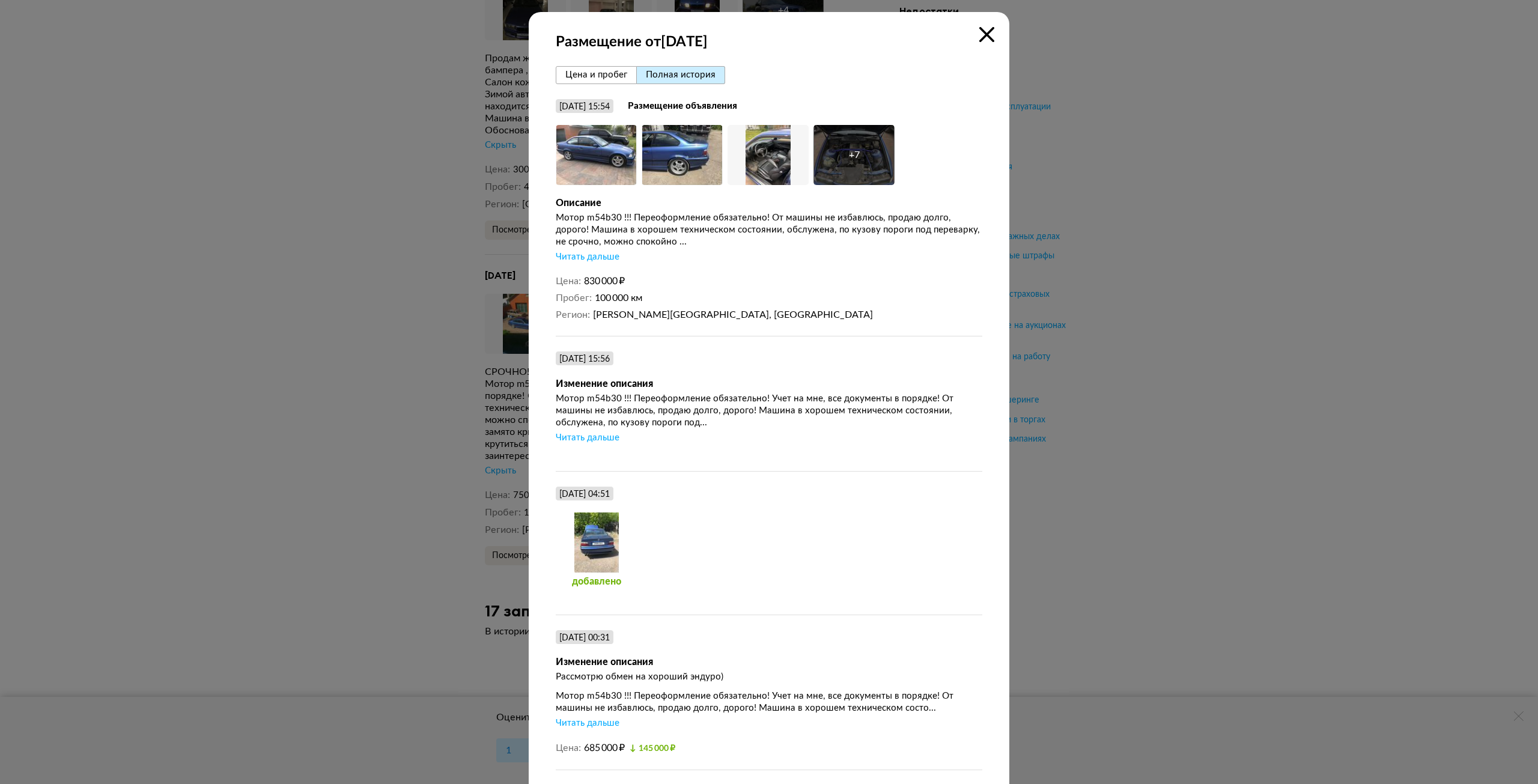
click at [984, 36] on icon at bounding box center [987, 35] width 15 height 15
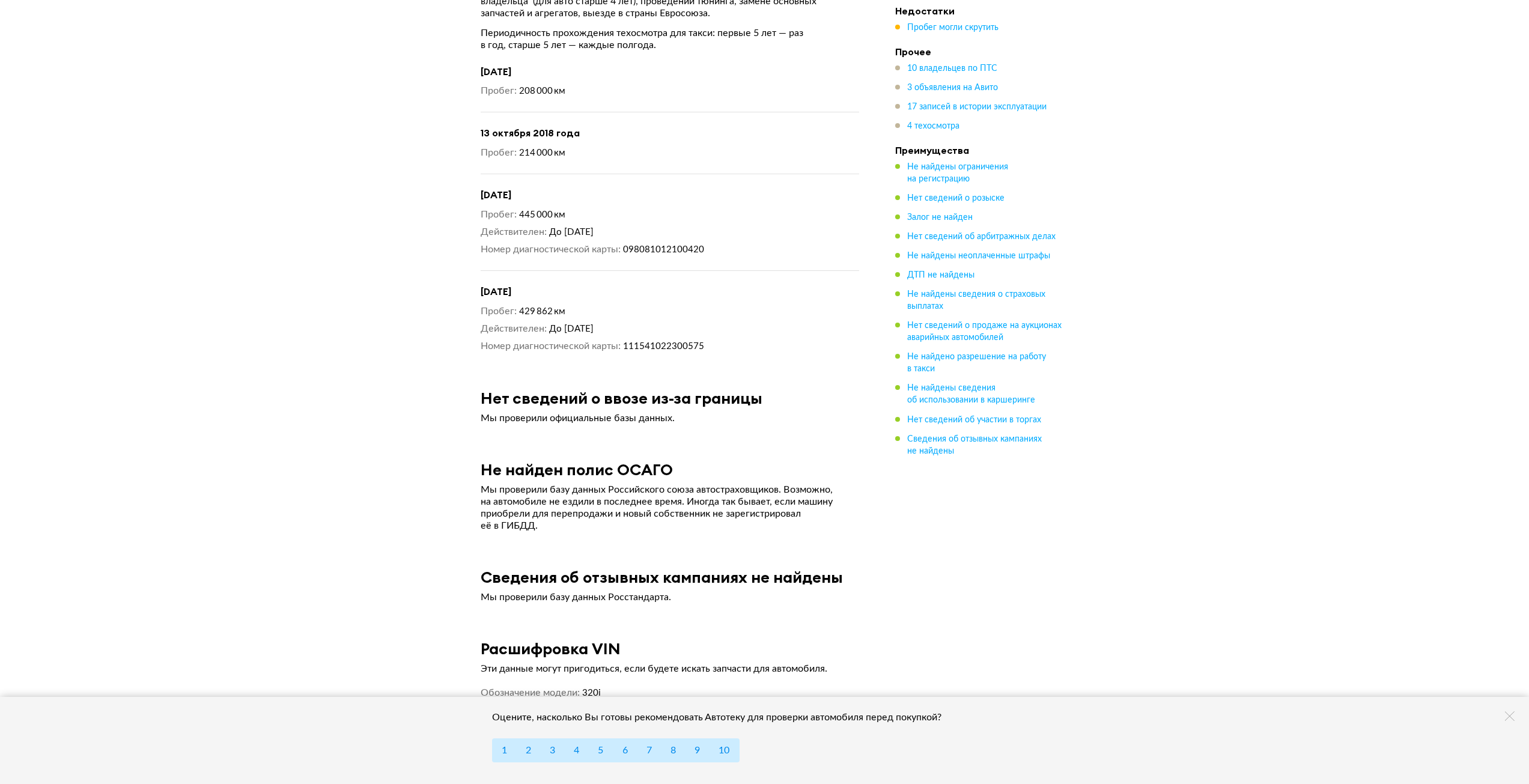
scroll to position [7087, 0]
